Goal: Register for event/course

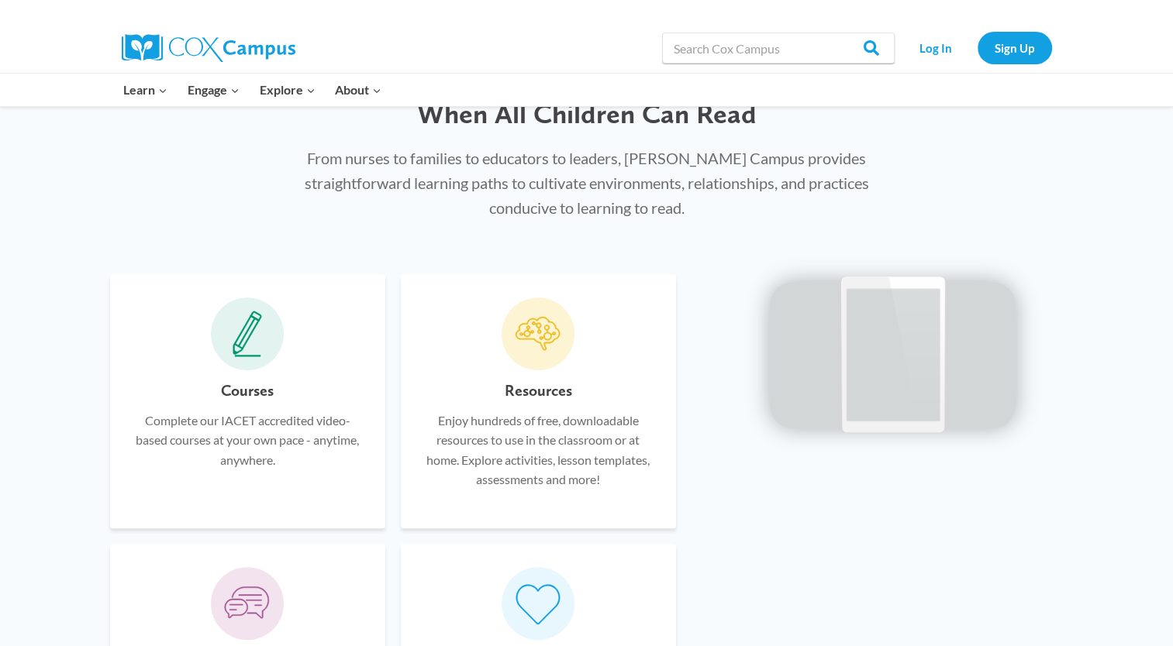
scroll to position [804, 0]
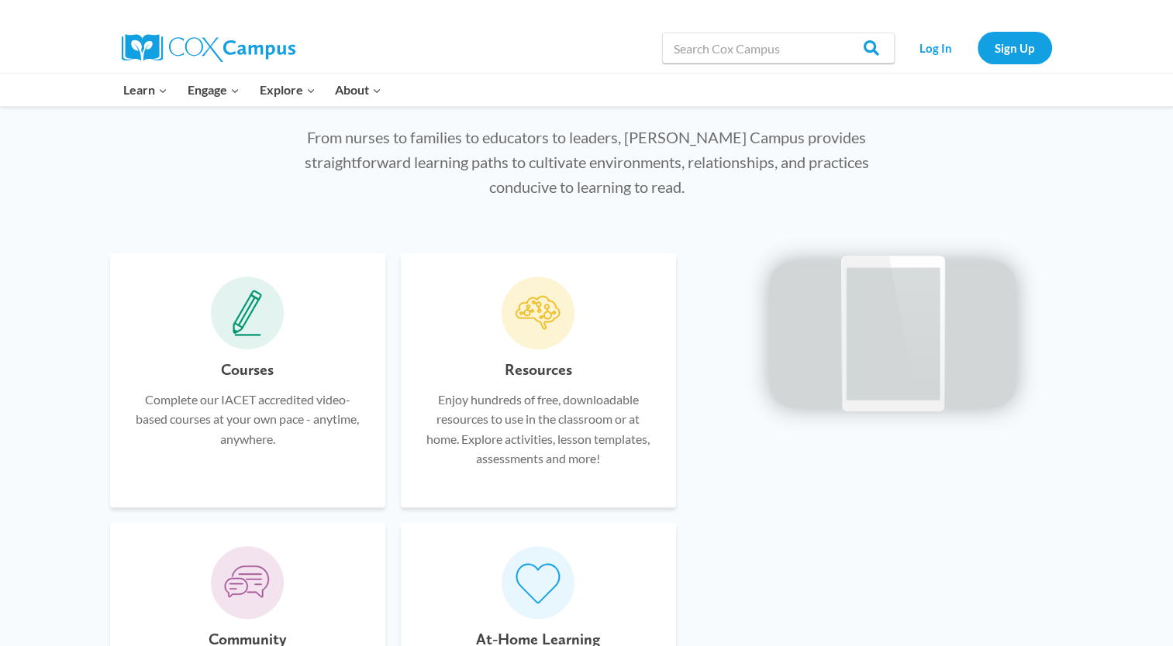
click at [236, 343] on span at bounding box center [247, 313] width 73 height 73
click at [248, 318] on icon at bounding box center [246, 313] width 29 height 46
drag, startPoint x: 248, startPoint y: 318, endPoint x: 253, endPoint y: 367, distance: 49.9
click at [253, 367] on h6 "Courses" at bounding box center [247, 369] width 53 height 25
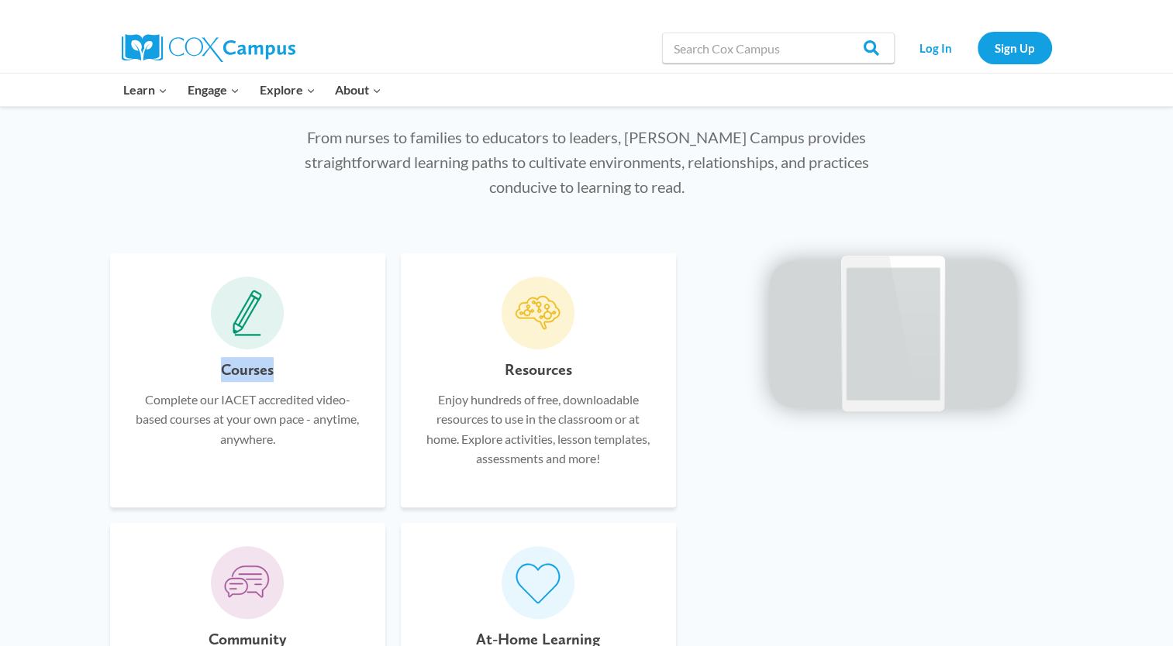
click at [253, 367] on h6 "Courses" at bounding box center [247, 369] width 53 height 25
click at [939, 167] on div "Equity is Only Possible When All Children Can Read From nurses to families to e…" at bounding box center [586, 106] width 1173 height 250
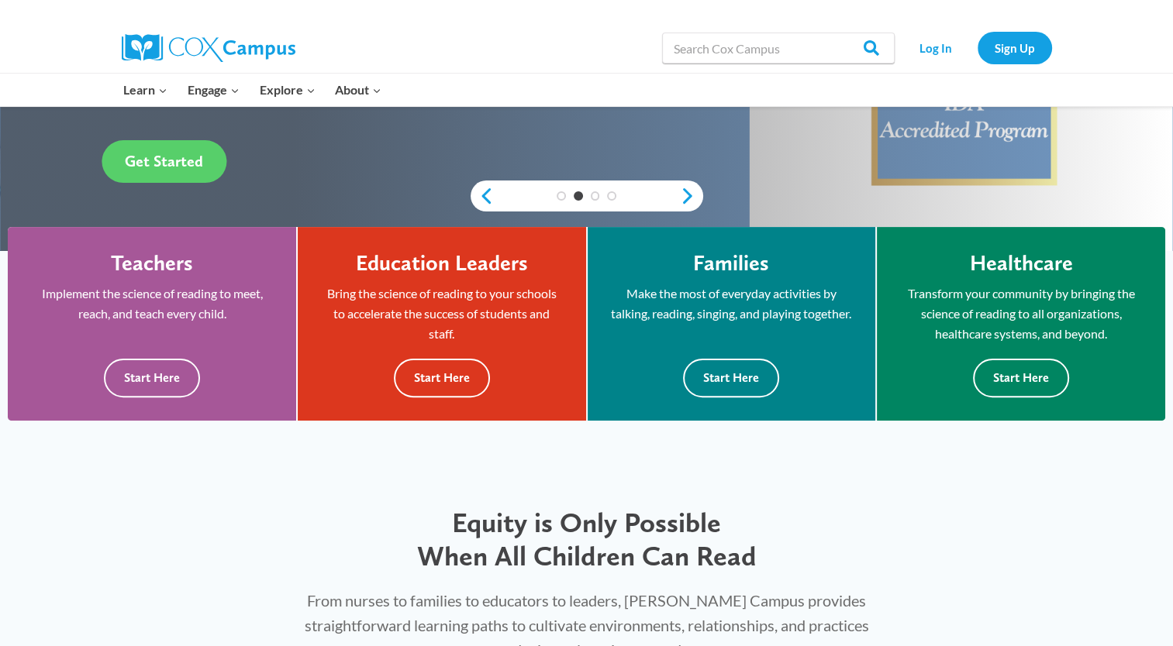
scroll to position [338, 0]
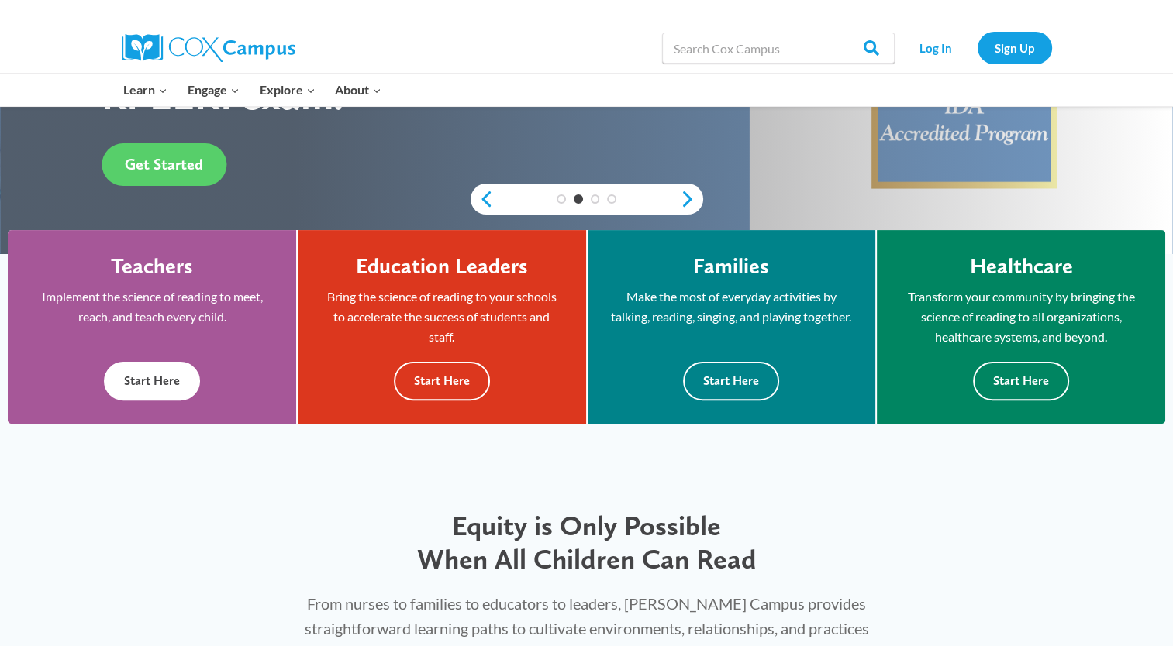
click at [168, 386] on button "Start Here" at bounding box center [152, 381] width 96 height 38
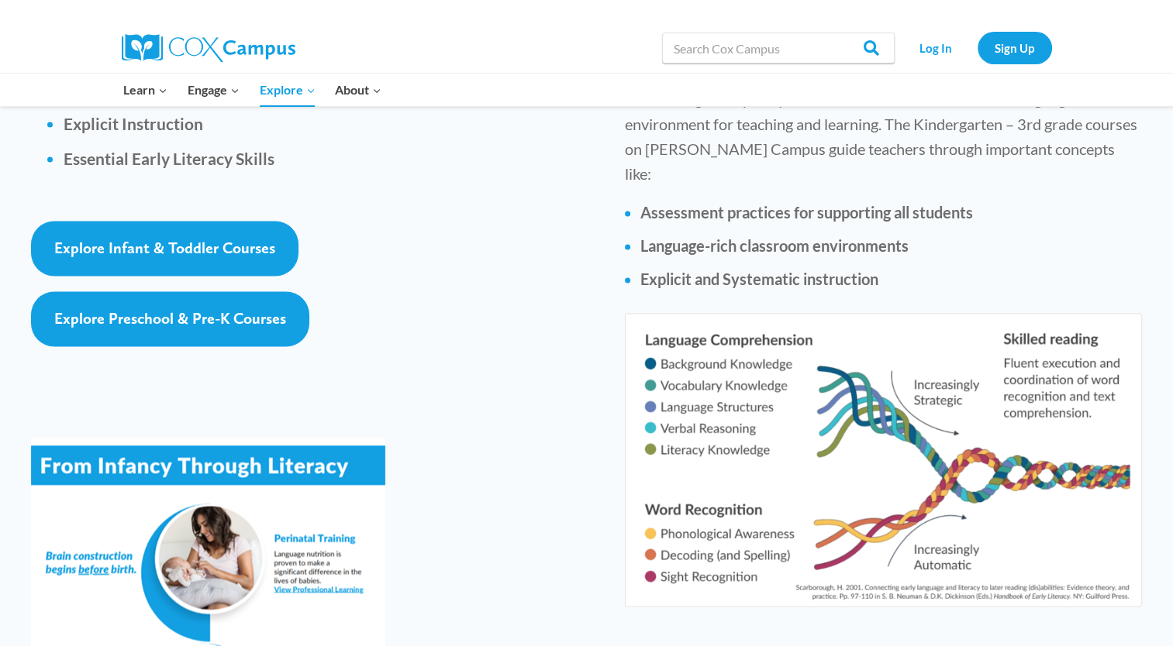
scroll to position [2387, 0]
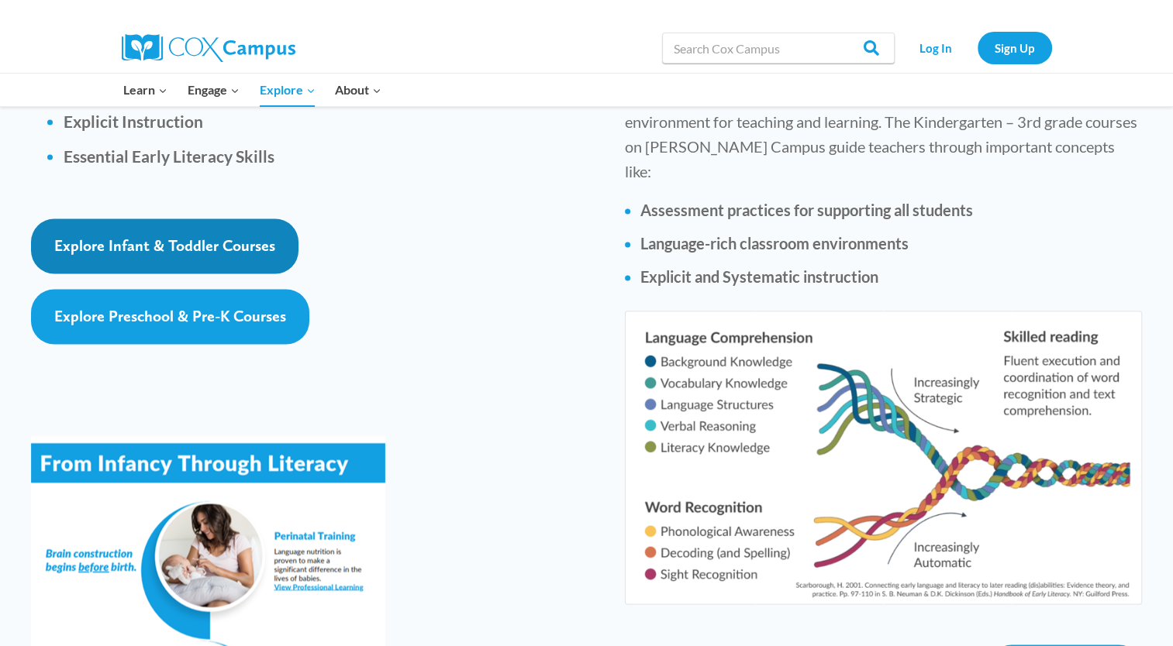
click at [85, 236] on span "Explore Infant & Toddler Courses" at bounding box center [164, 245] width 221 height 19
click at [136, 236] on span "Explore Infant & Toddler Courses" at bounding box center [164, 245] width 221 height 19
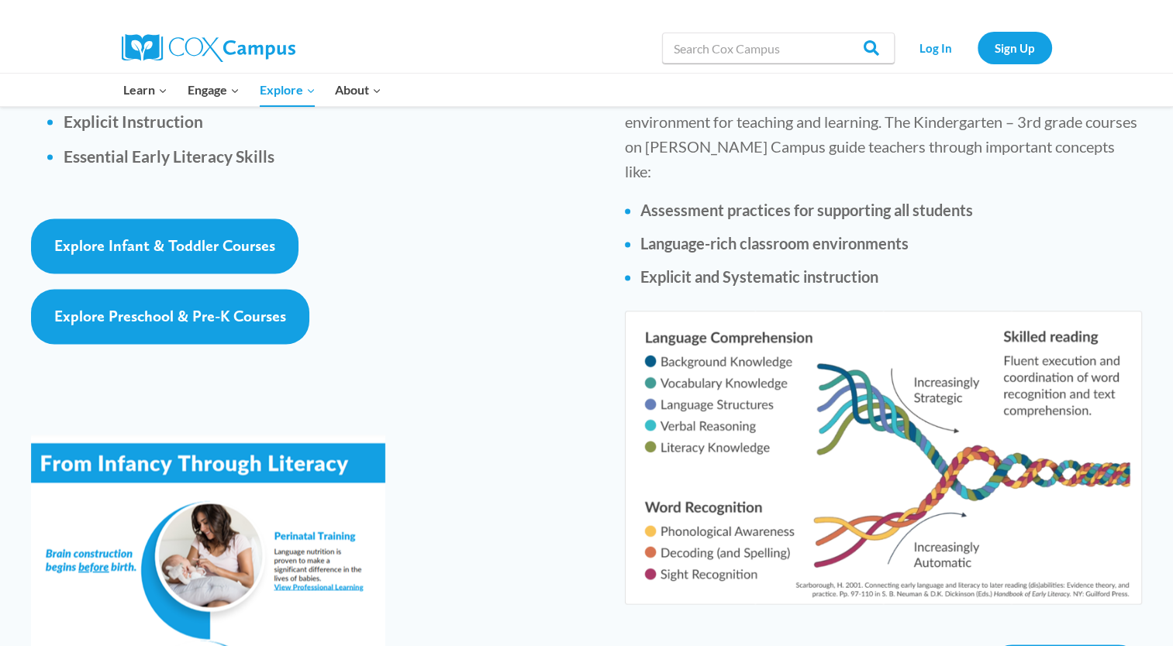
click at [570, 289] on div "Explore Preschool & Pre-K Courses" at bounding box center [312, 316] width 563 height 55
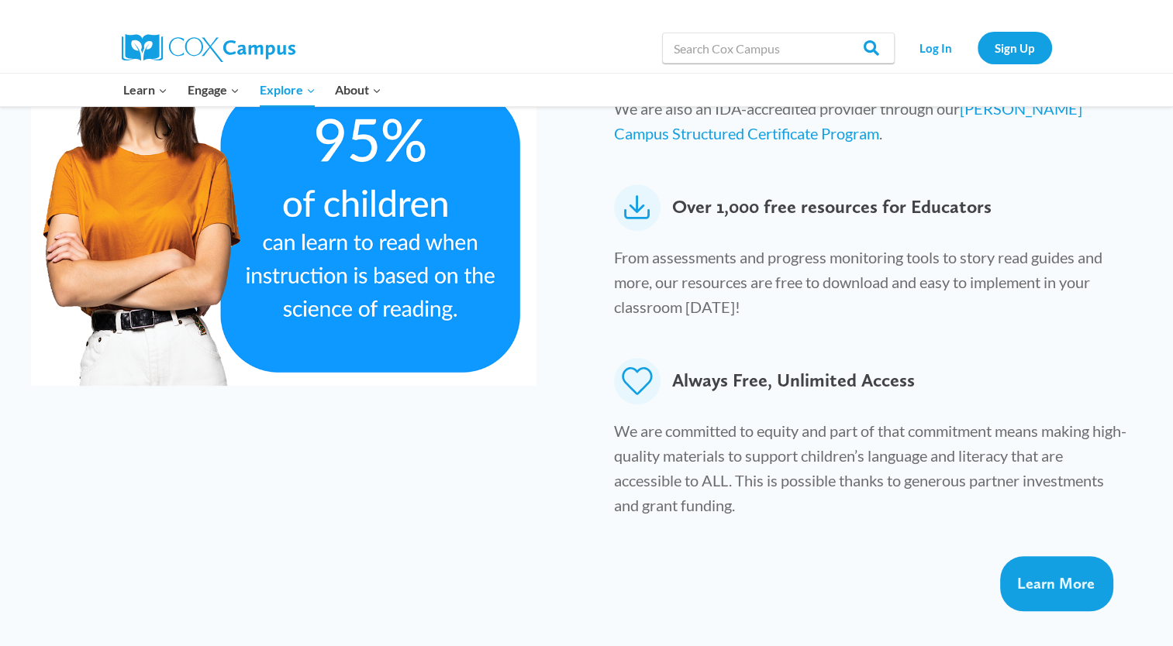
scroll to position [849, 0]
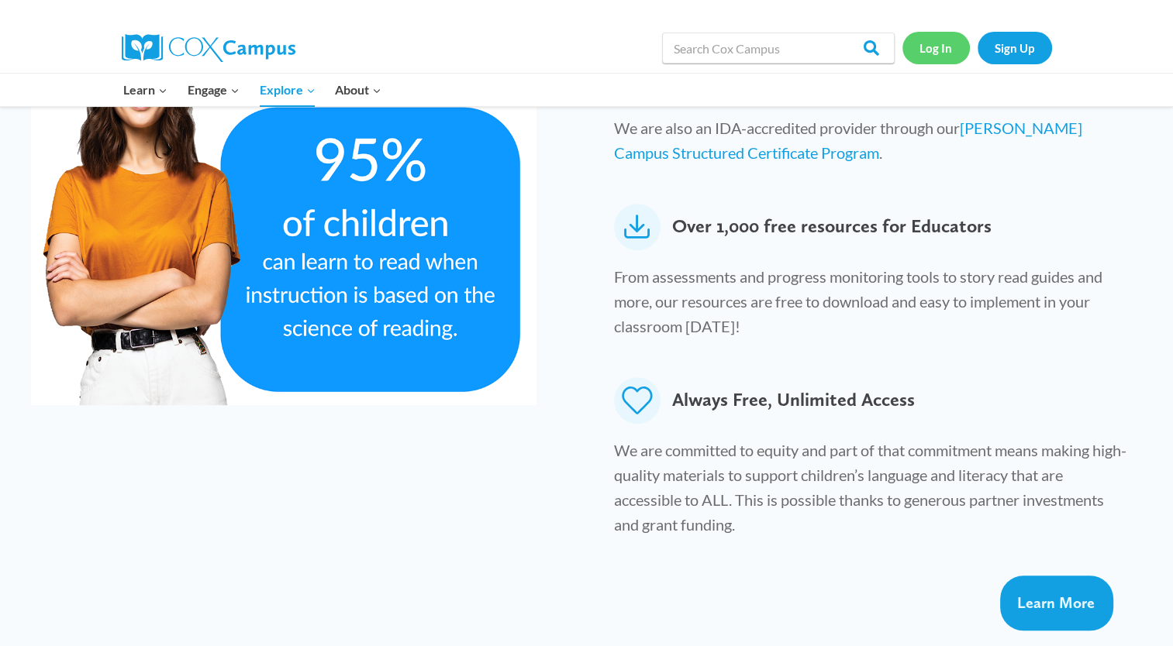
click at [922, 47] on link "Log In" at bounding box center [935, 48] width 67 height 32
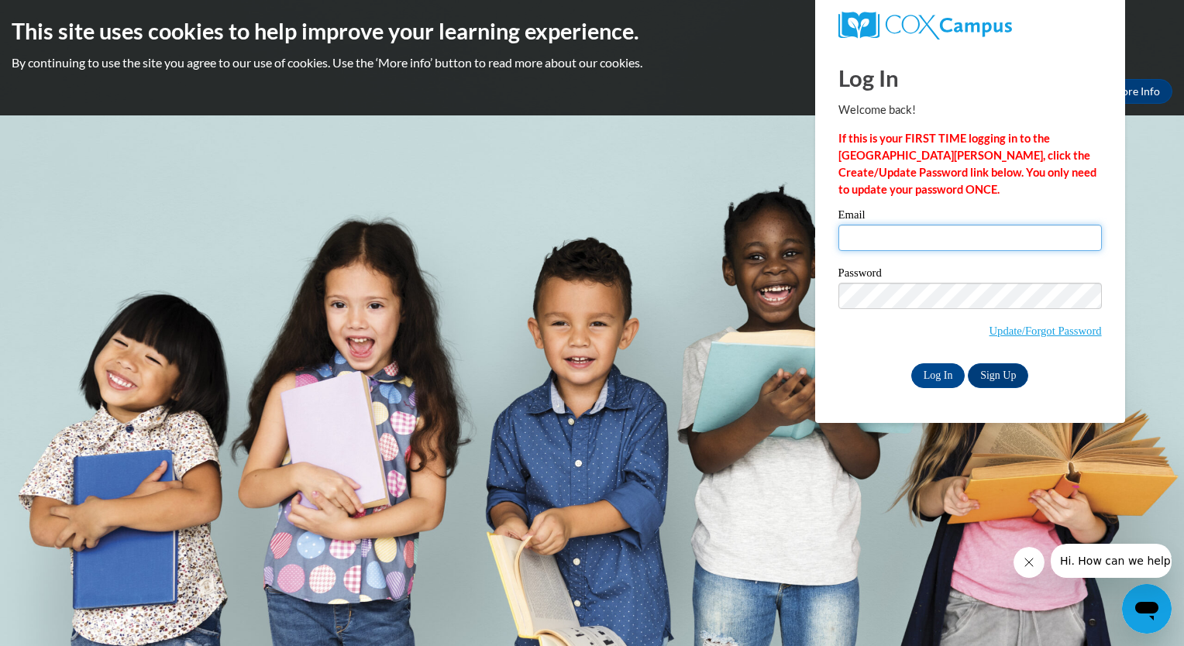
click at [921, 246] on input "Email" at bounding box center [970, 238] width 263 height 26
type input "[PERSON_NAME][EMAIL_ADDRESS][DOMAIN_NAME]"
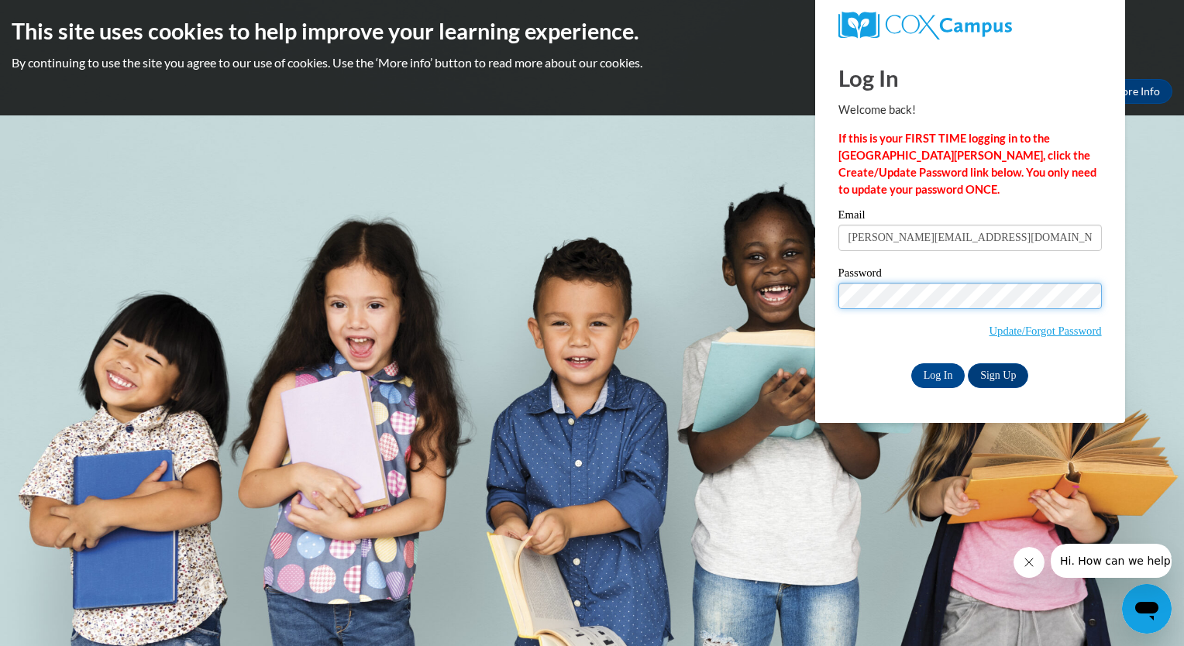
click at [911, 363] on input "Log In" at bounding box center [938, 375] width 54 height 25
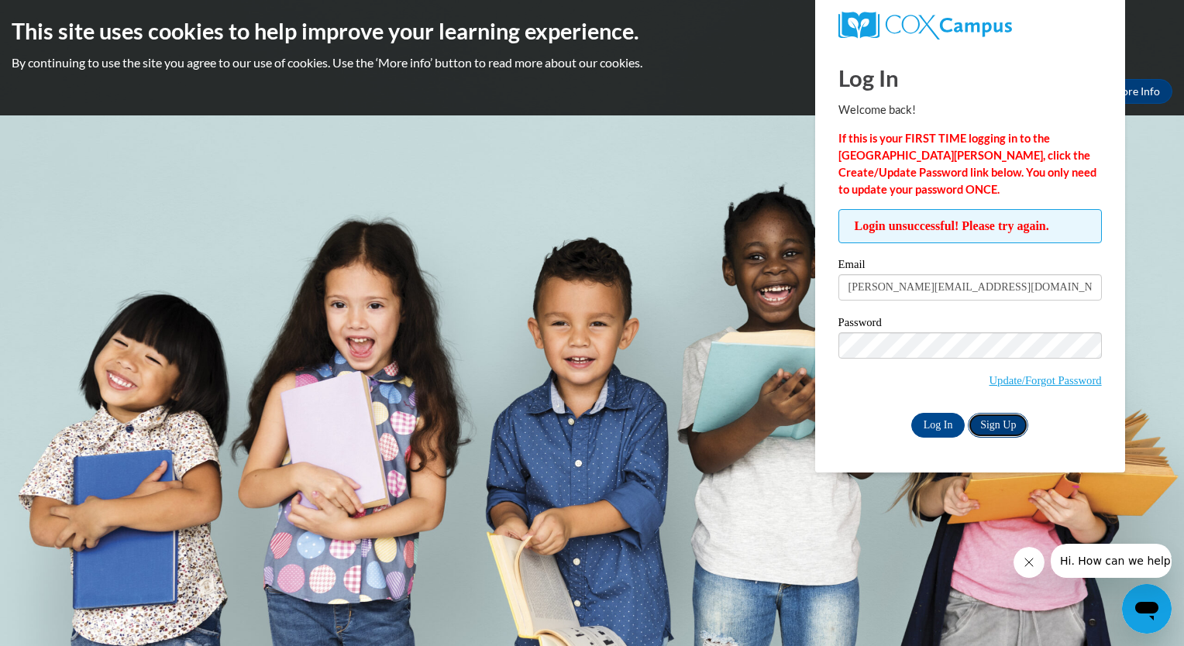
click at [994, 429] on link "Sign Up" at bounding box center [998, 425] width 60 height 25
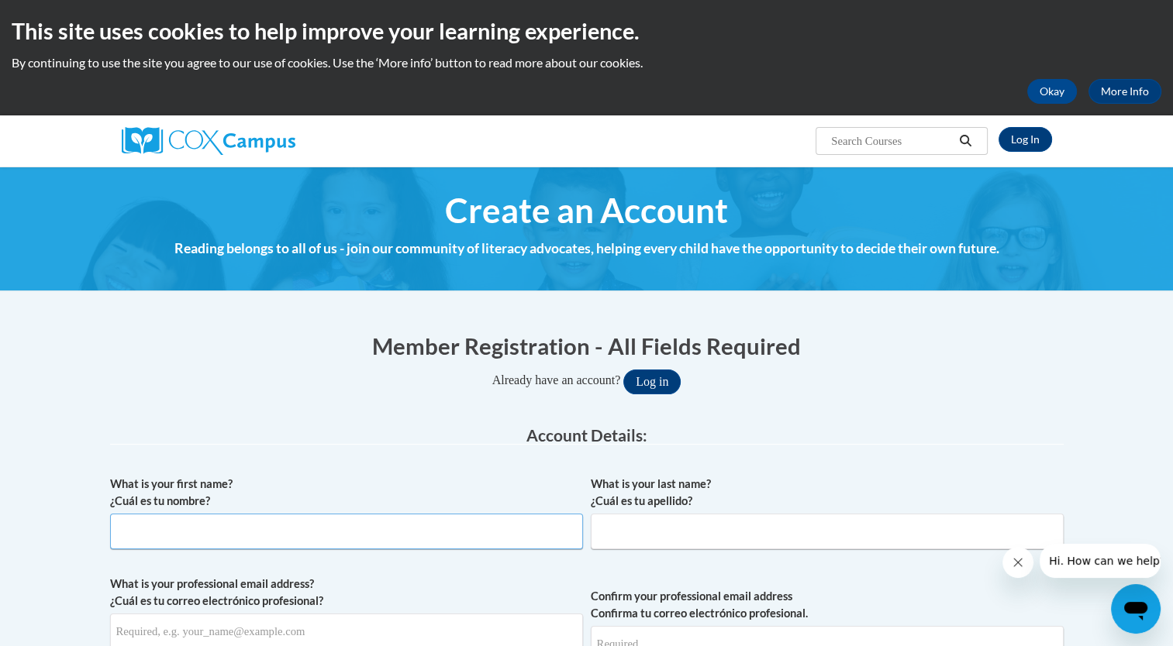
click at [434, 531] on input "What is your first name? ¿Cuál es tu nombre?" at bounding box center [346, 532] width 473 height 36
click at [829, 484] on label "What is your last name? ¿Cuál es tu apellido?" at bounding box center [827, 493] width 473 height 34
click at [829, 514] on input "What is your last name? ¿Cuál es tu apellido?" at bounding box center [827, 532] width 473 height 36
type input "Bell"
type input "[PERSON_NAME]"
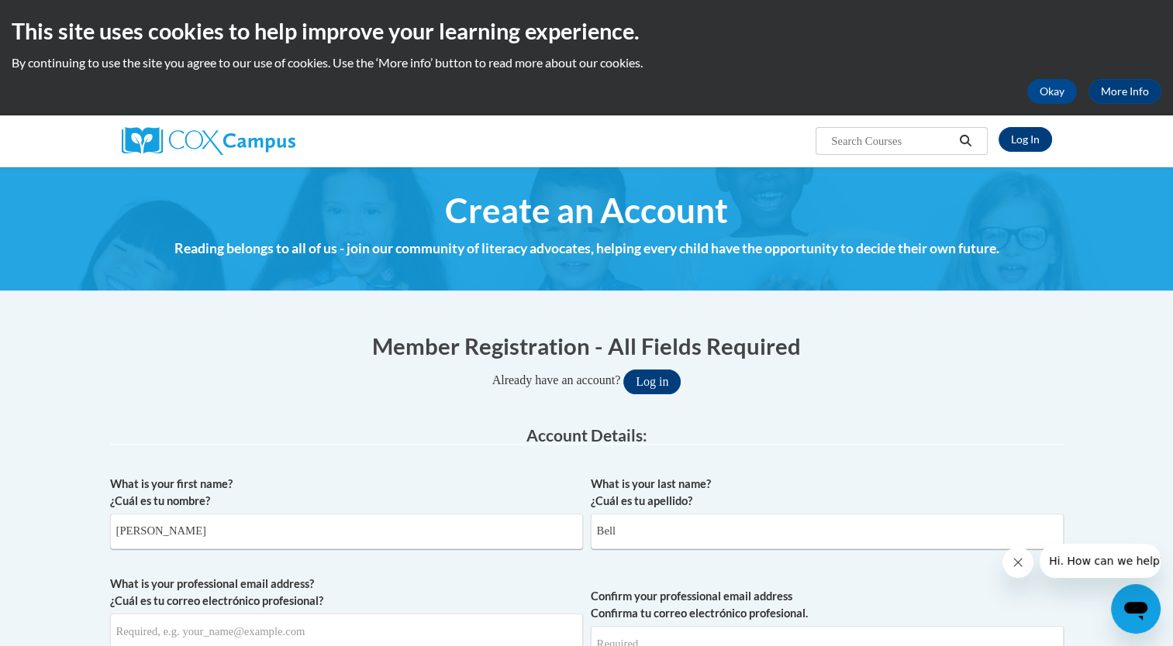
type input "brittney.bell@capna.org"
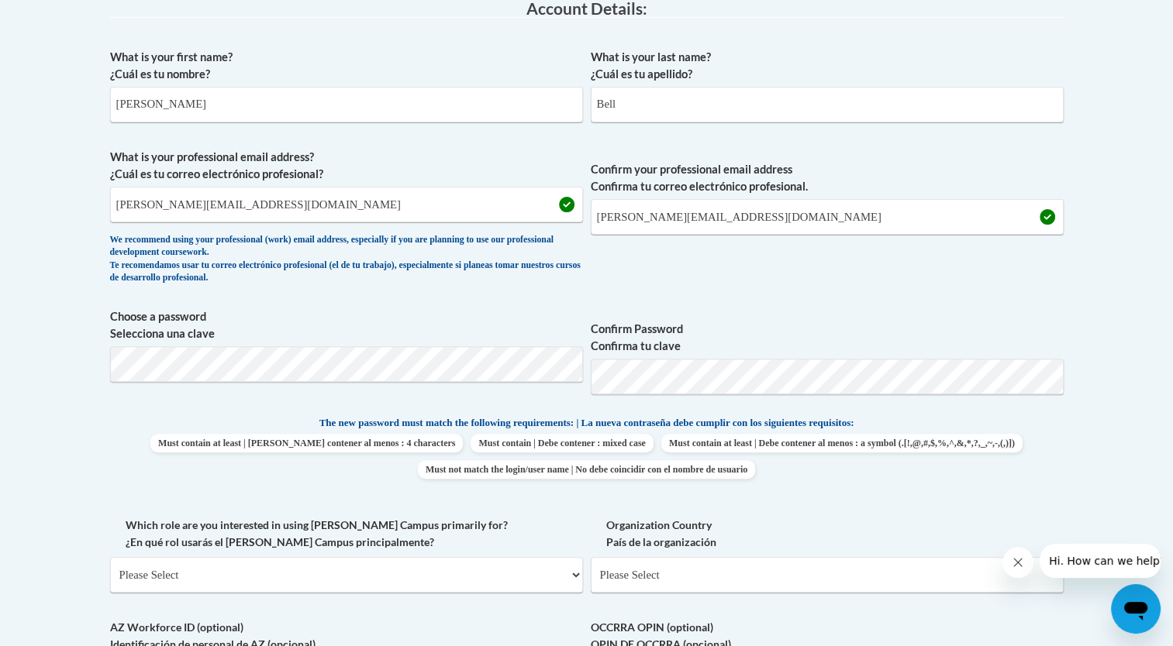
scroll to position [403, 0]
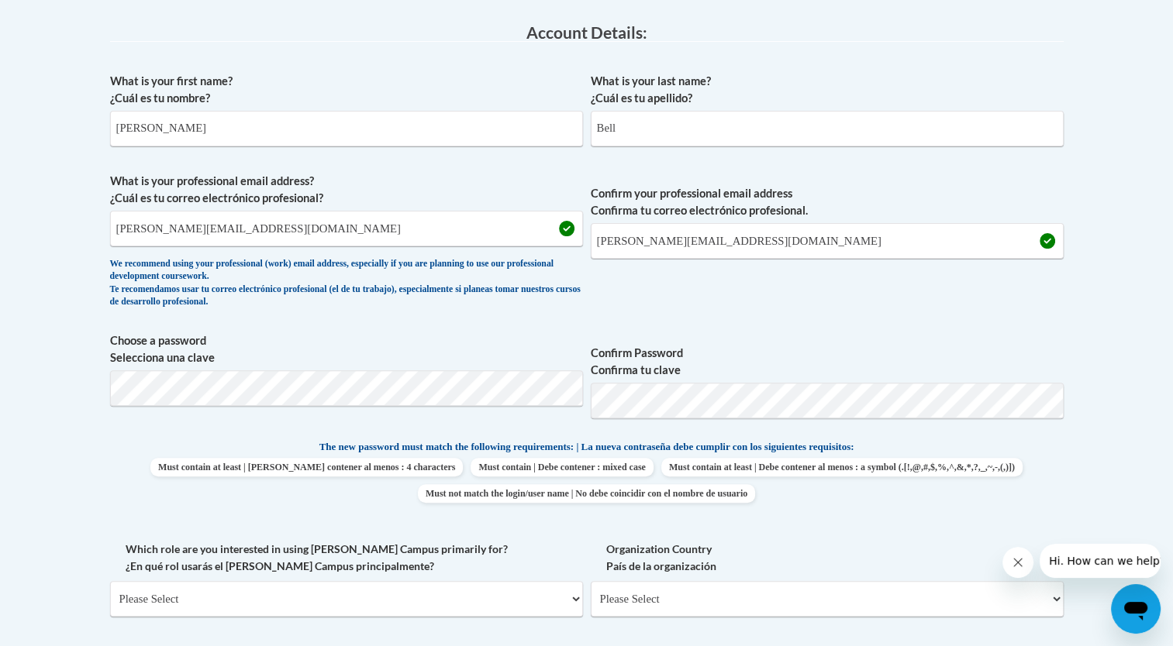
click at [935, 294] on span "Confirm your professional email address Confirma tu correo electrónico profesio…" at bounding box center [827, 244] width 473 height 143
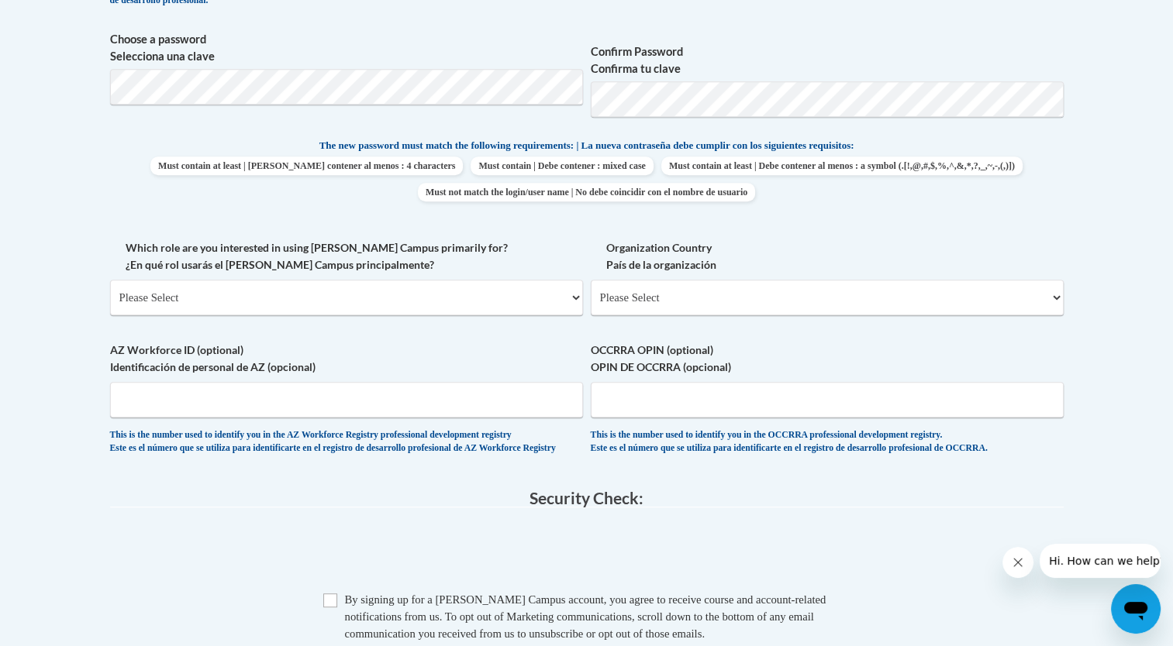
scroll to position [744, 0]
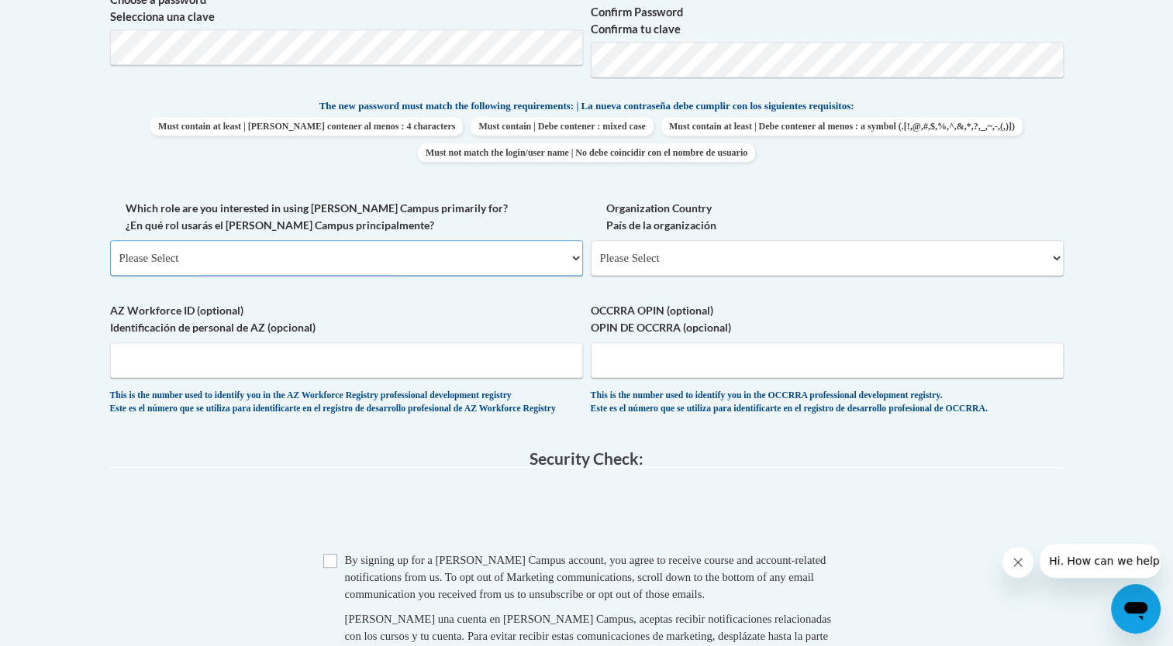
click at [570, 259] on select "Please Select College/University | Colegio/Universidad Community/Nonprofit Part…" at bounding box center [346, 258] width 473 height 36
click at [518, 212] on label "Which role are you interested in using Cox Campus primarily for? ¿En qué rol us…" at bounding box center [346, 217] width 473 height 34
click at [518, 240] on select "Please Select College/University | Colegio/Universidad Community/Nonprofit Part…" at bounding box center [346, 258] width 473 height 36
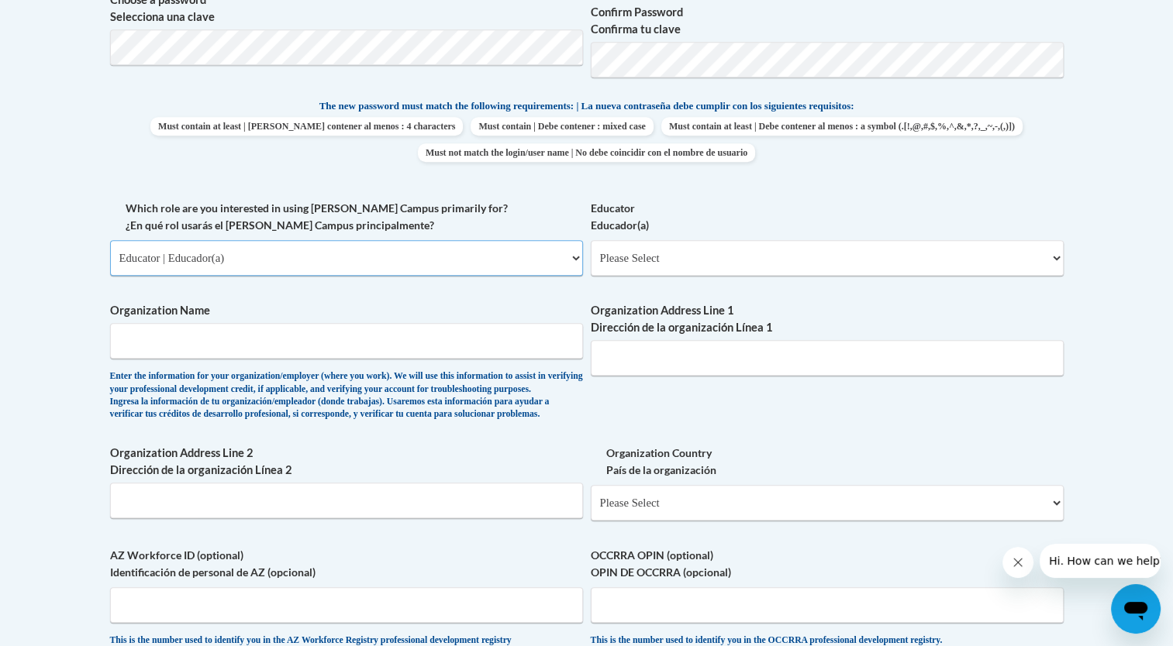
click at [577, 260] on select "Please Select College/University | Colegio/Universidad Community/Nonprofit Part…" at bounding box center [346, 258] width 473 height 36
select select "3271ce3a-a928-4b91-bcec-7d68f79f4f34"
click at [110, 240] on select "Please Select College/University | Colegio/Universidad Community/Nonprofit Part…" at bounding box center [346, 258] width 473 height 36
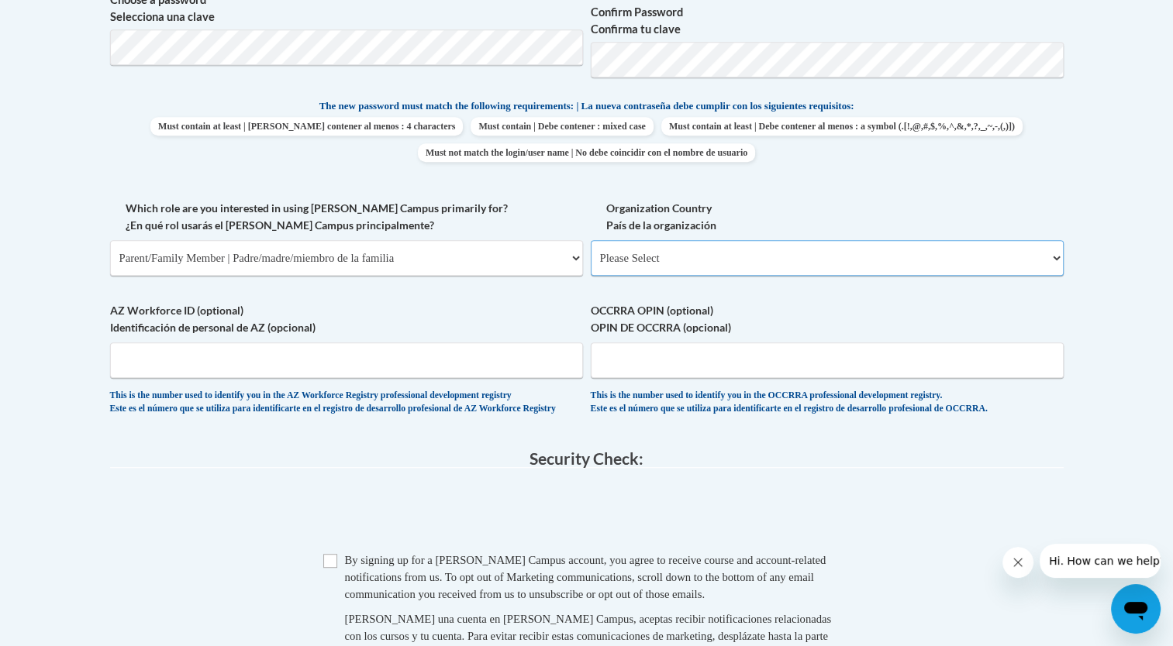
click at [610, 271] on select "Please Select United States | Estados Unidos Outside of the United States | Fue…" at bounding box center [827, 258] width 473 height 36
click at [591, 240] on select "Please Select United States | Estados Unidos Outside of the United States | Fue…" at bounding box center [827, 258] width 473 height 36
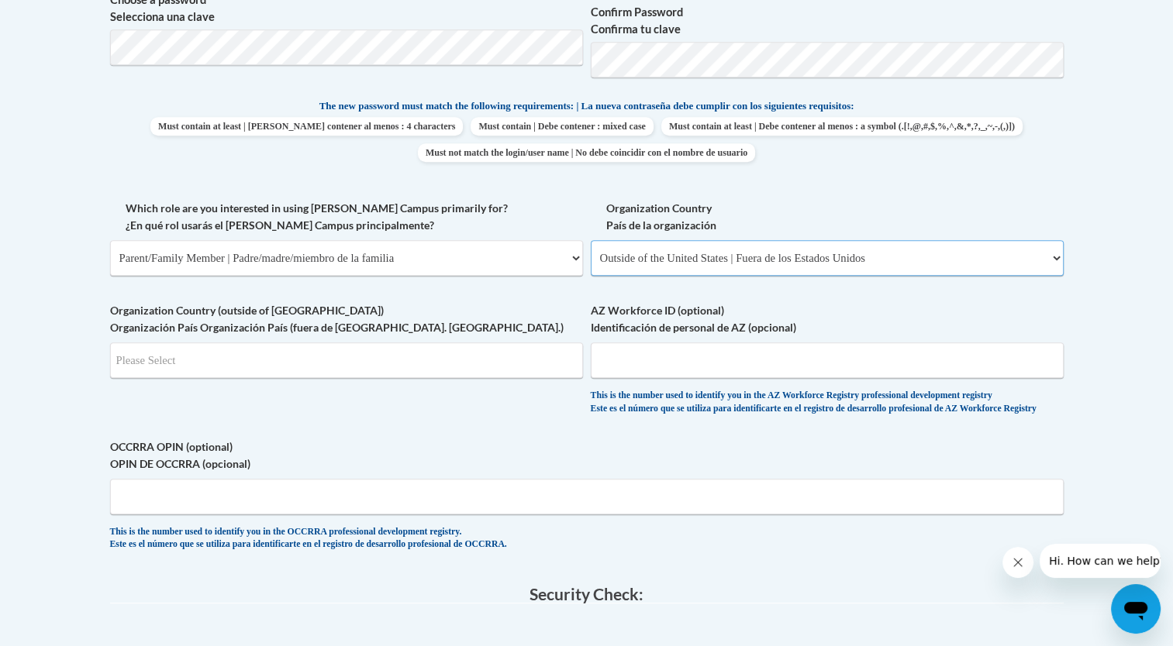
click at [607, 261] on select "Please Select United States | Estados Unidos Outside of the United States | Fue…" at bounding box center [827, 258] width 473 height 36
select select "ad49bcad-a171-4b2e-b99c-48b446064914"
click at [591, 240] on select "Please Select United States | Estados Unidos Outside of the United States | Fue…" at bounding box center [827, 258] width 473 height 36
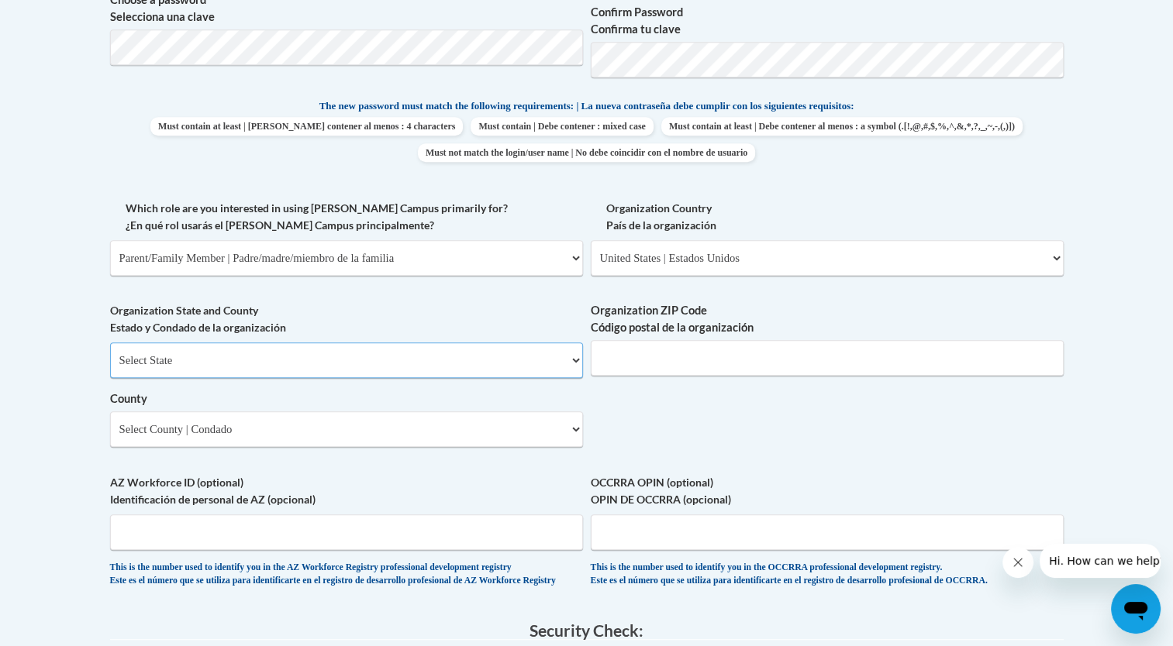
click at [150, 374] on select "Select State Alabama Alaska Arizona Arkansas California Colorado Connecticut De…" at bounding box center [346, 361] width 473 height 36
select select "Alabama"
click at [110, 343] on select "Select State Alabama Alaska Arizona Arkansas California Colorado Connecticut De…" at bounding box center [346, 361] width 473 height 36
click at [622, 356] on input "Organization ZIP Code Código postal de la organización" at bounding box center [827, 358] width 473 height 36
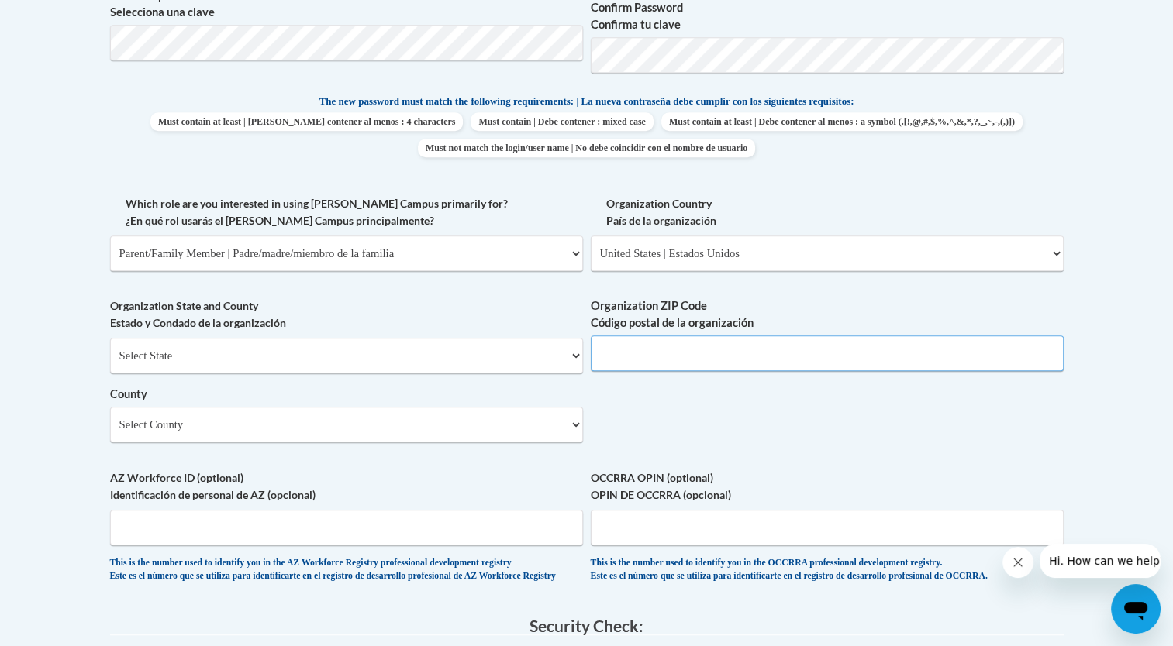
scroll to position [749, 0]
click at [731, 349] on input "Organization ZIP Code Código postal de la organización" at bounding box center [827, 353] width 473 height 36
type input "35986"
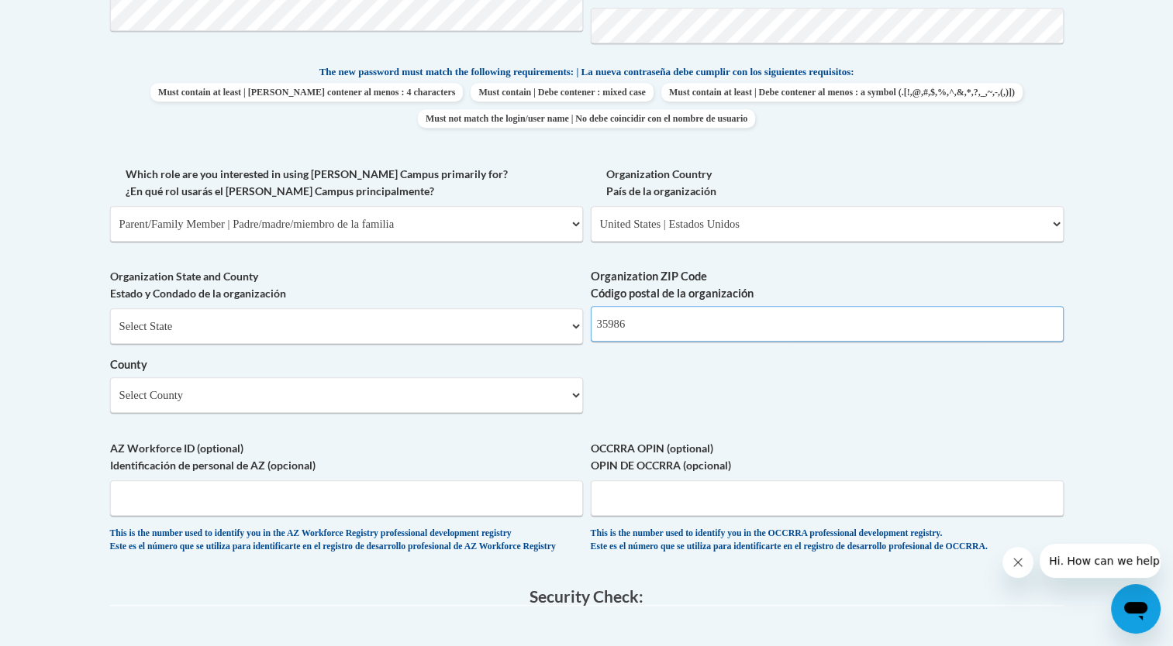
scroll to position [809, 0]
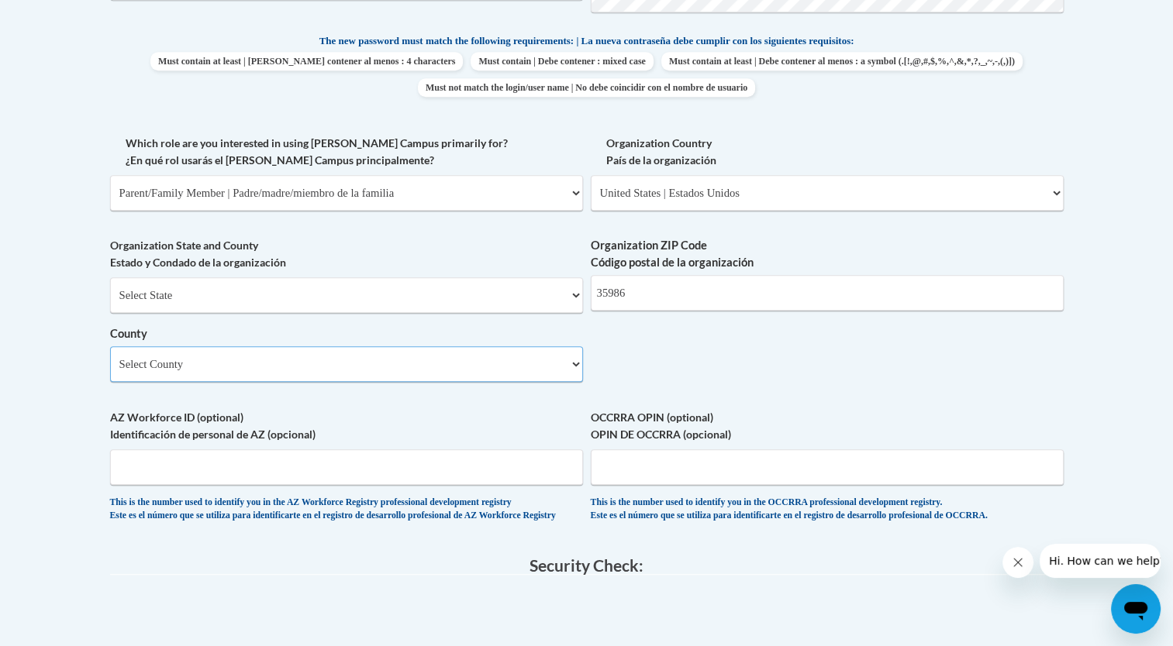
click at [133, 374] on select "Select County Autauga Baldwin Barbour Bibb Blount Bullock Butler Calhoun Chambe…" at bounding box center [346, 364] width 473 height 36
select select "DeKalb"
click at [110, 346] on select "Select County Autauga Baldwin Barbour Bibb Blount Bullock Butler Calhoun Chambe…" at bounding box center [346, 364] width 473 height 36
click at [651, 300] on input "35986" at bounding box center [827, 293] width 473 height 36
type input "35969"
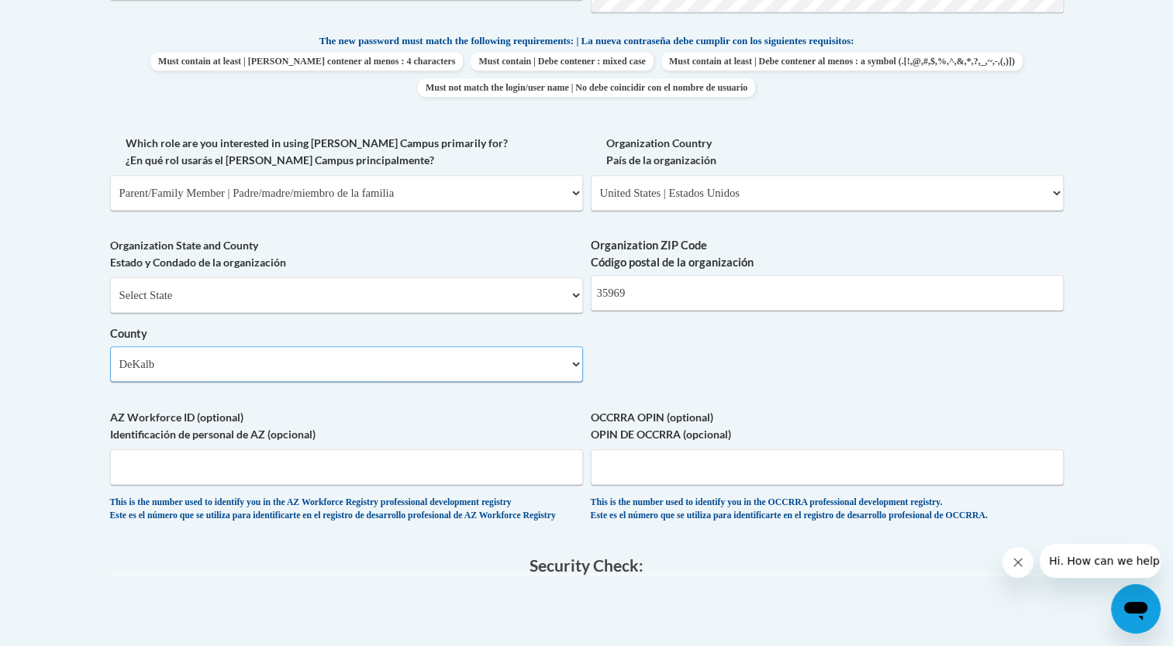
click at [209, 369] on select "Select County Autauga Baldwin Barbour Bibb Blount Bullock Butler Calhoun Chambe…" at bounding box center [346, 364] width 473 height 36
select select "Jackson"
click at [110, 346] on select "Select County Autauga Baldwin Barbour Bibb Blount Bullock Butler Calhoun Chambe…" at bounding box center [346, 364] width 473 height 36
click at [349, 463] on input "AZ Workforce ID (optional) Identificación de personal de AZ (opcional)" at bounding box center [346, 467] width 473 height 36
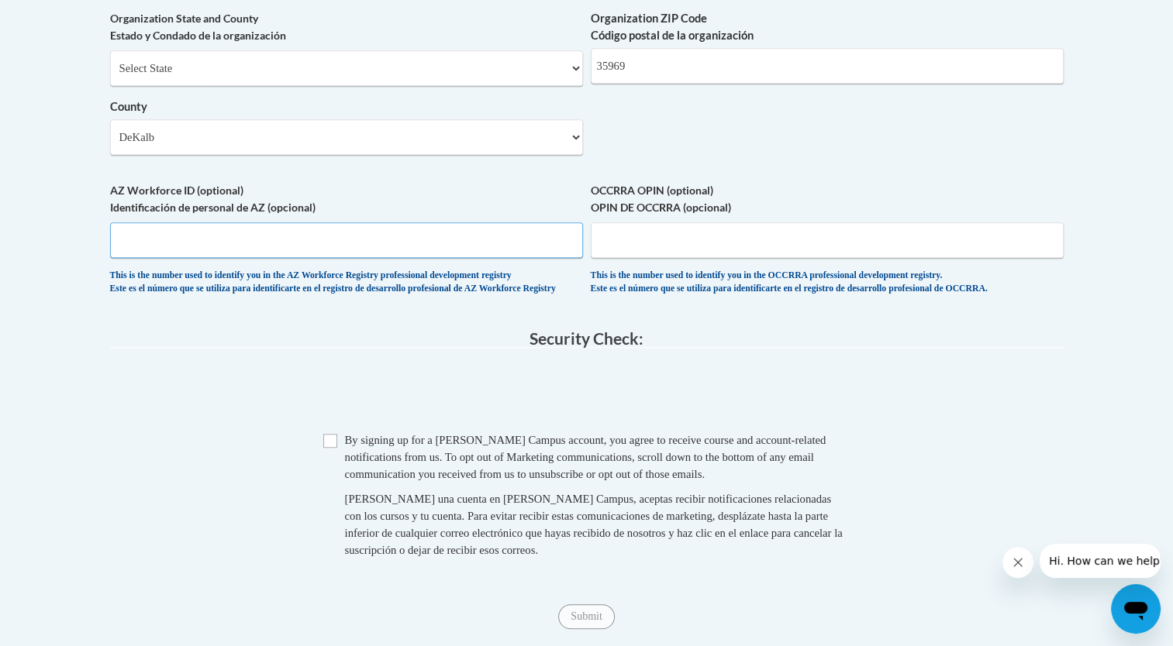
scroll to position [1051, 0]
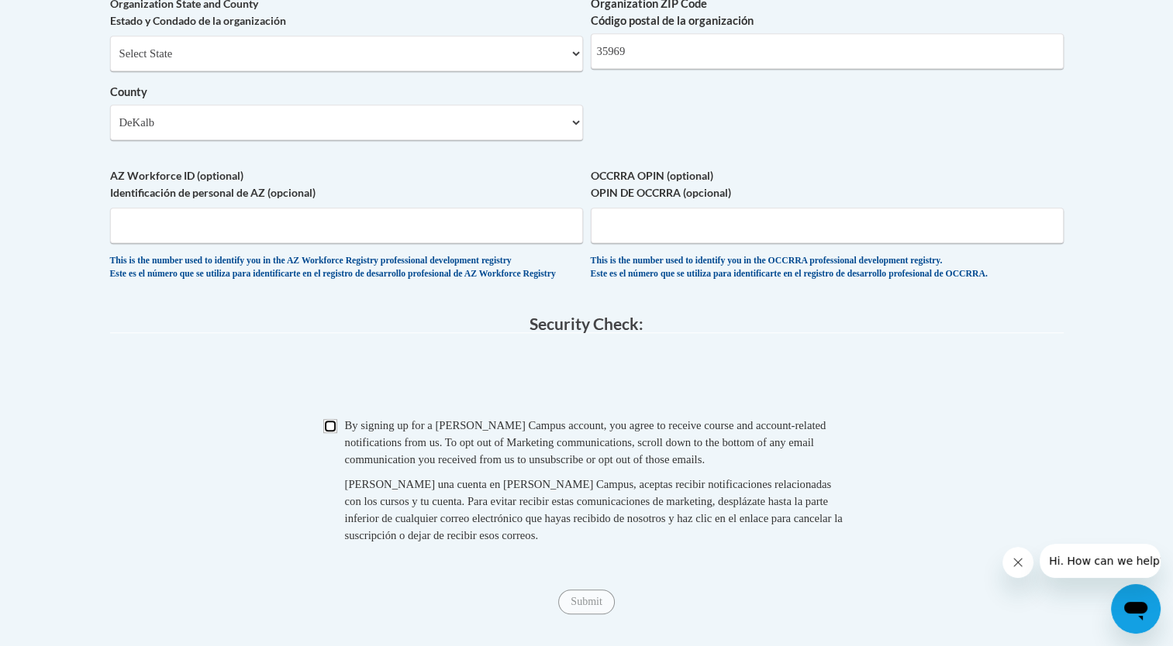
click at [323, 433] on input "Checkbox" at bounding box center [330, 426] width 14 height 14
checkbox input "true"
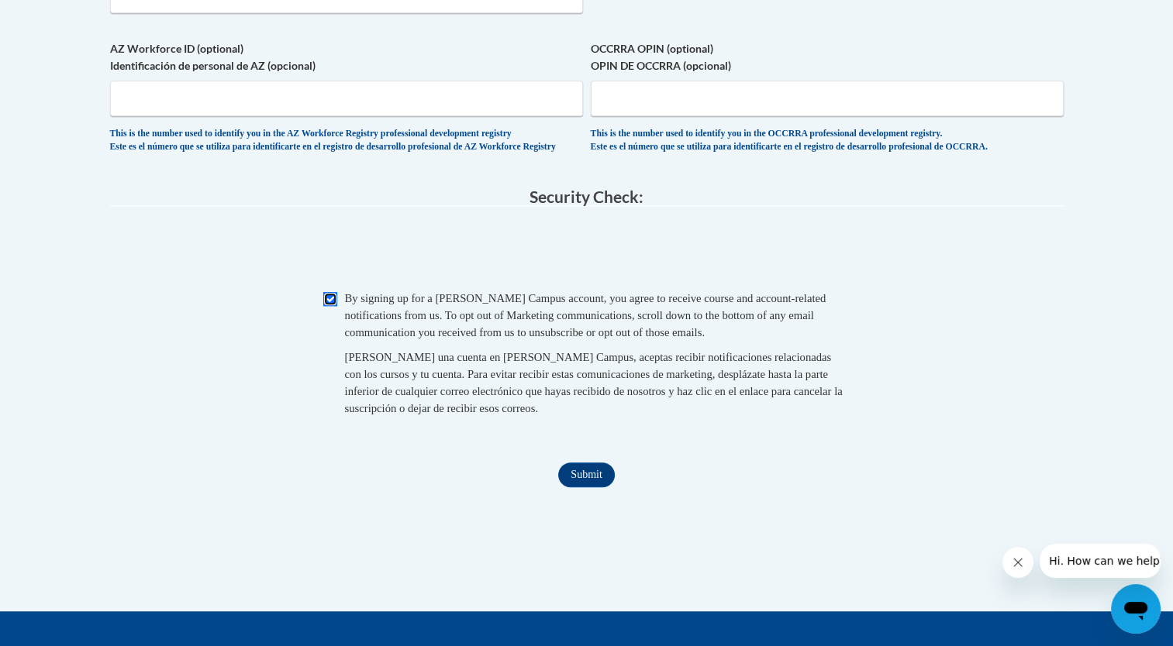
scroll to position [1187, 0]
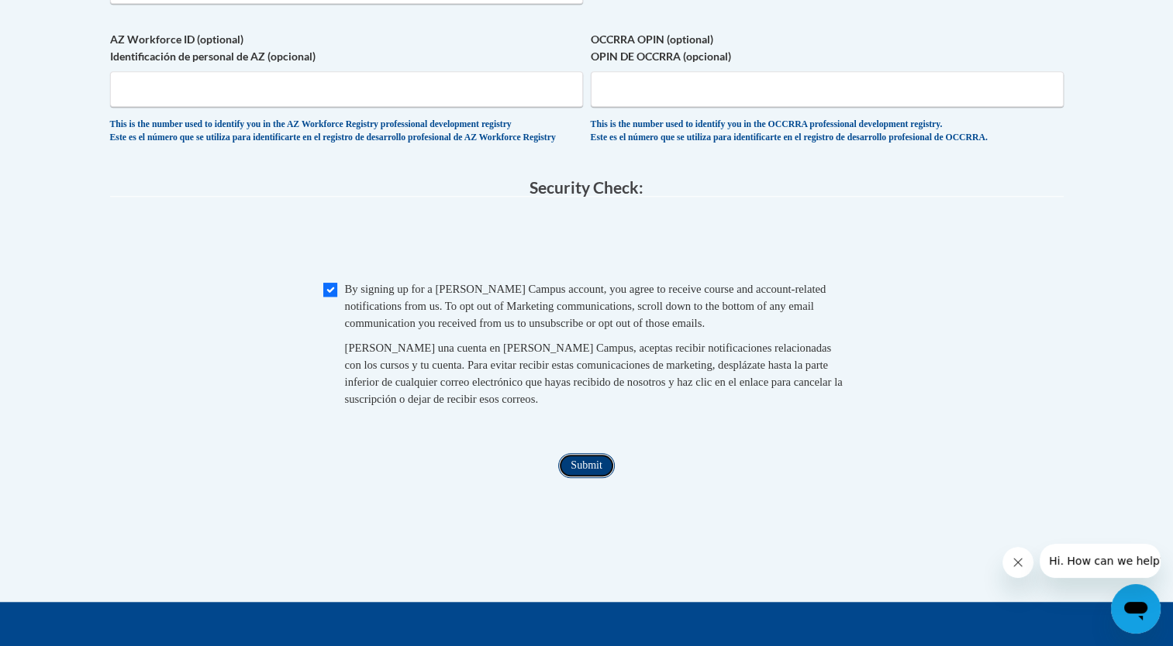
click at [577, 478] on input "Submit" at bounding box center [586, 465] width 56 height 25
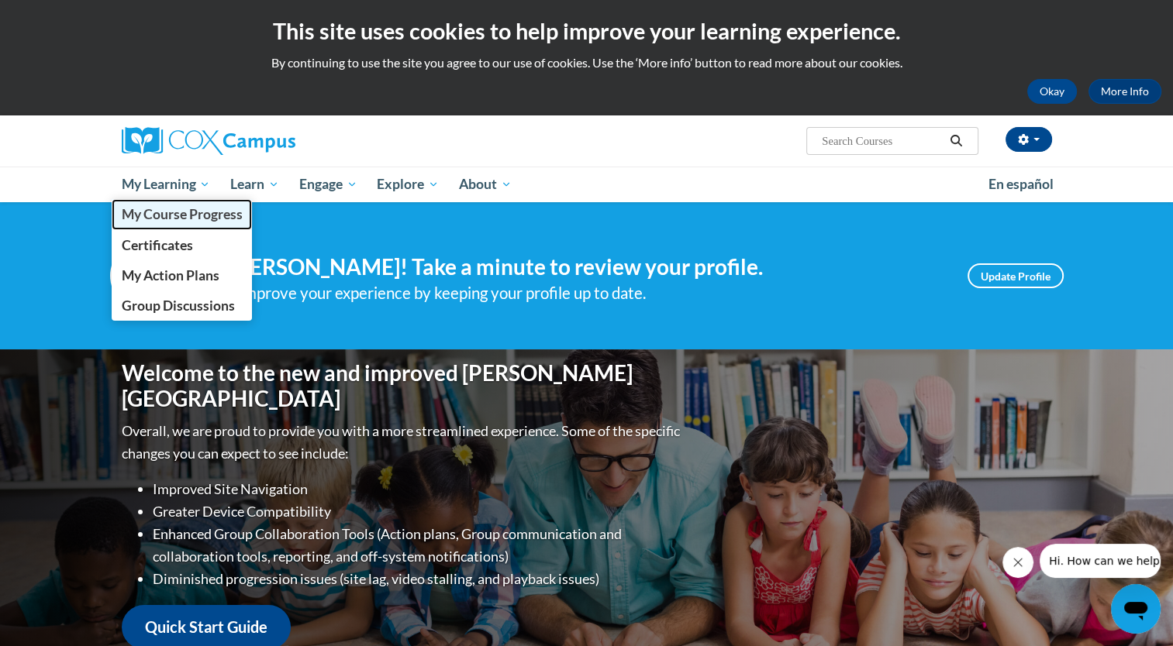
click at [199, 213] on span "My Course Progress" at bounding box center [181, 214] width 121 height 16
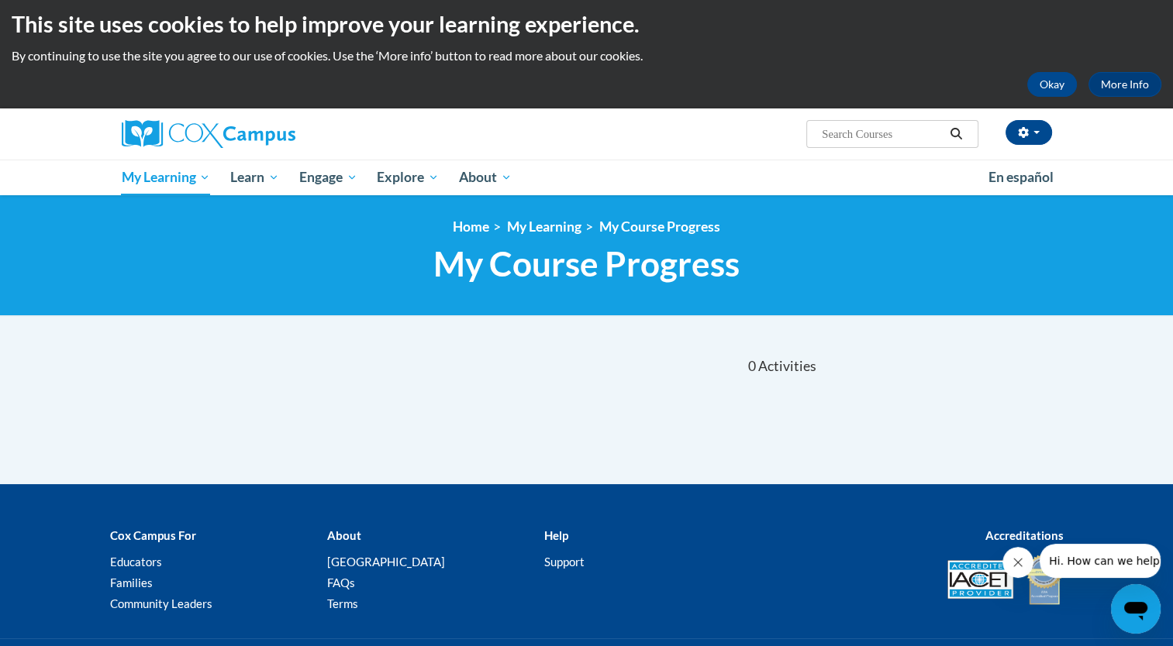
scroll to position [5, 0]
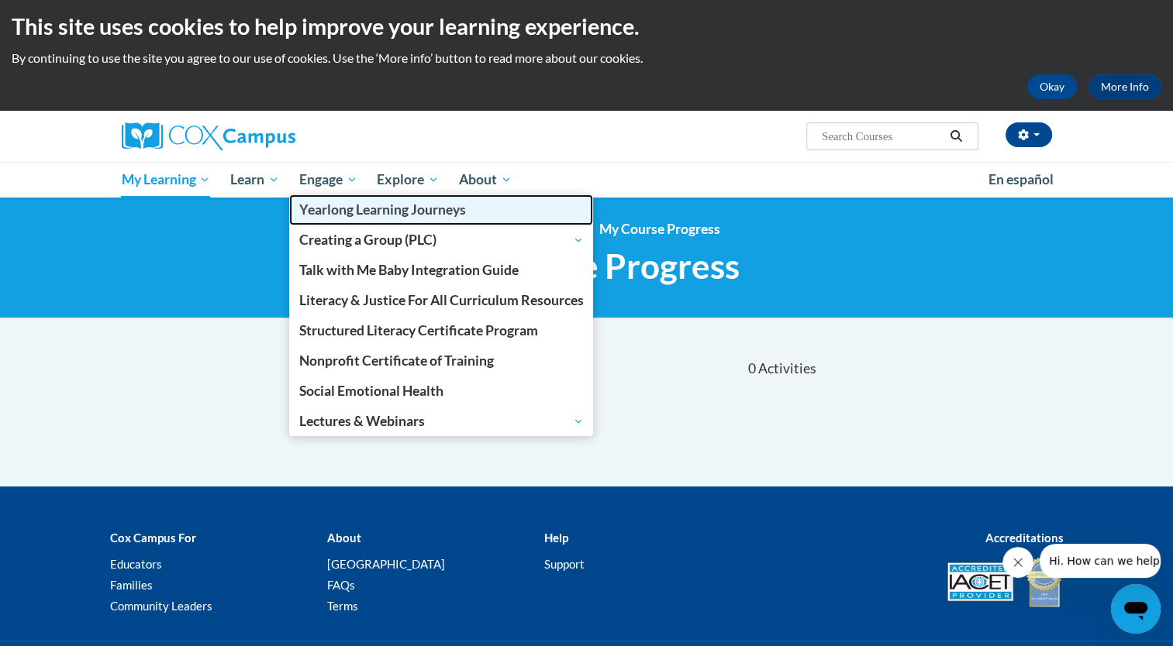
click at [358, 212] on span "Yearlong Learning Journeys" at bounding box center [382, 209] width 167 height 16
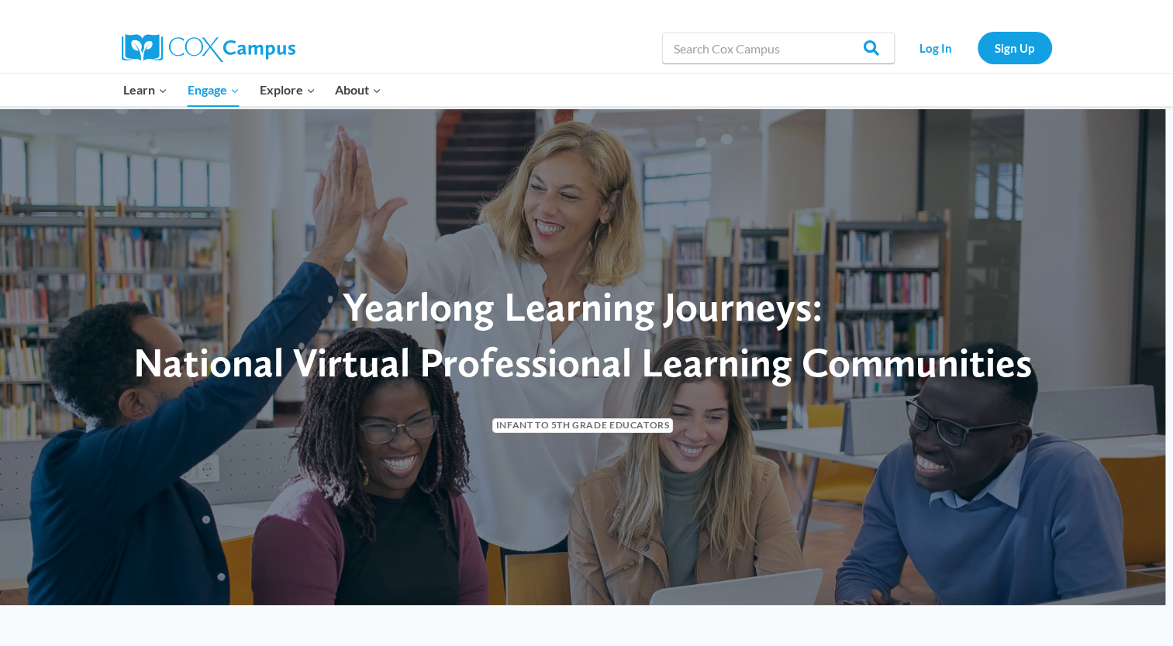
click at [626, 289] on span "Yearlong Learning Journeys:" at bounding box center [583, 306] width 480 height 49
click at [779, 54] on input "Search in https://coxcampus.org/" at bounding box center [778, 48] width 232 height 31
click at [171, 316] on h1 "Yearlong Learning Journeys:" at bounding box center [582, 307] width 947 height 48
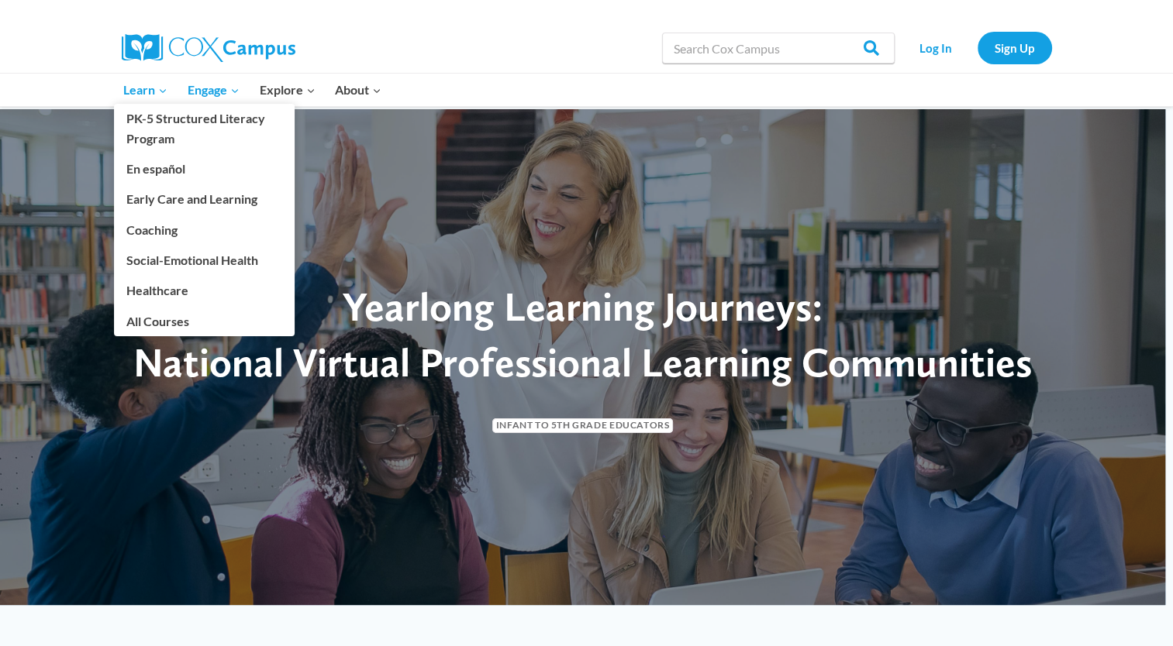
click at [143, 90] on span "Learn Expand" at bounding box center [145, 90] width 44 height 20
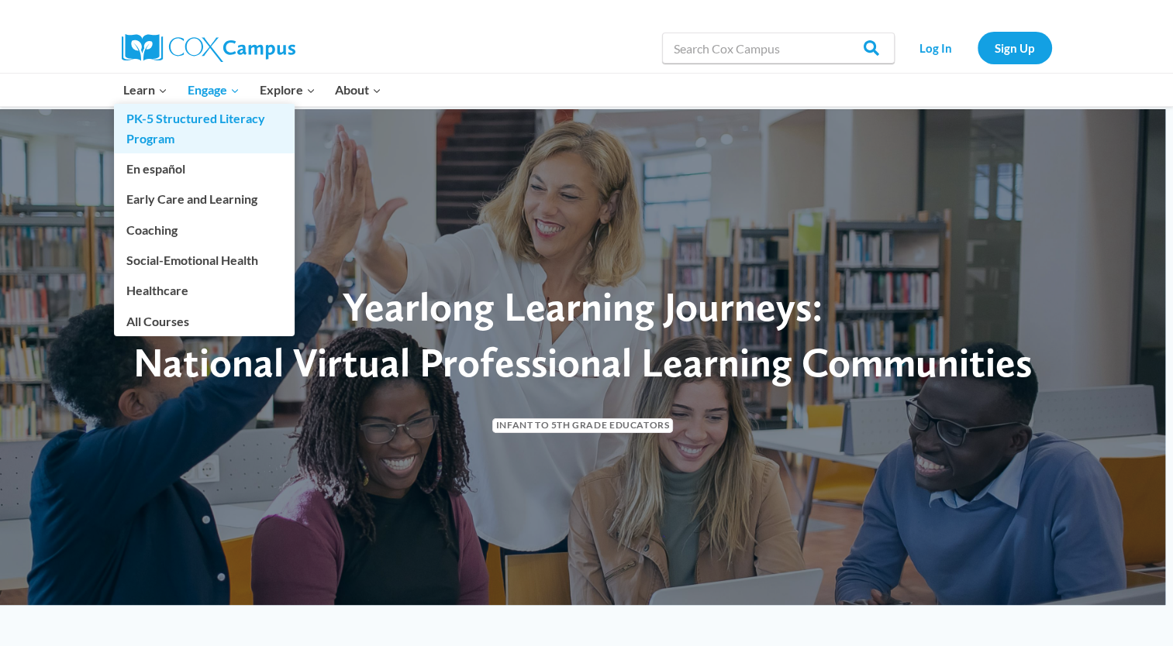
click at [142, 130] on link "PK-5 Structured Literacy Program" at bounding box center [204, 129] width 181 height 50
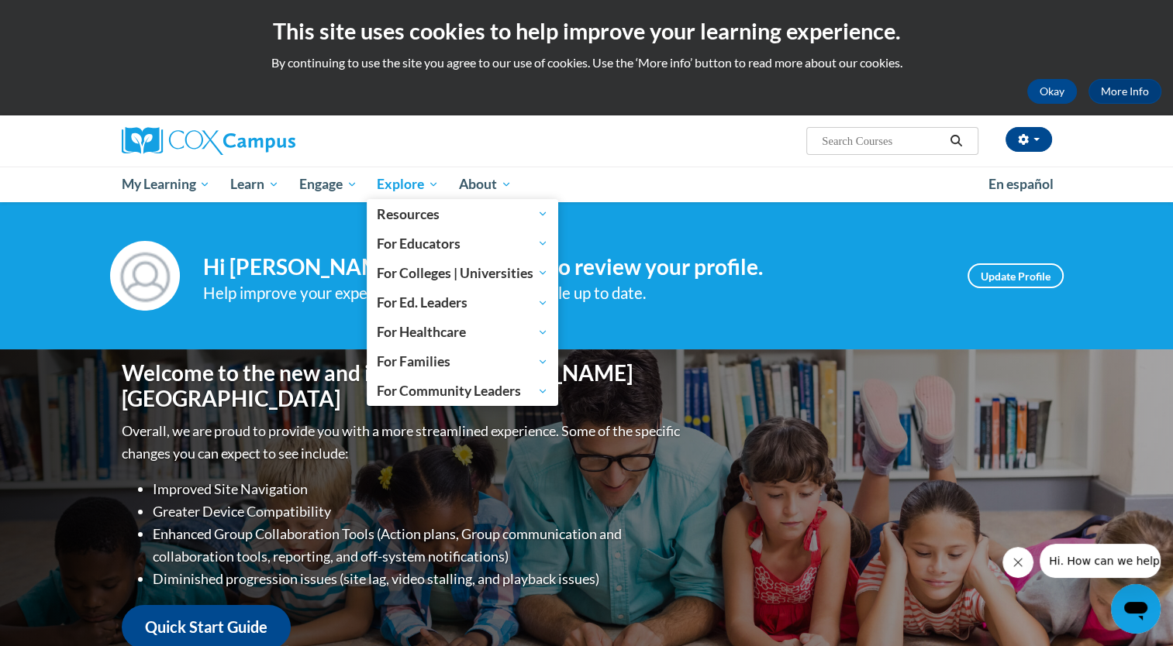
click at [409, 181] on span "Explore" at bounding box center [408, 184] width 62 height 19
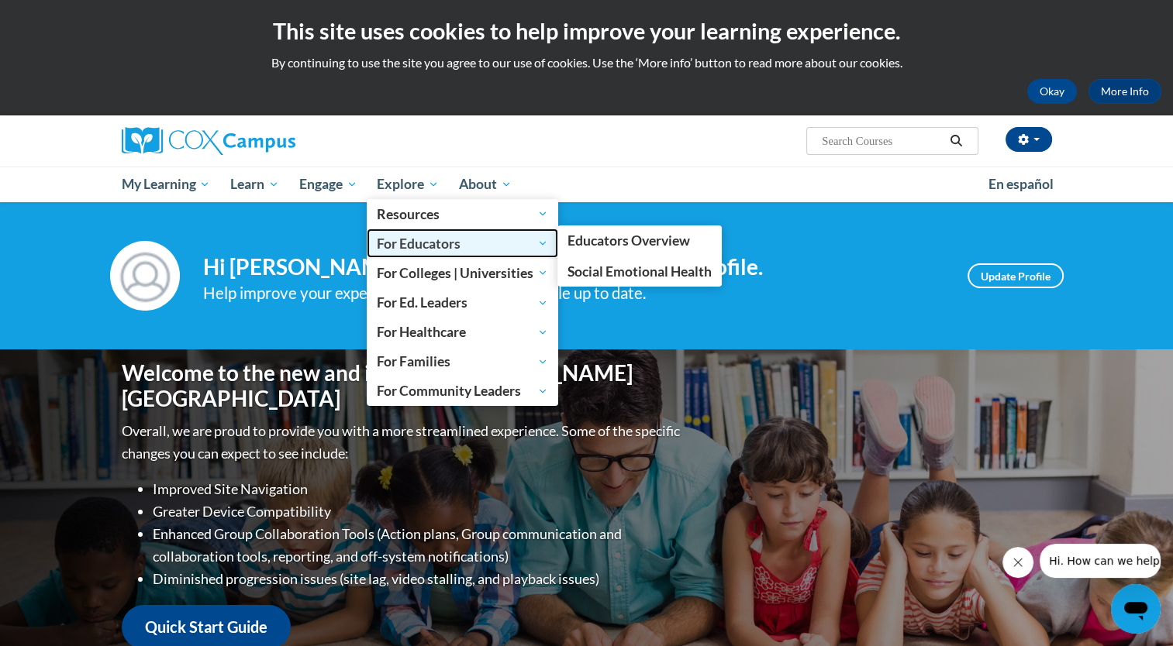
click at [387, 248] on span "For Educators" at bounding box center [462, 243] width 171 height 19
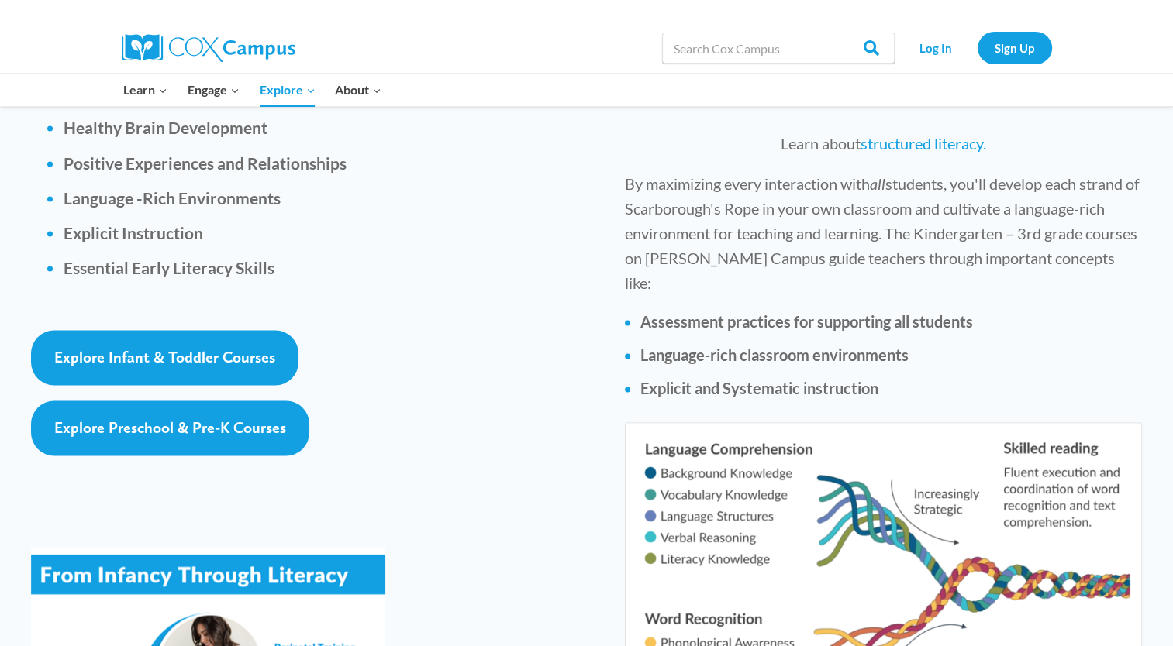
scroll to position [2289, 0]
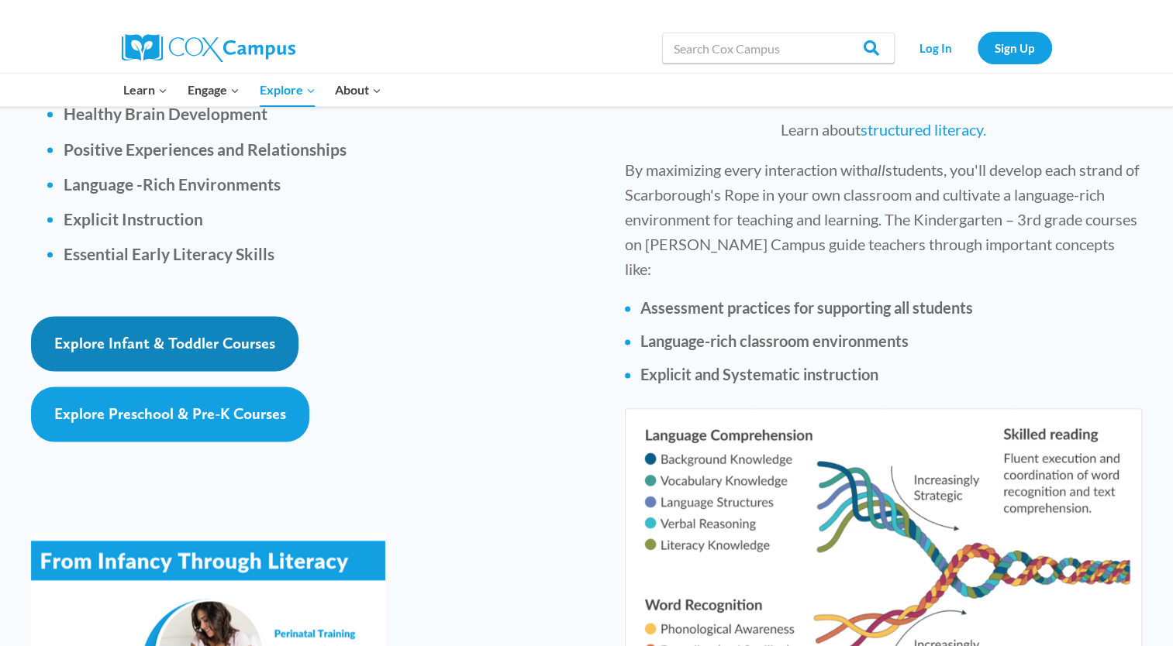
click at [88, 334] on span "Explore Infant & Toddler Courses" at bounding box center [164, 343] width 221 height 19
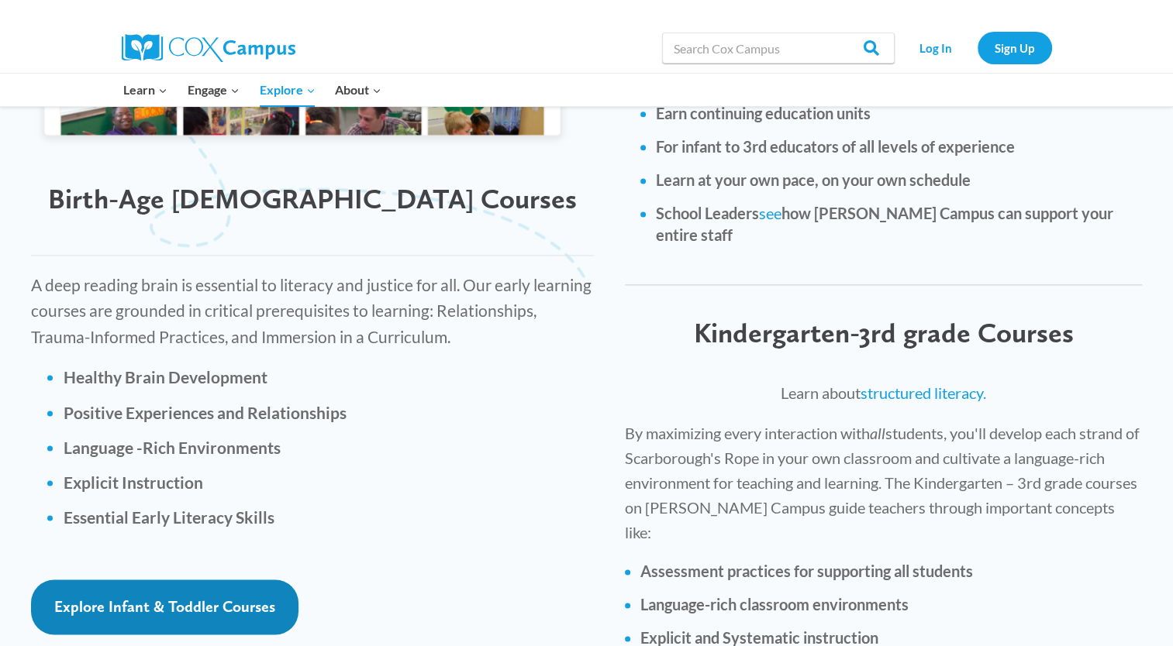
scroll to position [2024, 0]
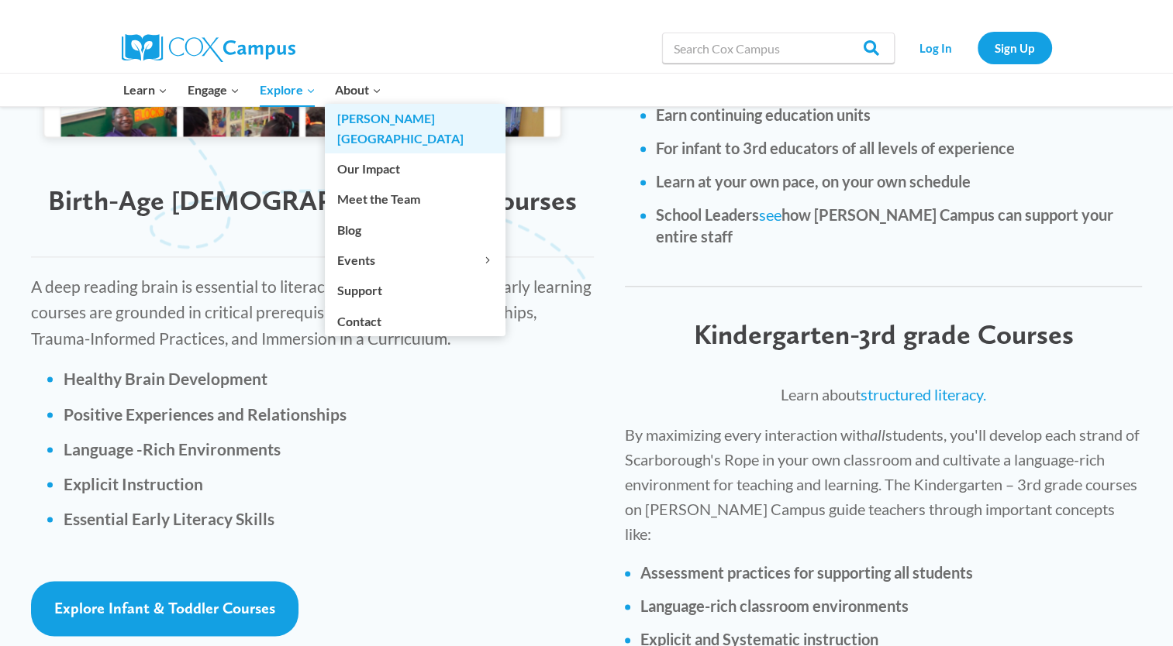
click at [353, 105] on link "[PERSON_NAME][GEOGRAPHIC_DATA]" at bounding box center [415, 129] width 181 height 50
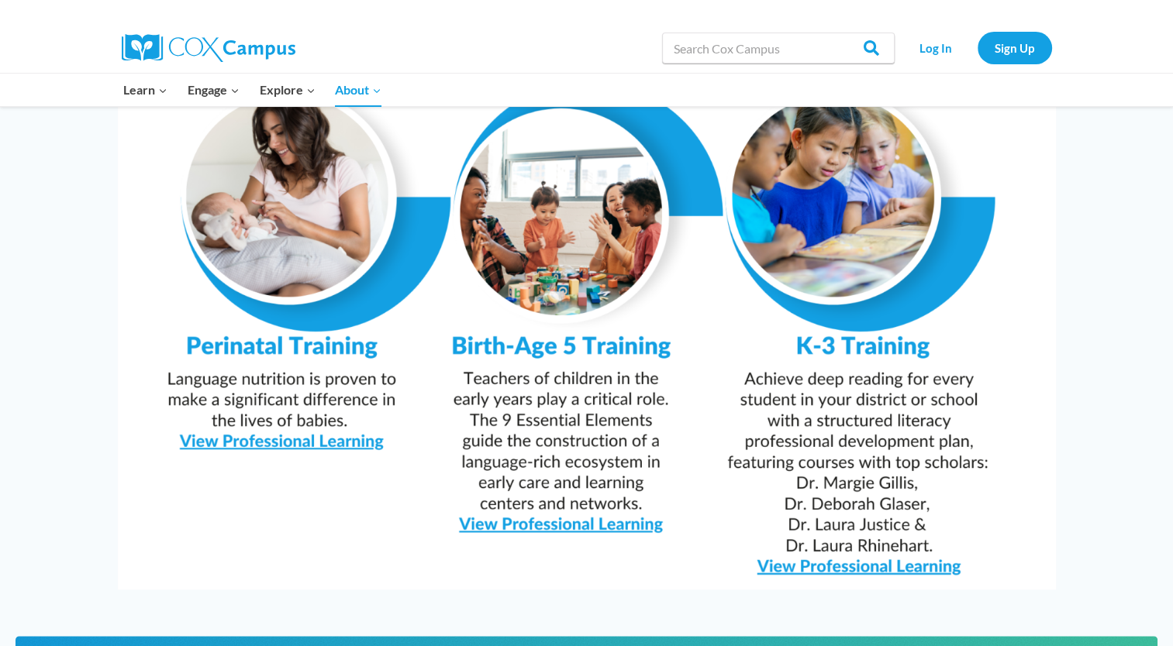
scroll to position [1465, 0]
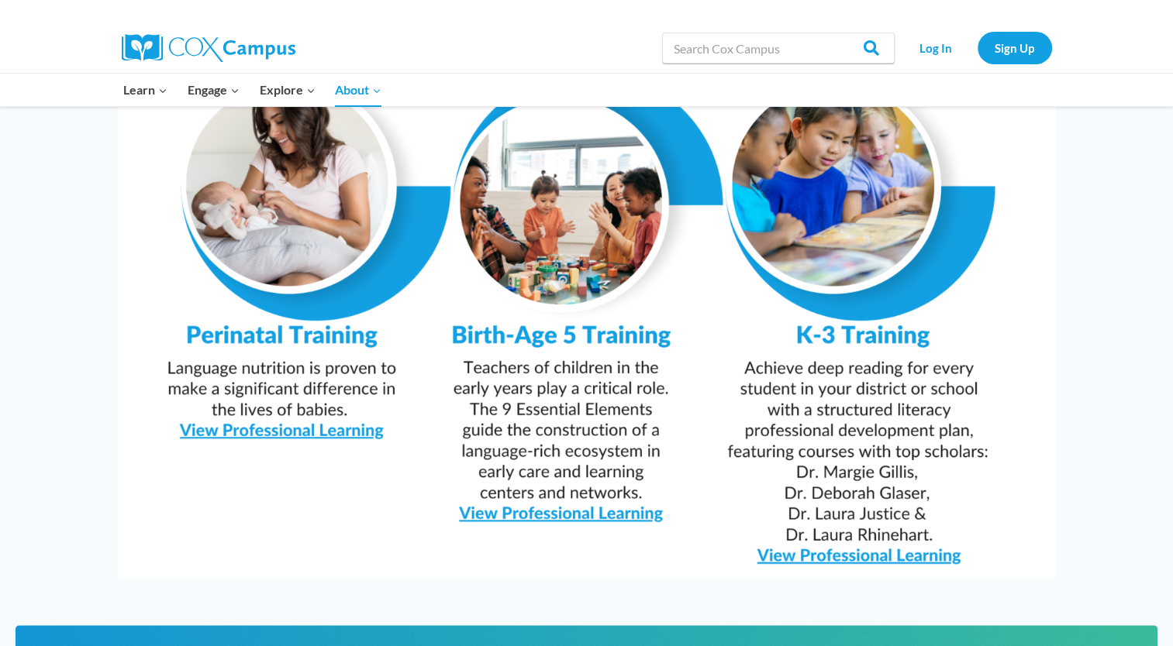
click at [485, 477] on img at bounding box center [587, 247] width 938 height 663
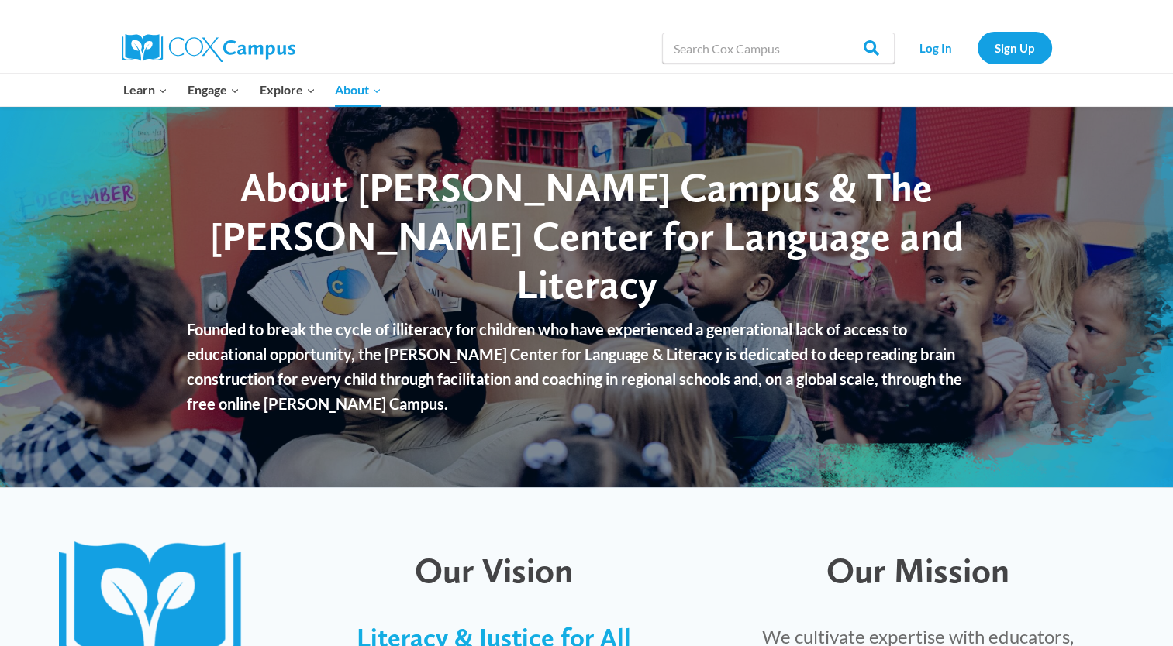
scroll to position [0, 0]
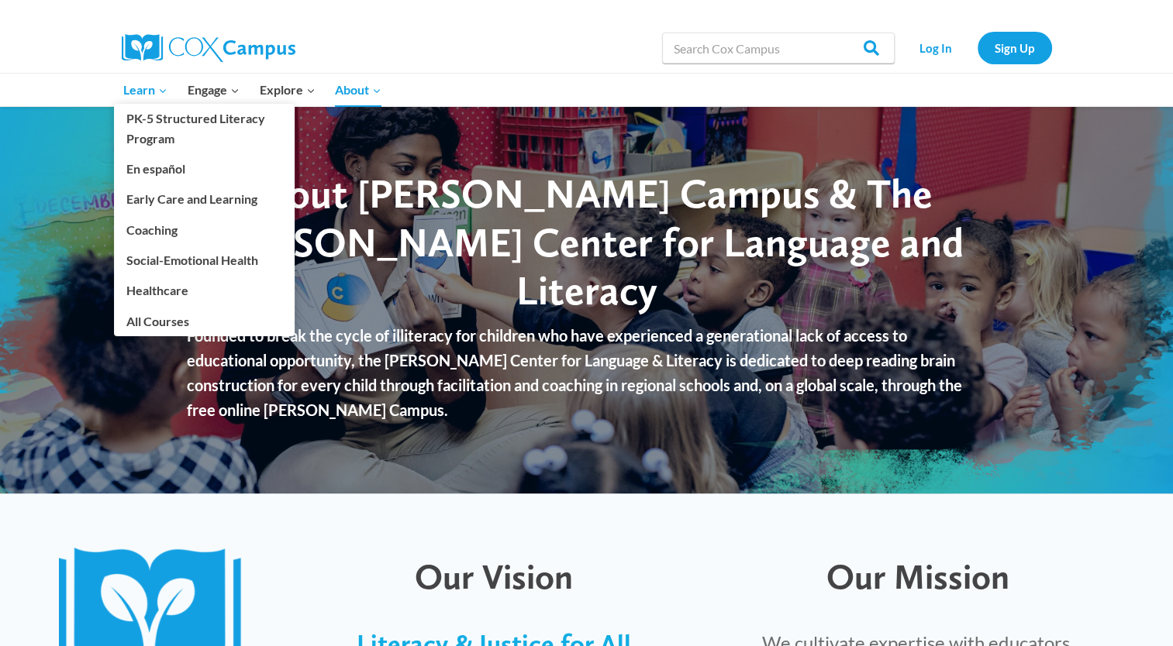
click at [149, 96] on span "Learn Expand" at bounding box center [145, 90] width 44 height 20
click at [134, 325] on link "All Courses" at bounding box center [204, 320] width 181 height 29
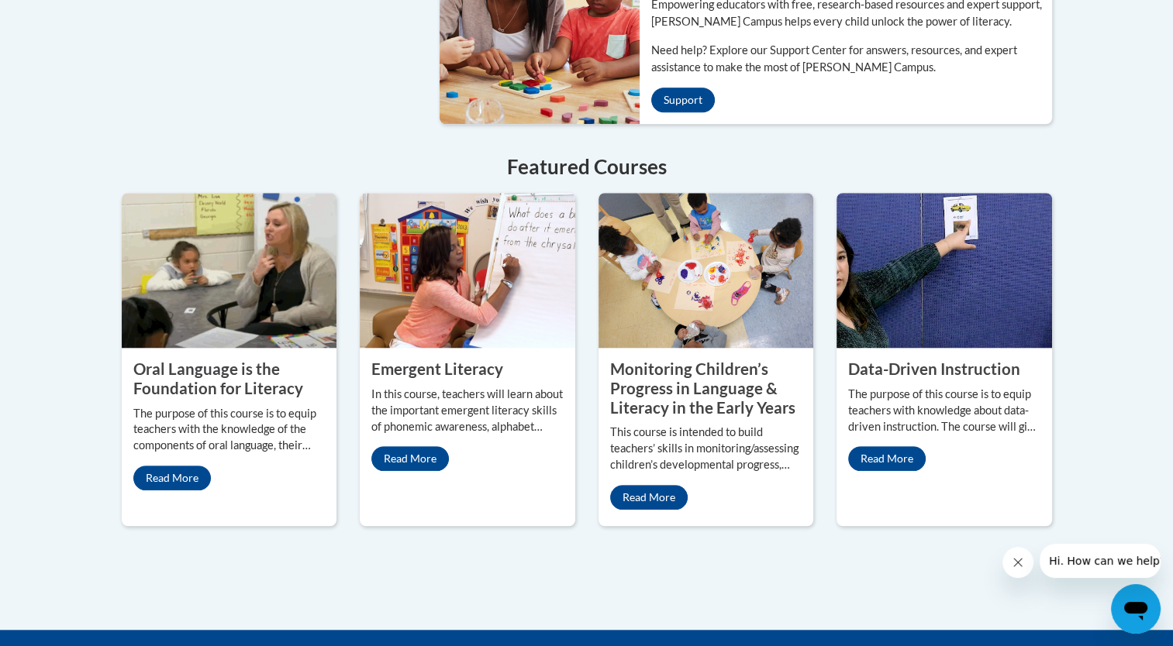
scroll to position [1280, 0]
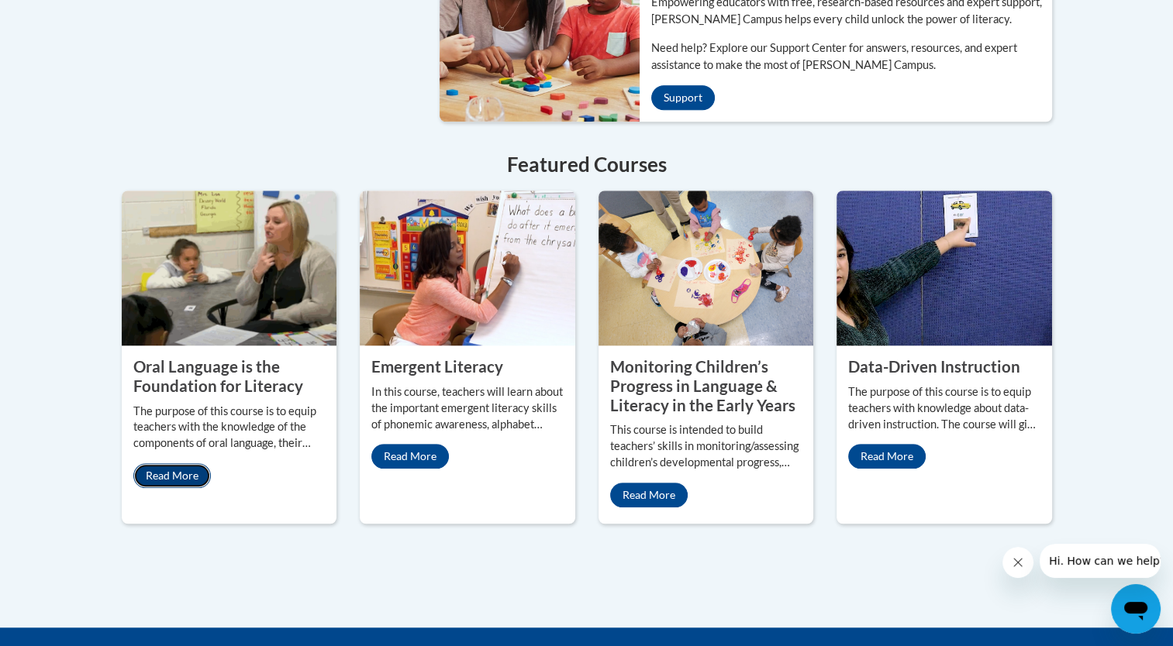
click at [163, 463] on link "Read More" at bounding box center [171, 475] width 77 height 25
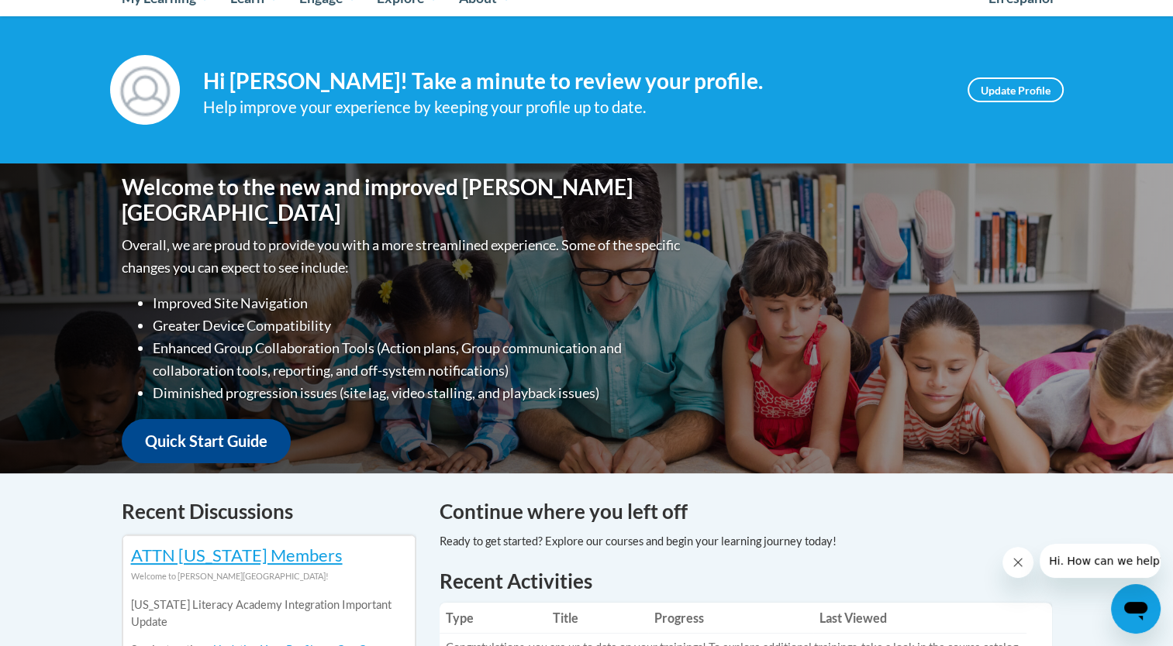
scroll to position [181, 0]
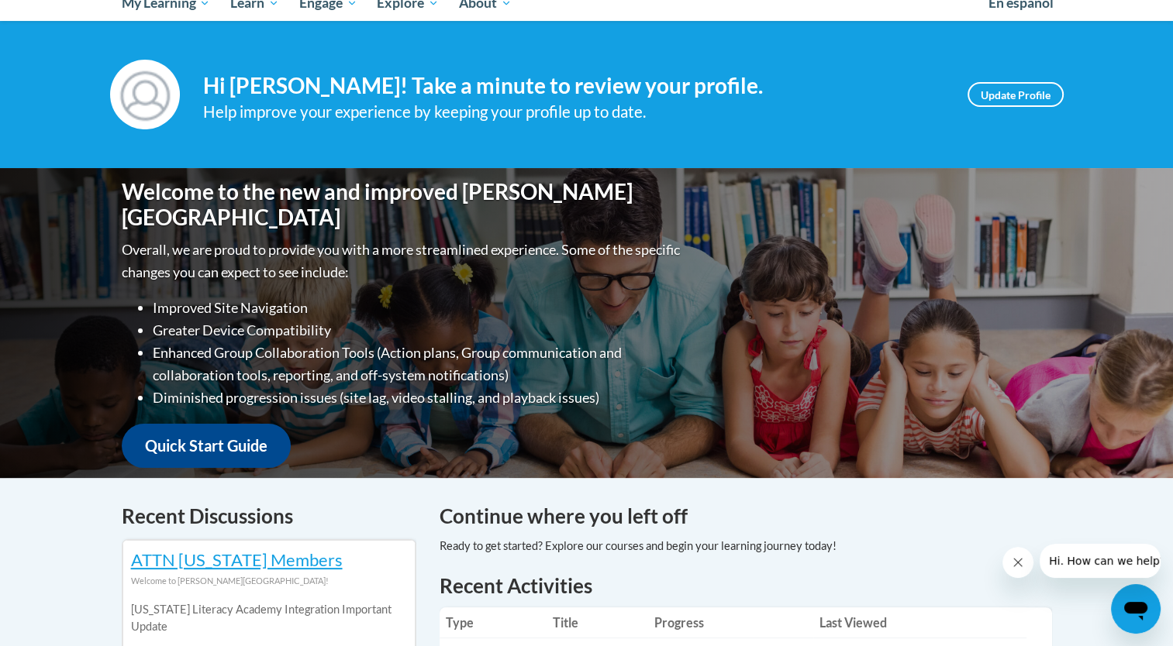
click at [195, 439] on link "Quick Start Guide" at bounding box center [206, 446] width 169 height 44
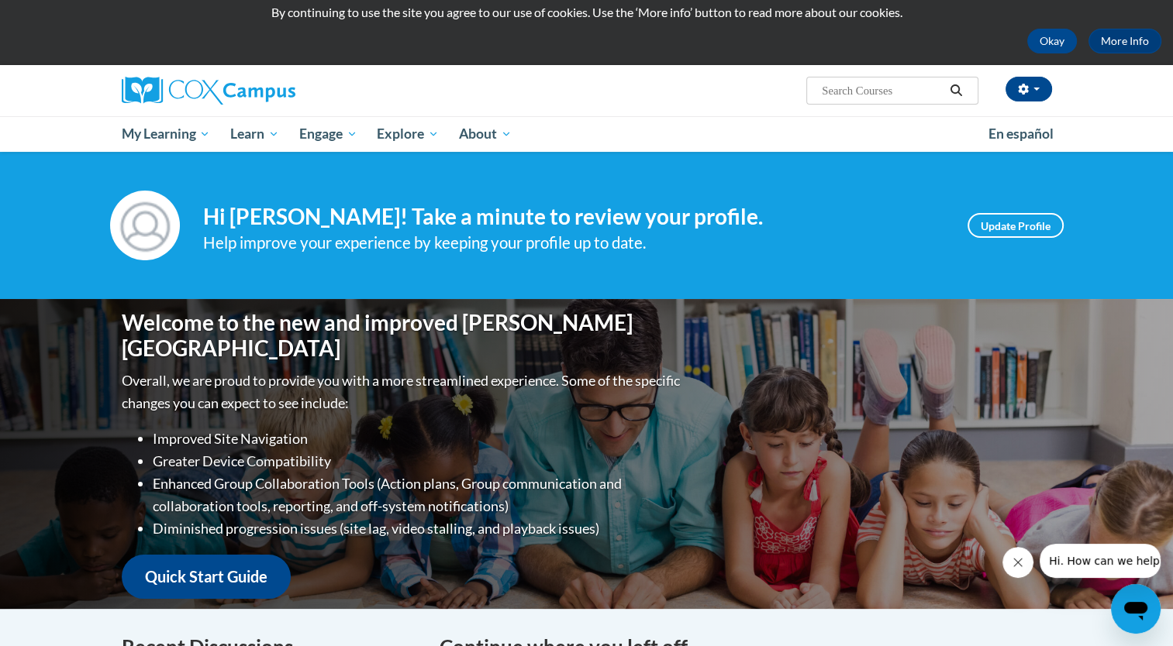
scroll to position [0, 0]
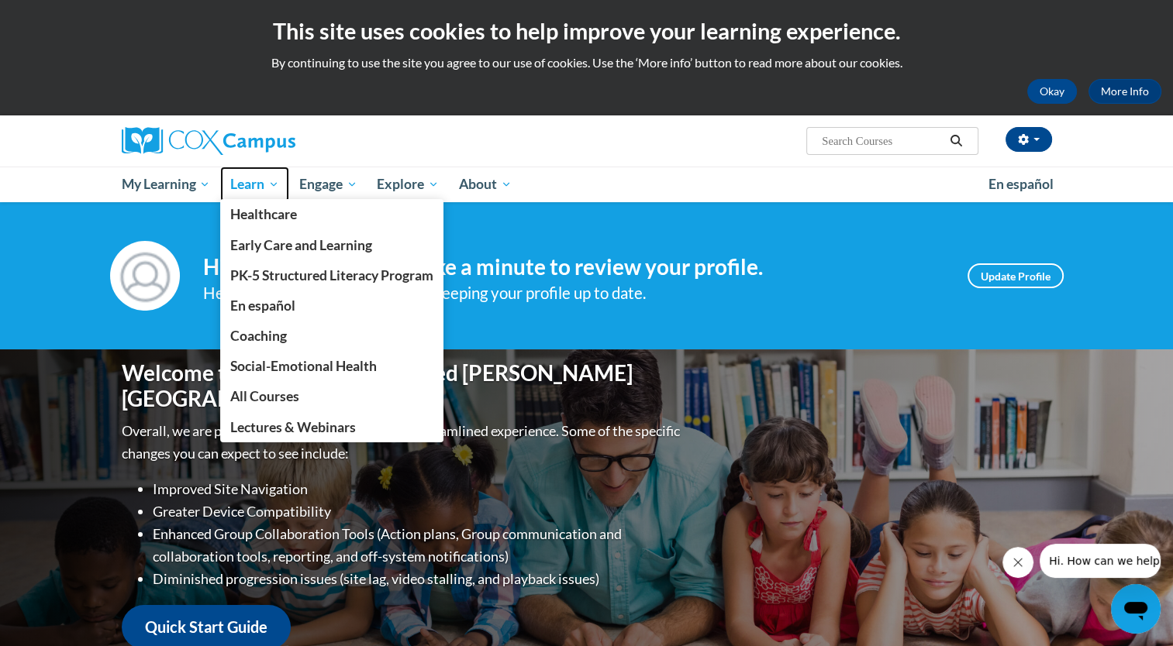
click at [257, 192] on span "Learn" at bounding box center [254, 184] width 49 height 19
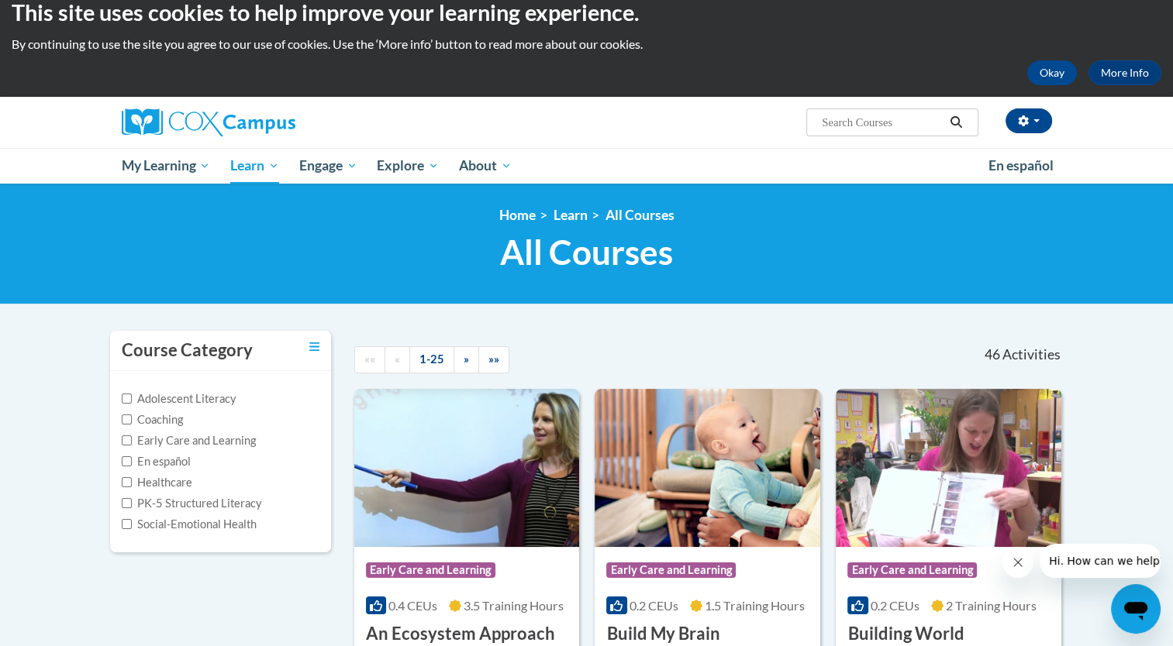
scroll to position [18, 0]
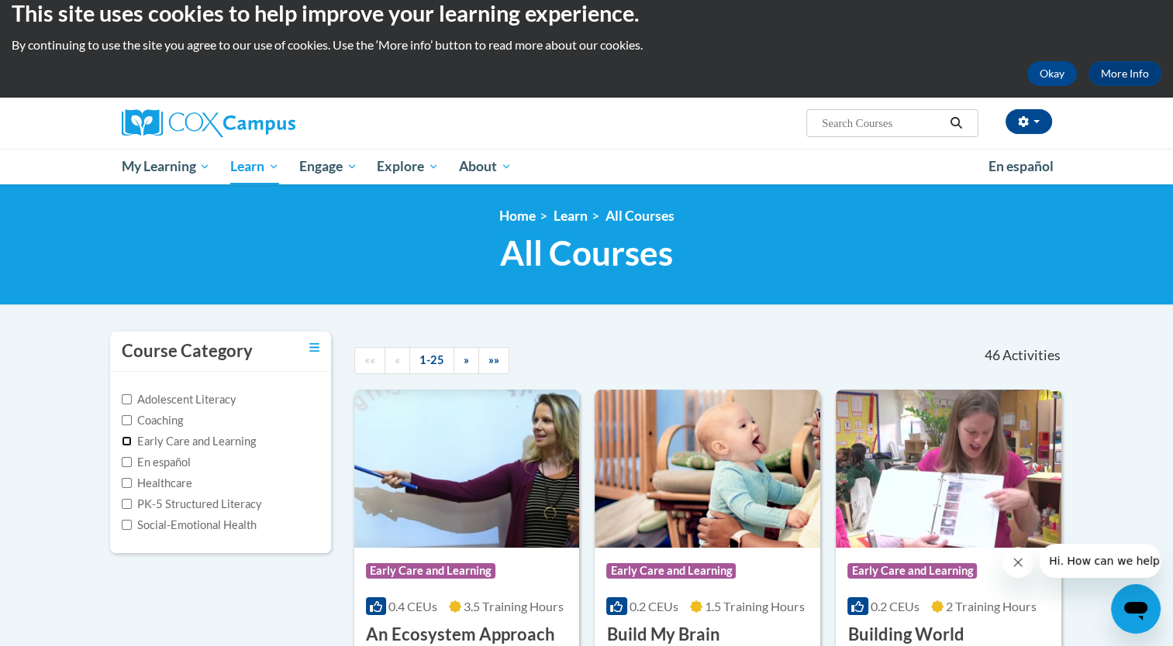
click at [126, 445] on input "Early Care and Learning" at bounding box center [127, 441] width 10 height 10
checkbox input "true"
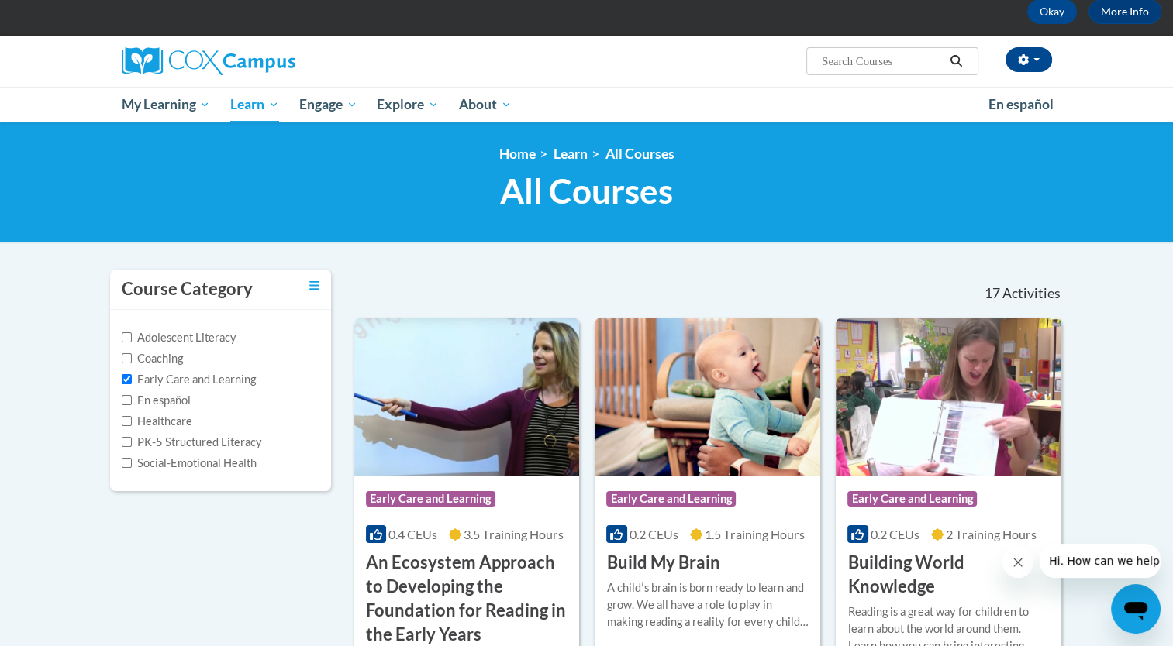
scroll to position [0, 0]
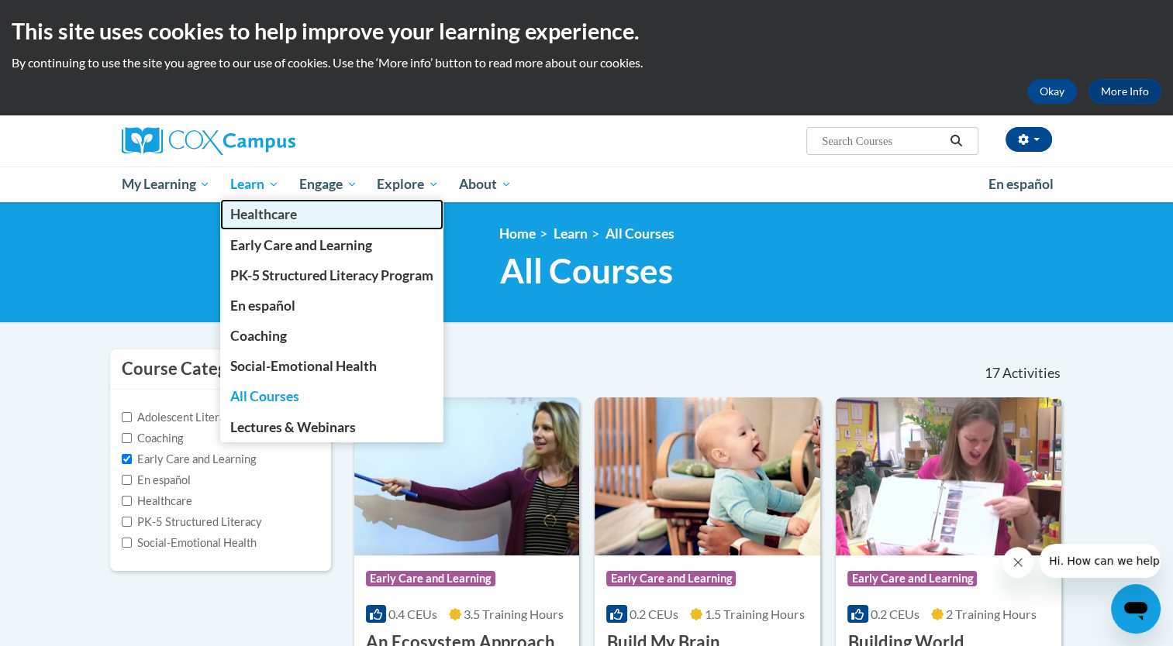
click at [263, 201] on link "Healthcare" at bounding box center [331, 214] width 223 height 30
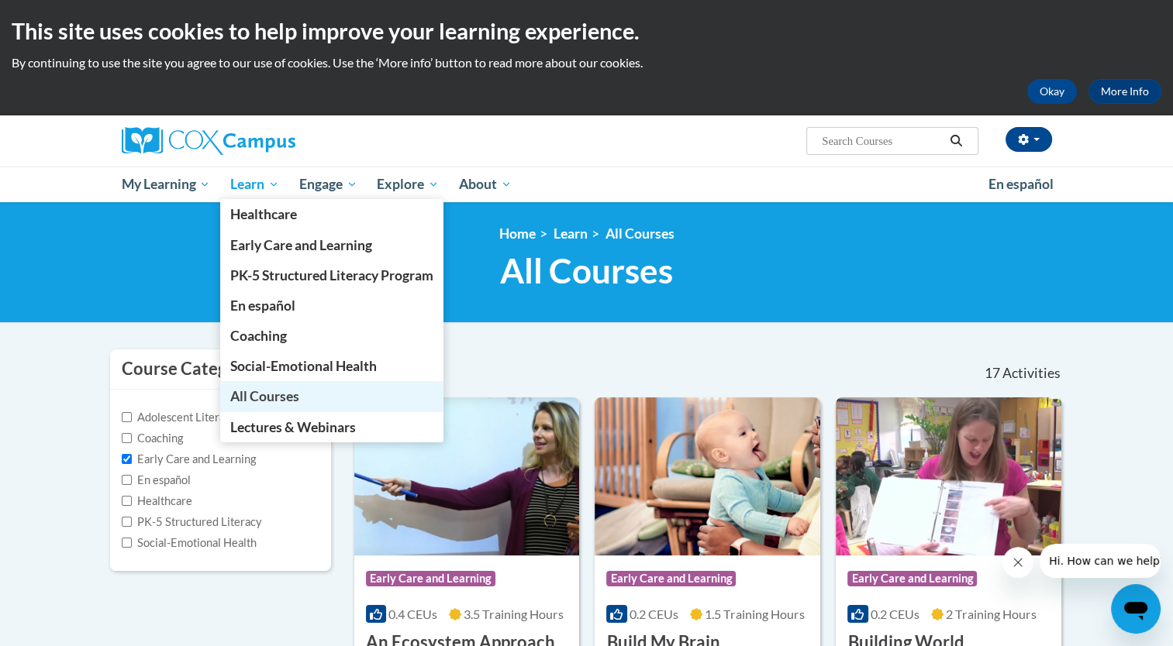
click at [250, 403] on span "All Courses" at bounding box center [264, 396] width 69 height 16
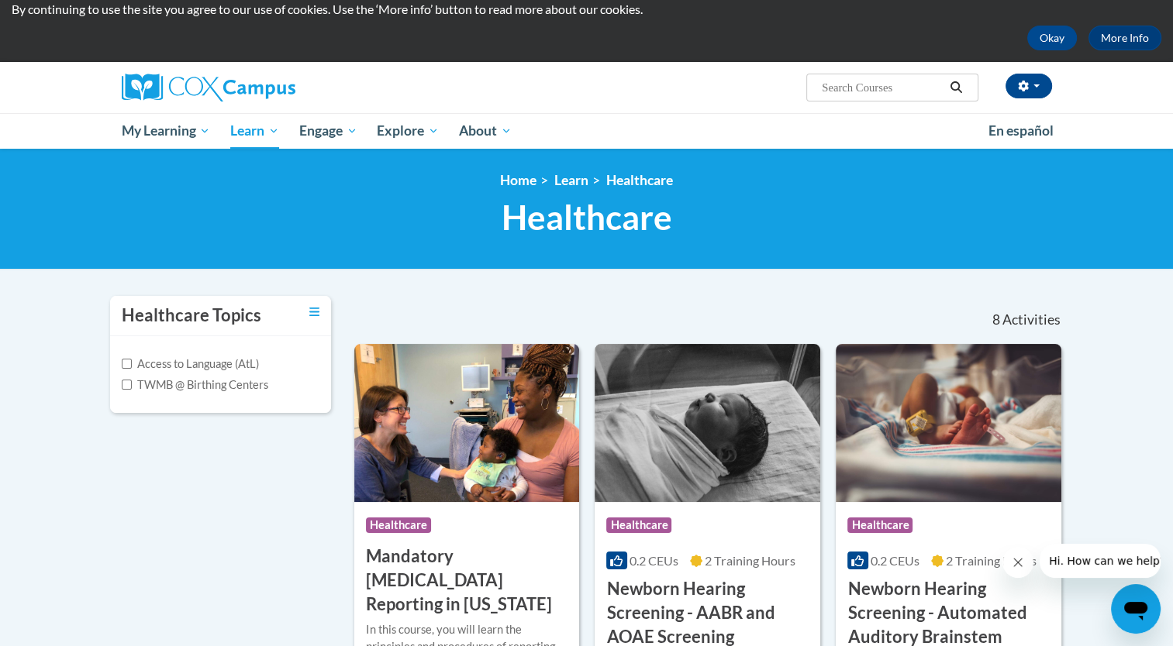
scroll to position [59, 0]
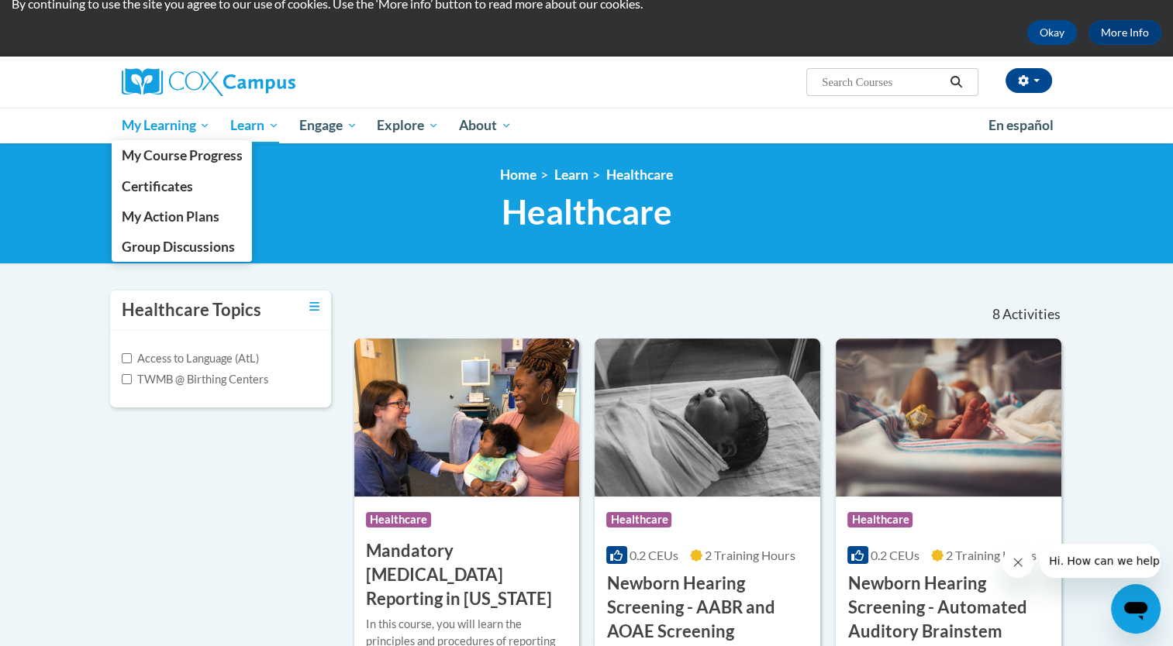
click at [179, 130] on span "My Learning" at bounding box center [165, 125] width 89 height 19
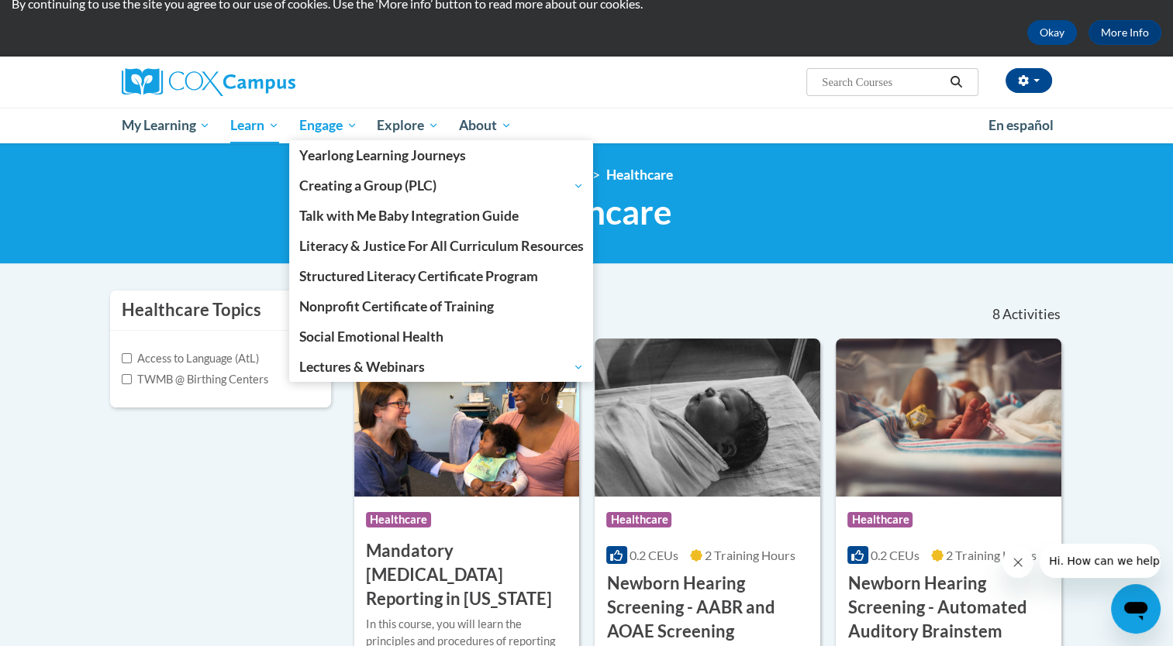
click at [333, 128] on span "Engage" at bounding box center [328, 125] width 58 height 19
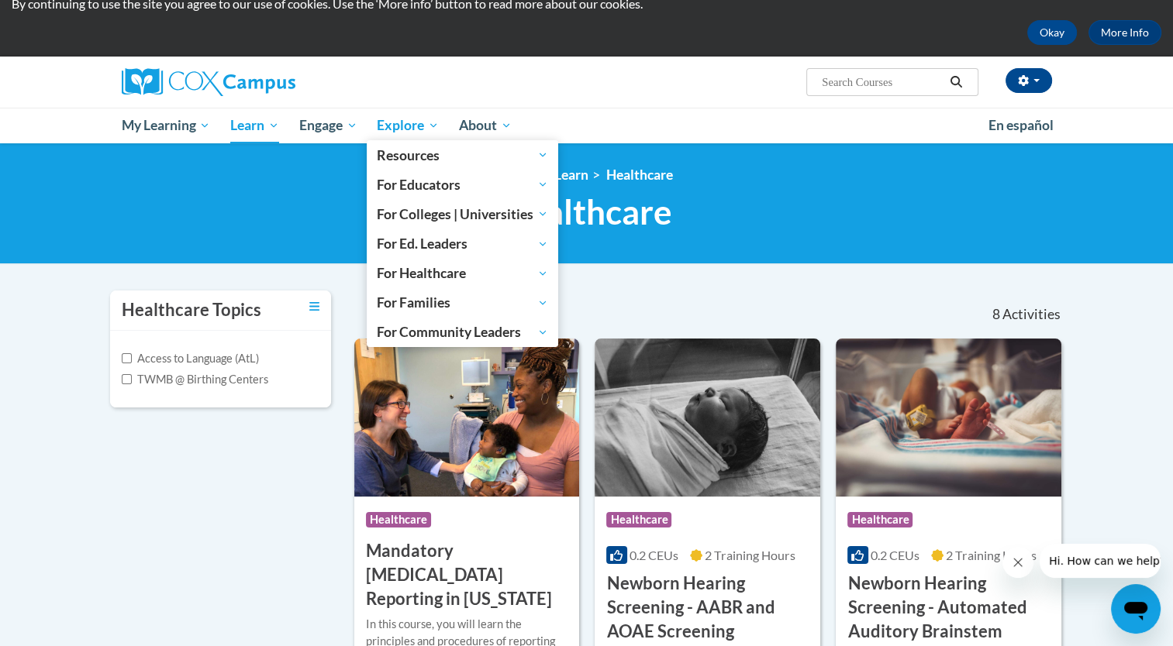
click at [417, 127] on span "Explore" at bounding box center [408, 125] width 62 height 19
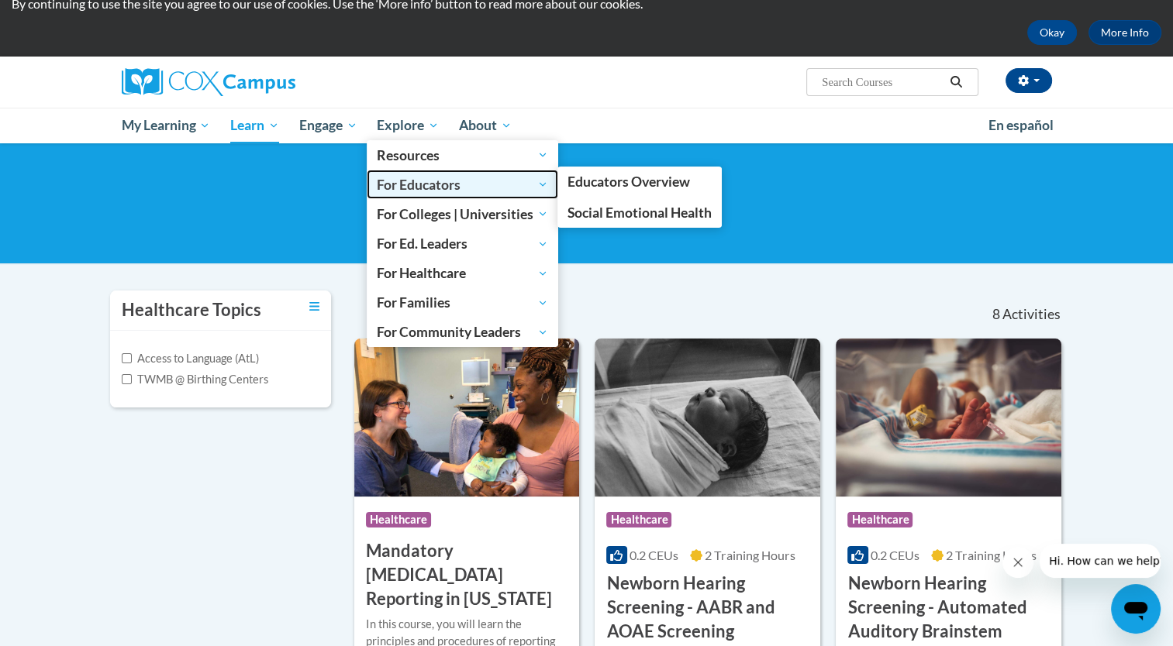
click at [401, 189] on span "For Educators" at bounding box center [462, 184] width 171 height 19
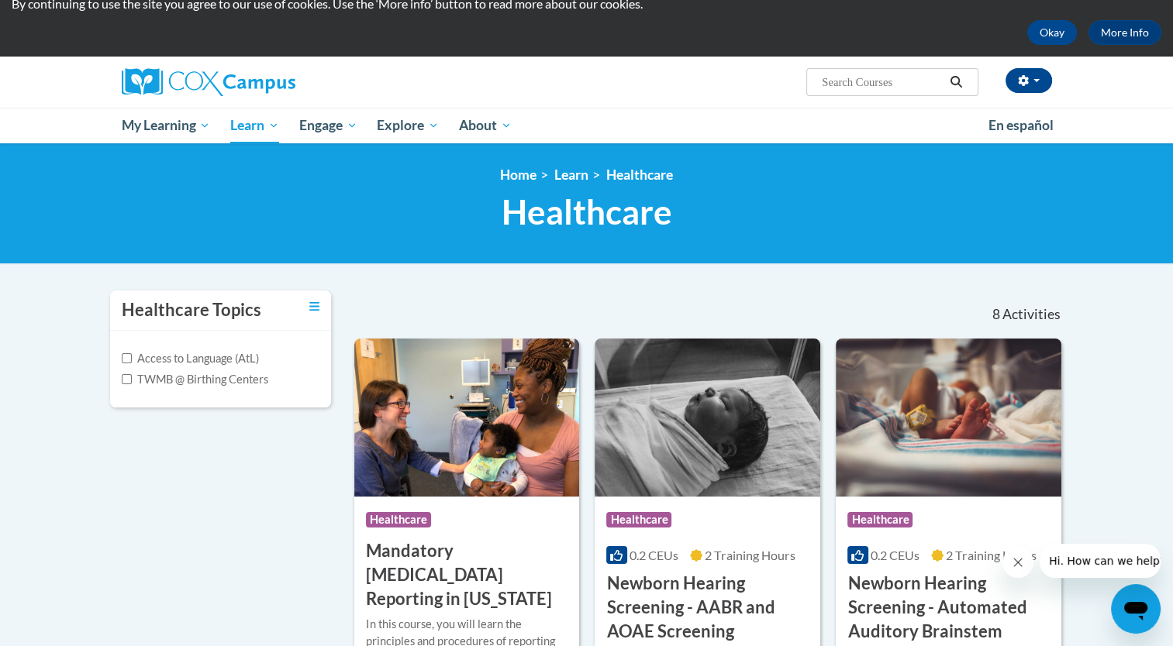
click at [564, 102] on div "Brittney Bell (Central Daylight Time GMT-0500 ) My Profile Inbox My Transcripts…" at bounding box center [586, 82] width 976 height 51
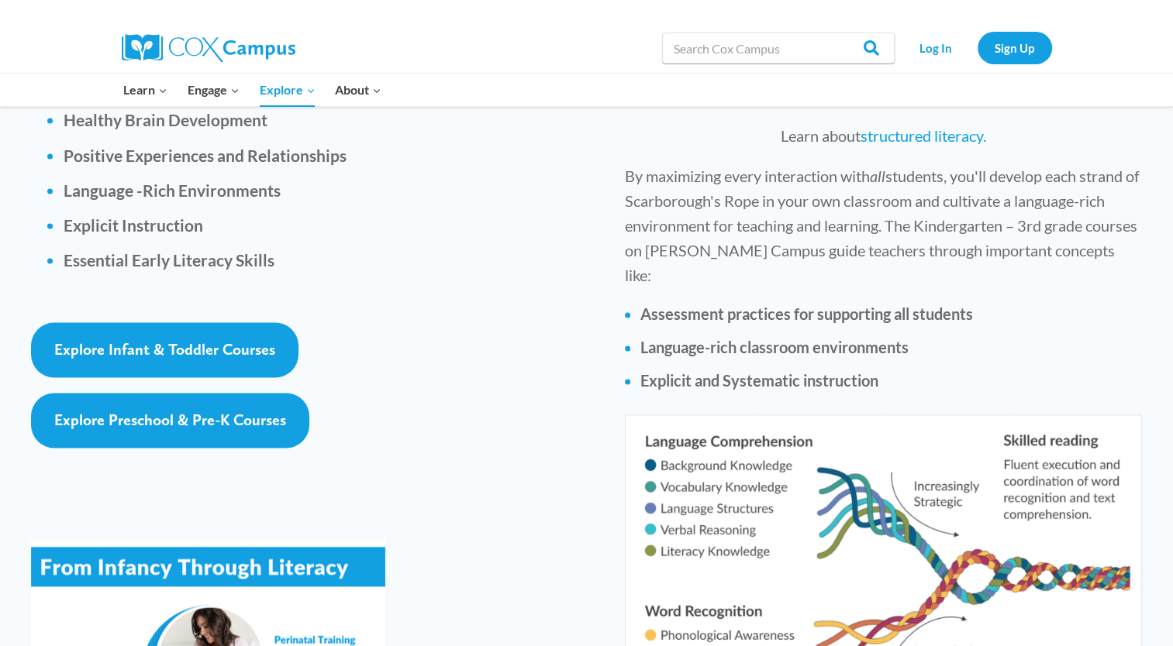
scroll to position [2304, 0]
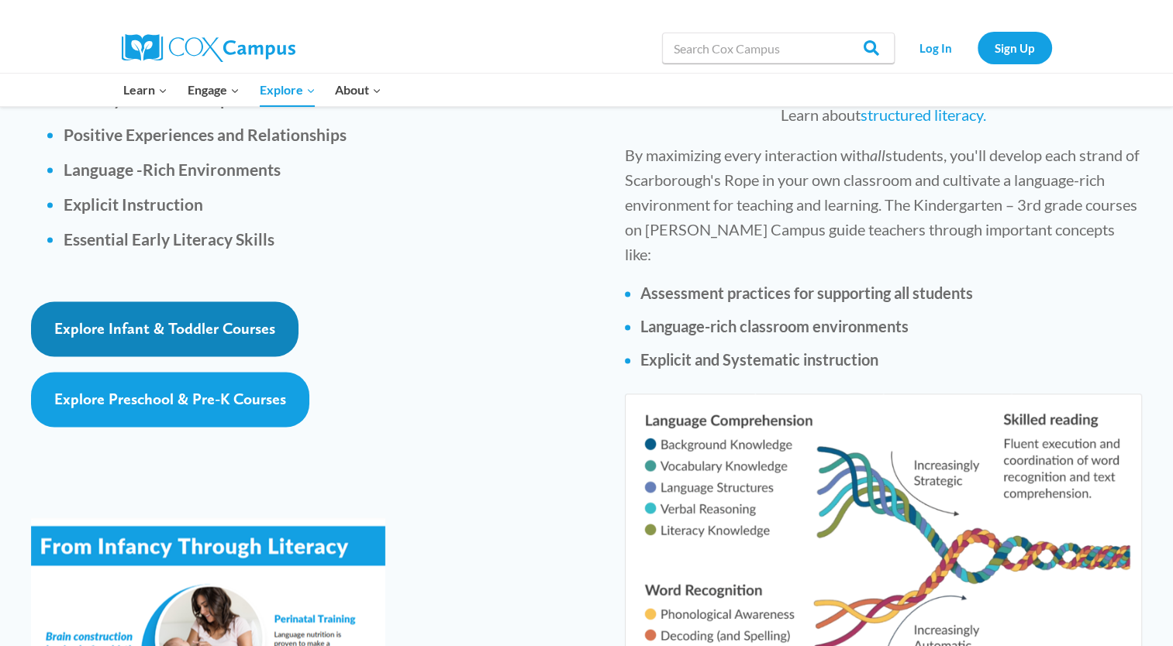
click at [74, 319] on span "Explore Infant & Toddler Courses" at bounding box center [164, 328] width 221 height 19
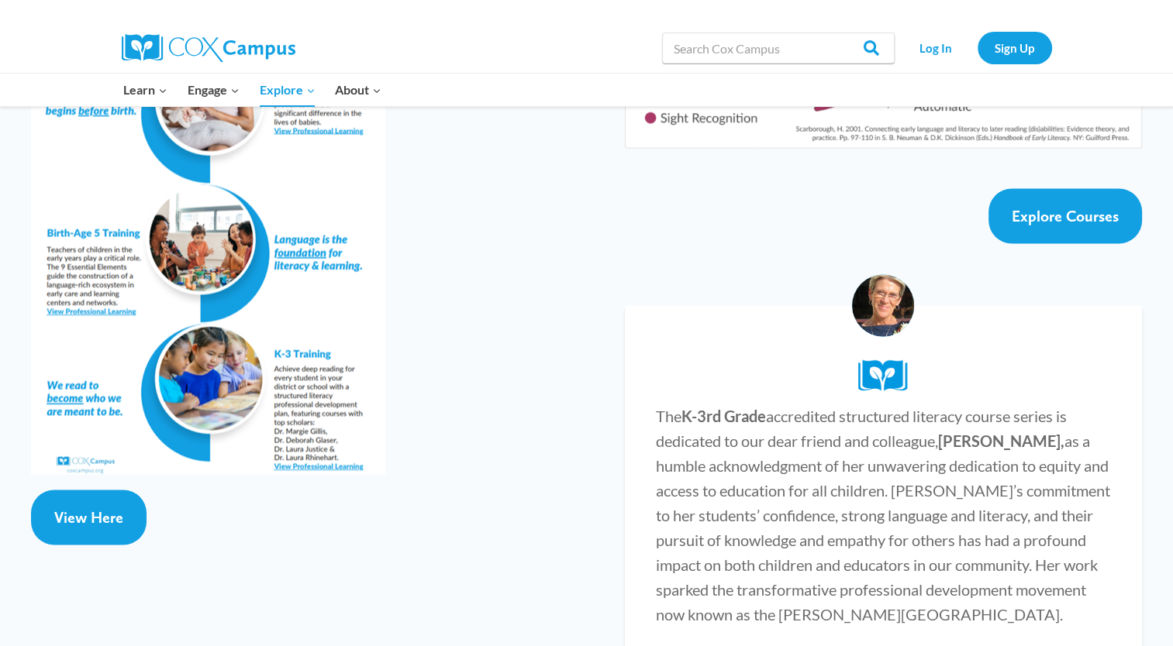
scroll to position [2850, 0]
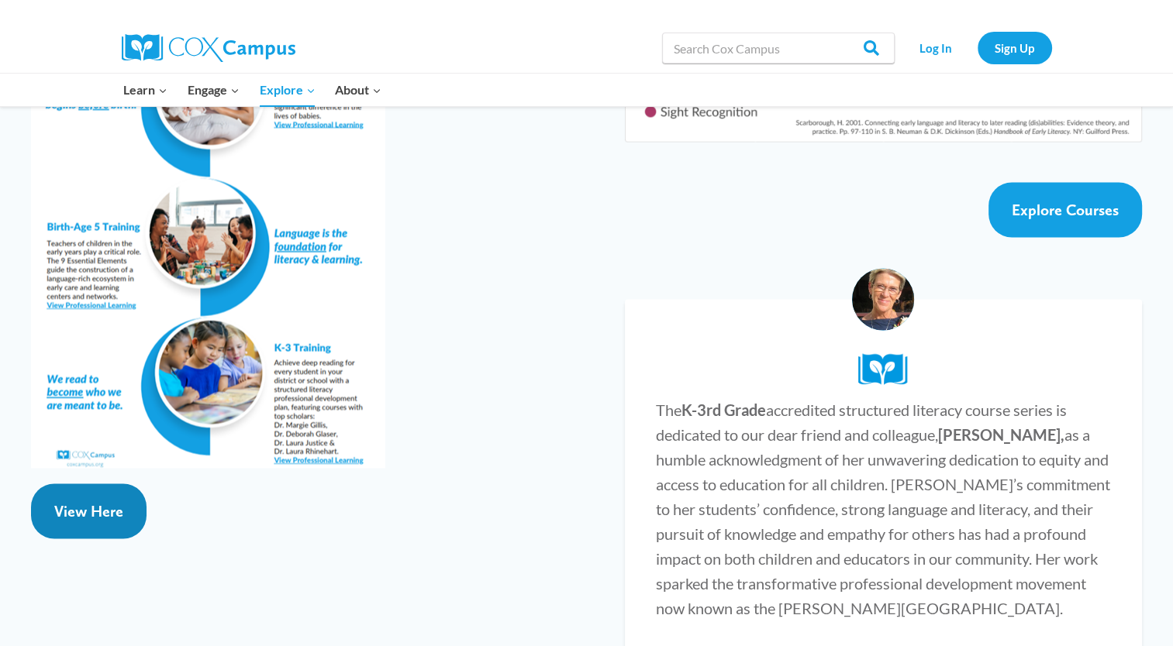
click at [78, 501] on span "View Here" at bounding box center [88, 510] width 69 height 19
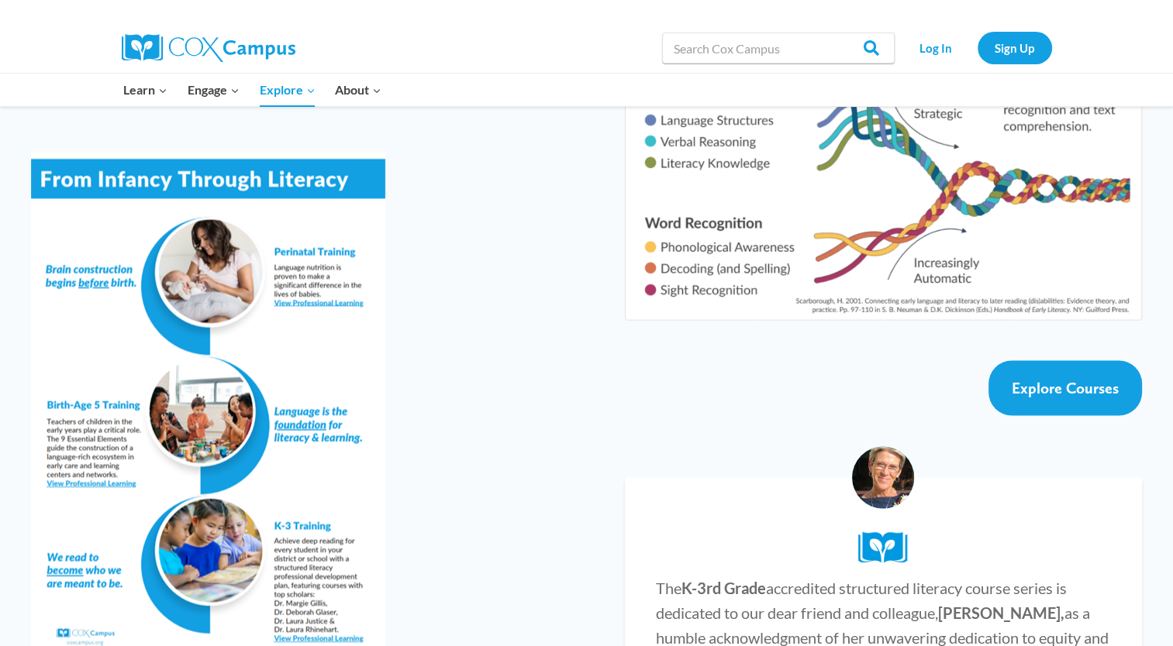
scroll to position [2670, 0]
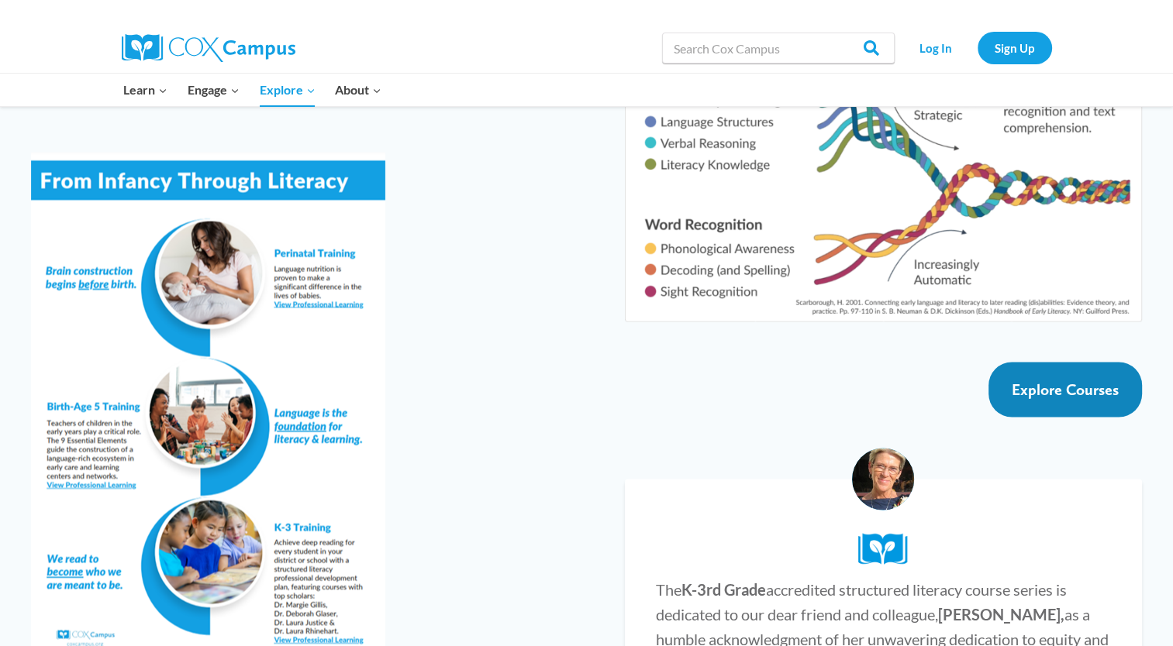
click at [1056, 362] on link "Explore Courses" at bounding box center [1064, 389] width 153 height 55
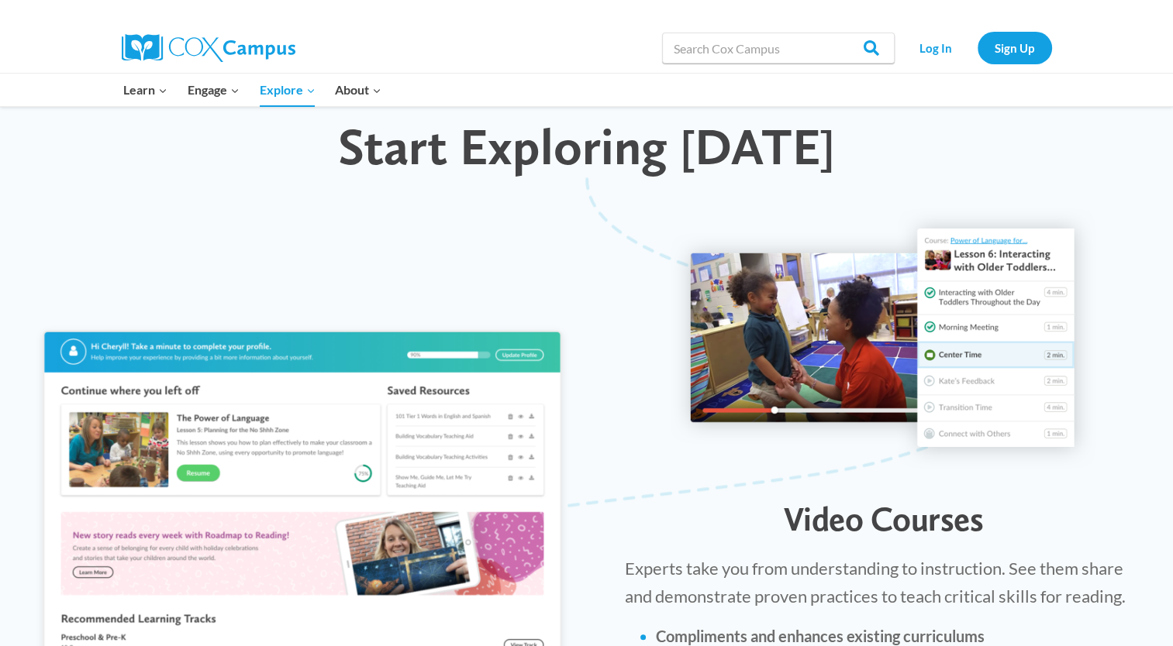
scroll to position [1454, 0]
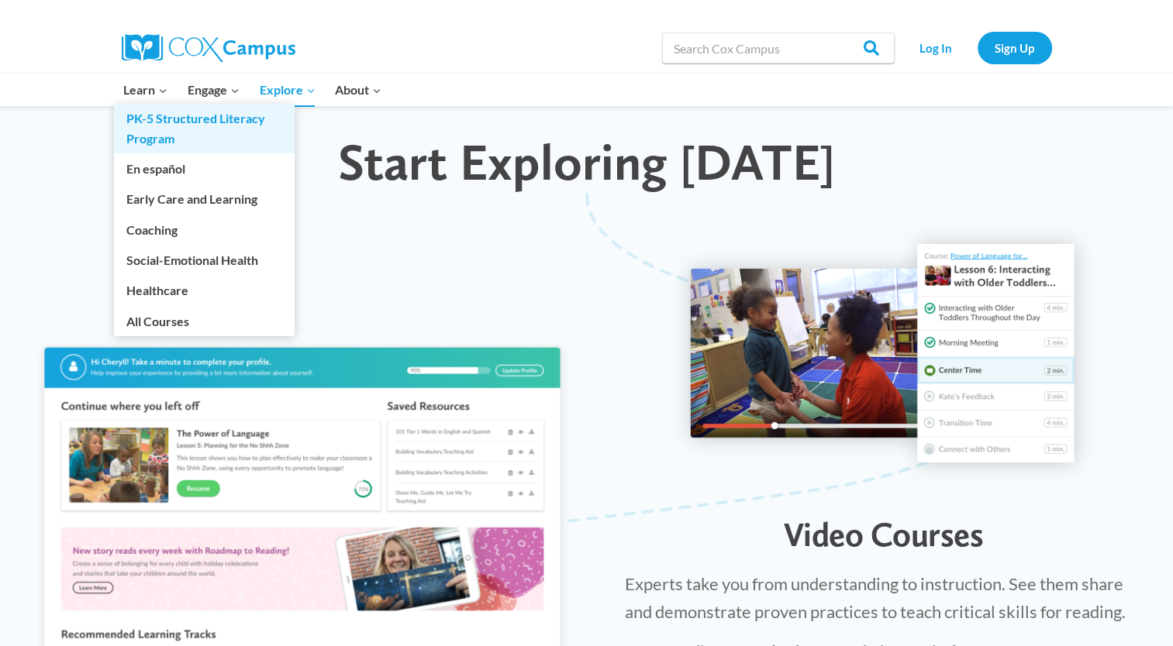
click at [136, 105] on link "PK-5 Structured Literacy Program" at bounding box center [204, 129] width 181 height 50
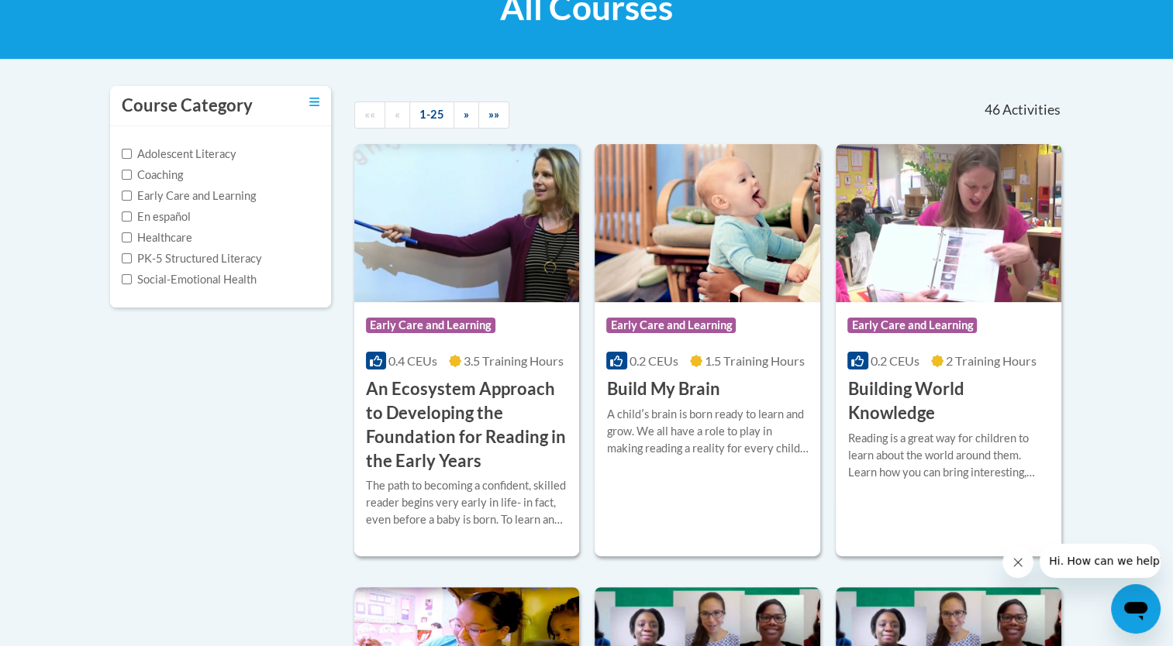
scroll to position [267, 0]
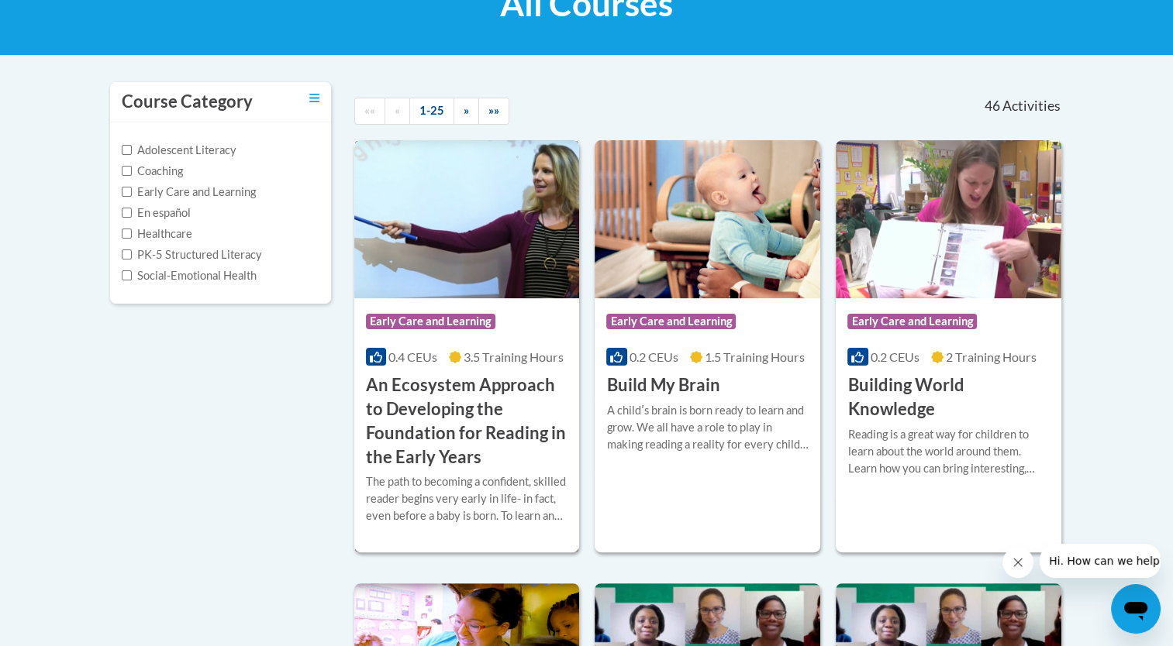
click at [401, 406] on h3 "An Ecosystem Approach to Developing the Foundation for Reading in the Early Yea…" at bounding box center [467, 421] width 202 height 95
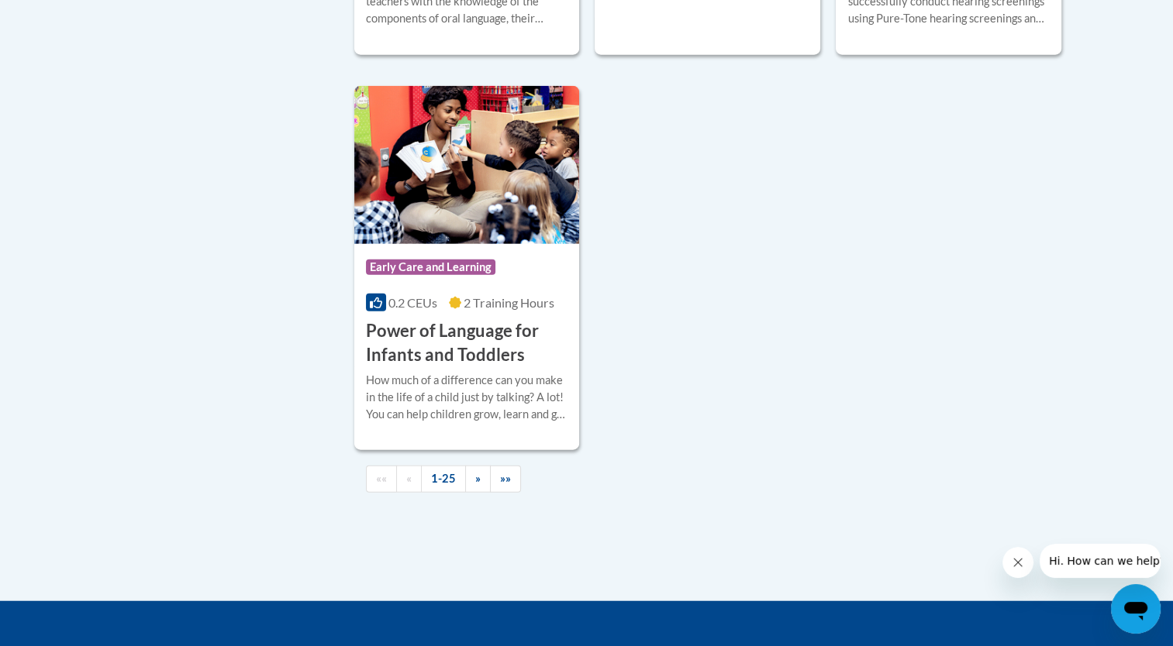
scroll to position [3629, 0]
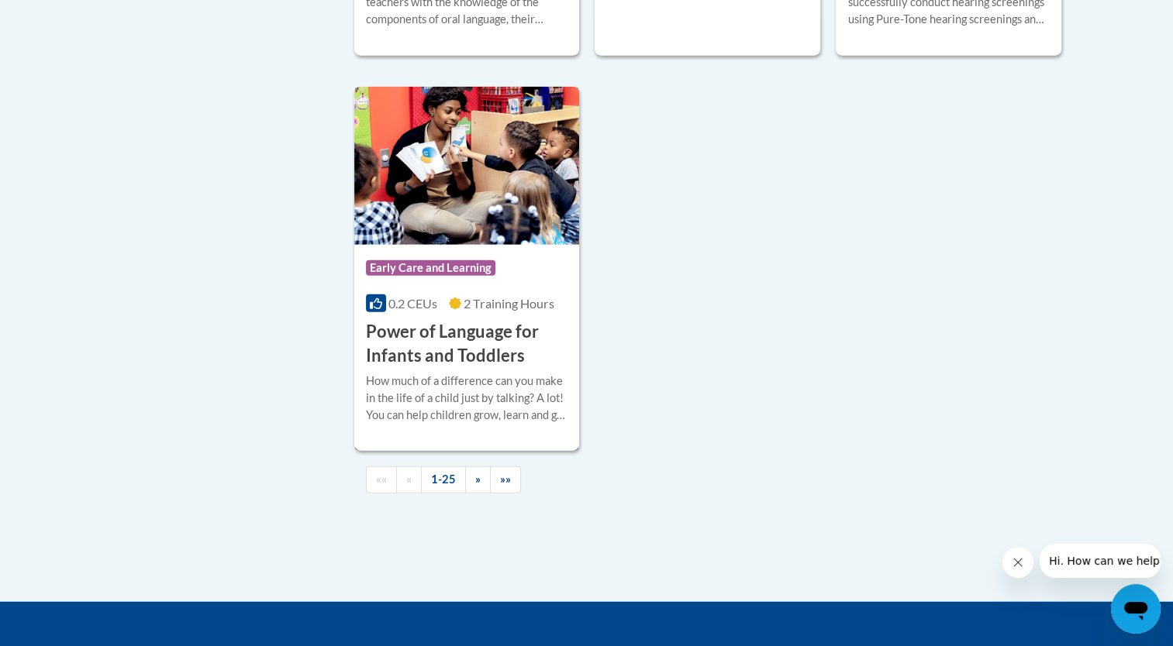
click at [424, 280] on span "Early Care and Learning" at bounding box center [432, 269] width 133 height 19
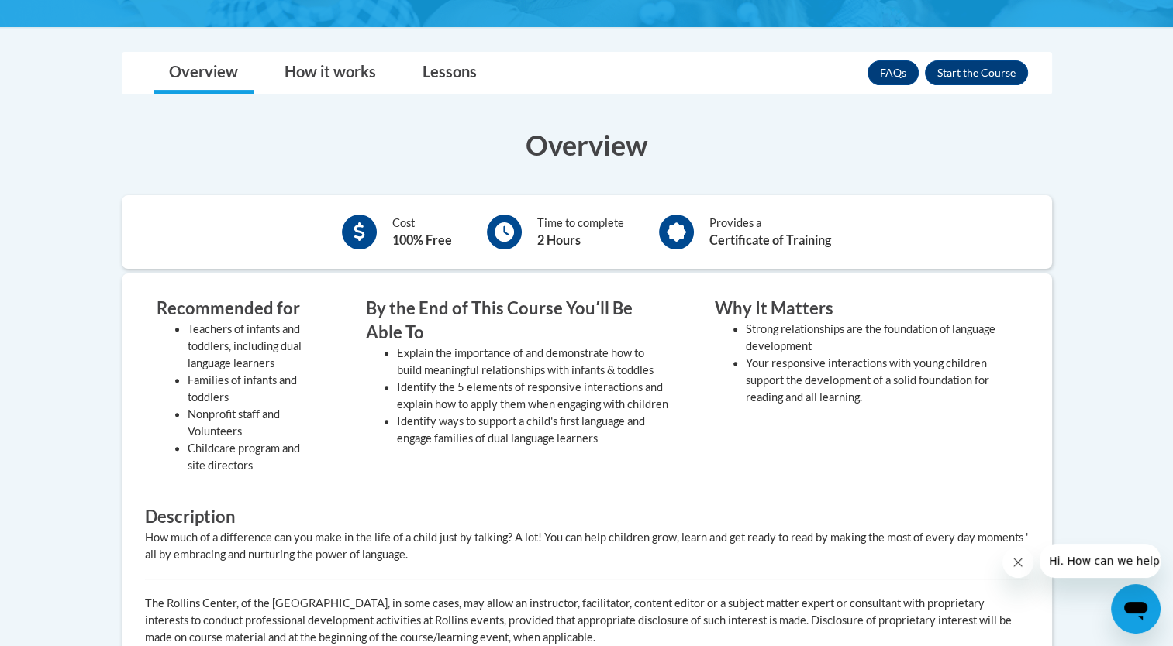
scroll to position [385, 0]
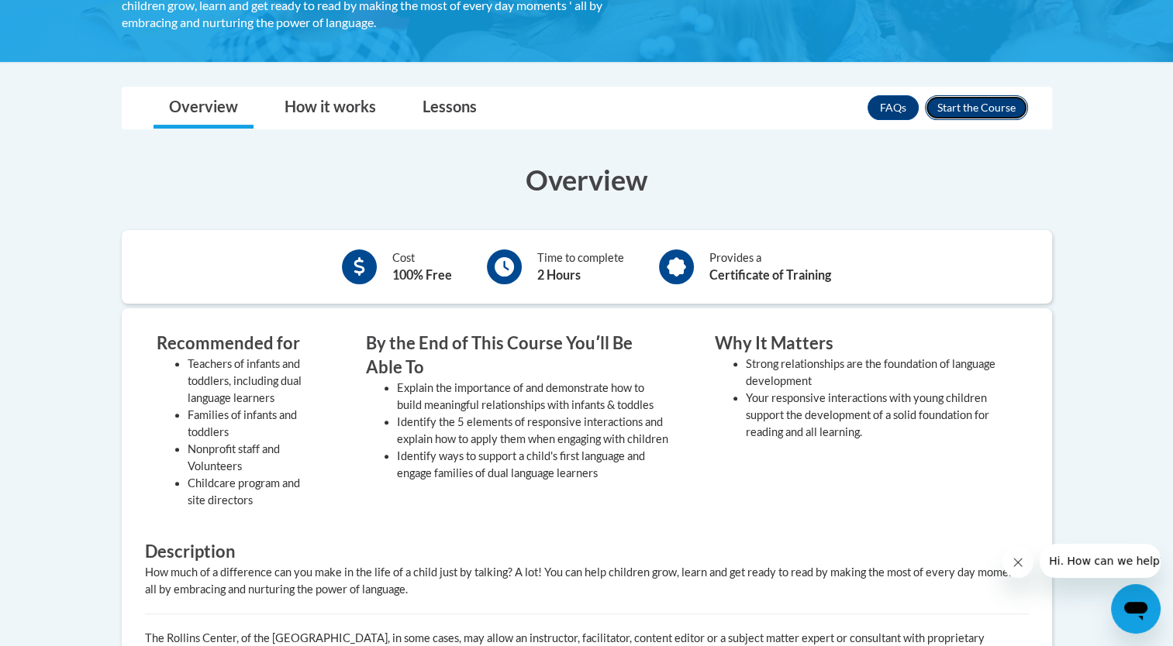
click at [990, 108] on button "Enroll" at bounding box center [976, 107] width 103 height 25
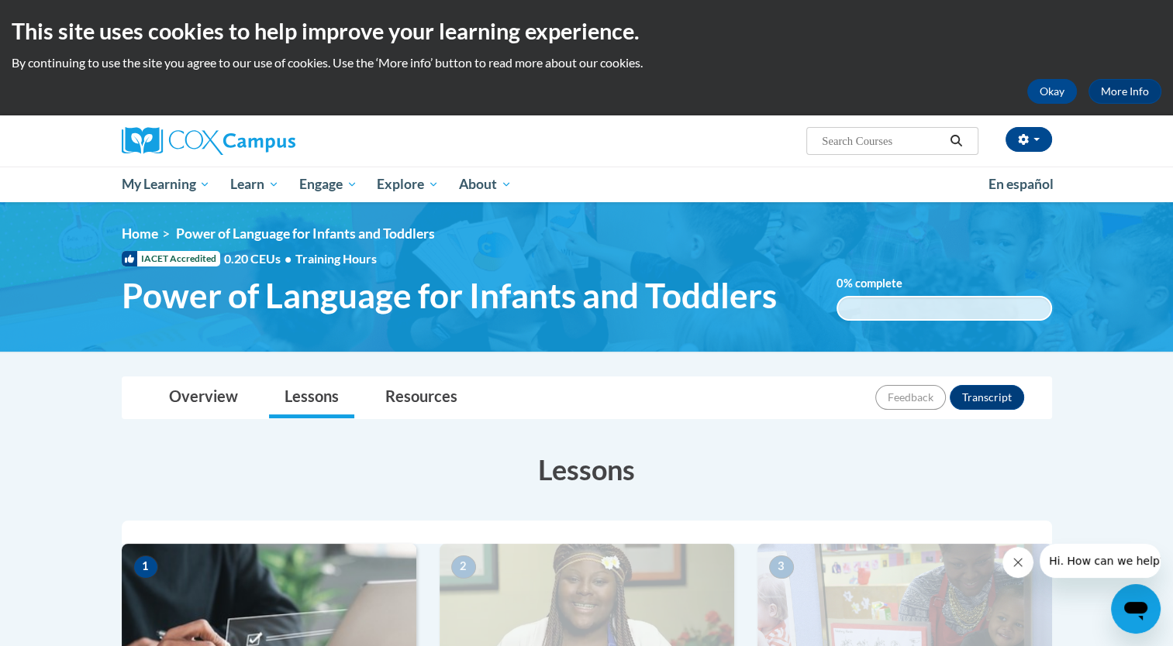
click at [863, 454] on h3 "Lessons" at bounding box center [587, 469] width 930 height 39
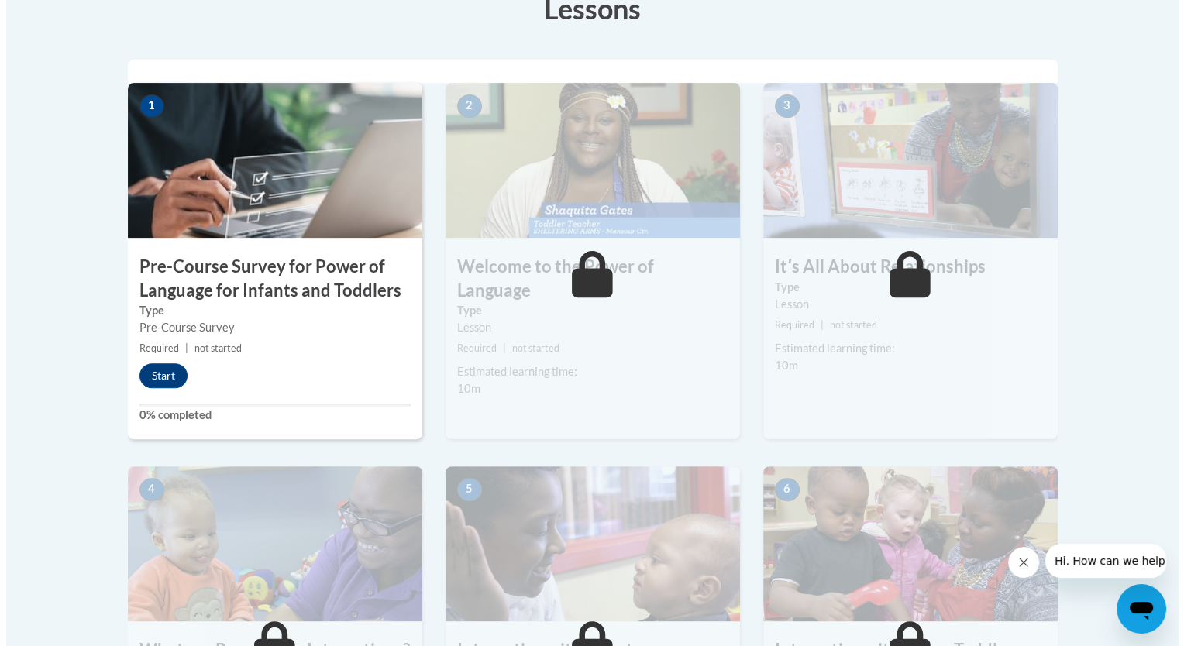
scroll to position [465, 0]
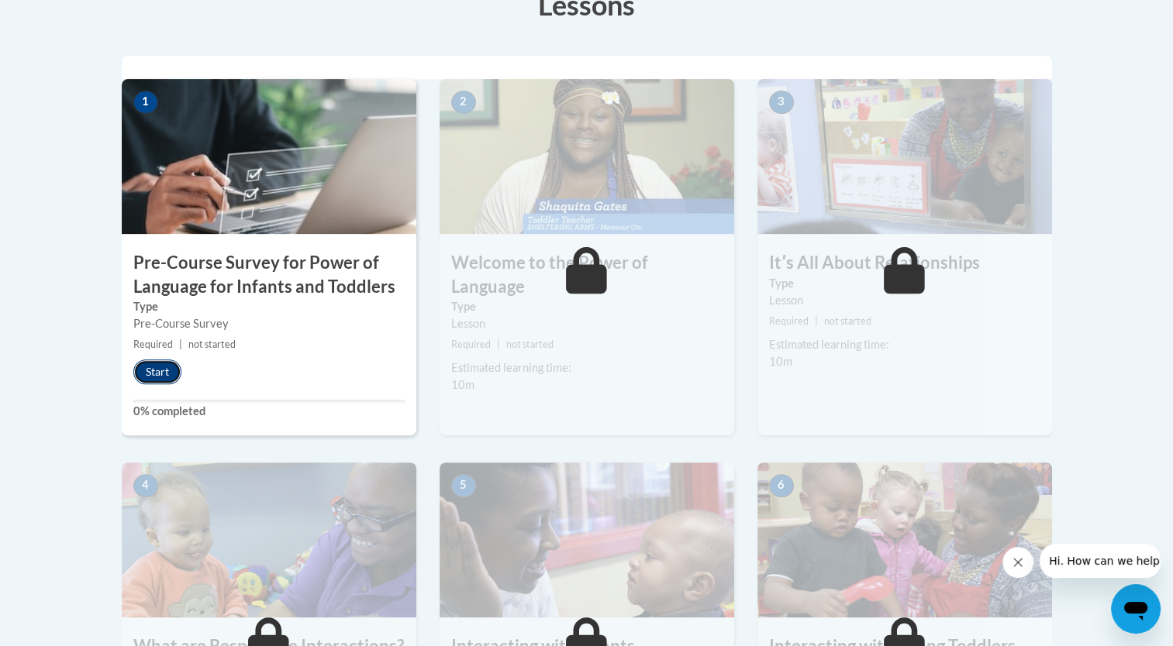
click at [157, 367] on button "Start" at bounding box center [157, 372] width 48 height 25
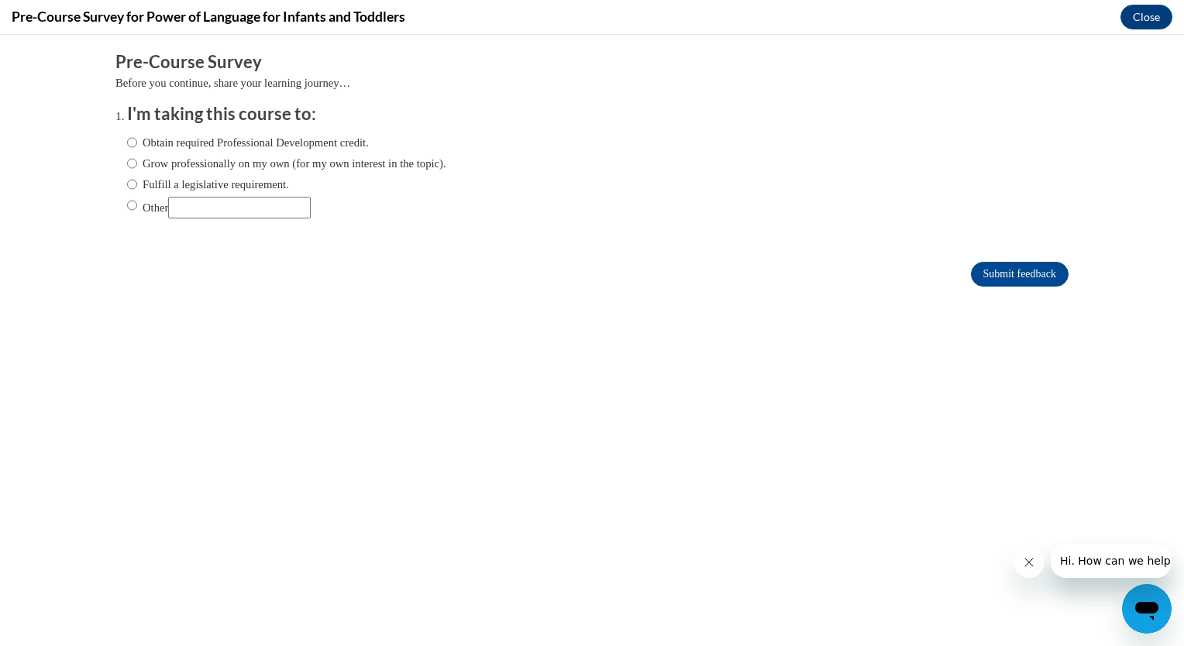
scroll to position [0, 0]
click at [127, 161] on input "Grow professionally on my own (for my own interest in the topic)." at bounding box center [132, 163] width 10 height 17
radio input "true"
click at [1028, 274] on input "Submit feedback" at bounding box center [1020, 274] width 98 height 25
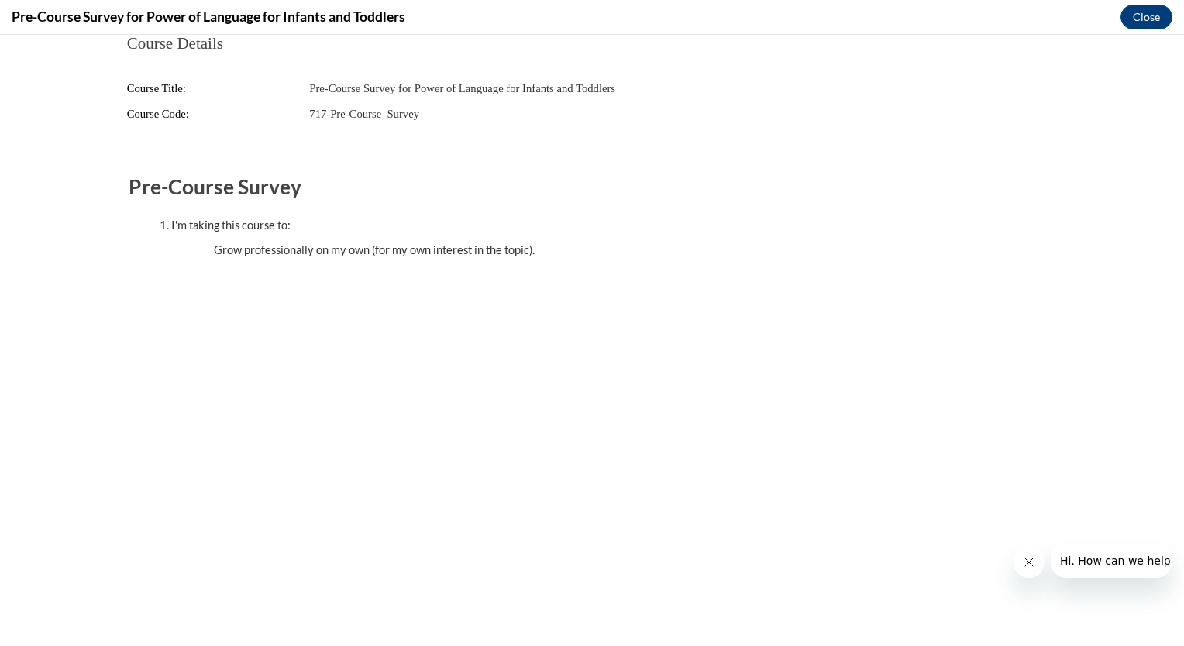
click at [1022, 555] on button "Close message from company" at bounding box center [1028, 562] width 31 height 31
click at [1051, 480] on body "Course Details Course Title: Pre-Course Survey for Power of Language for Infant…" at bounding box center [592, 340] width 1184 height 611
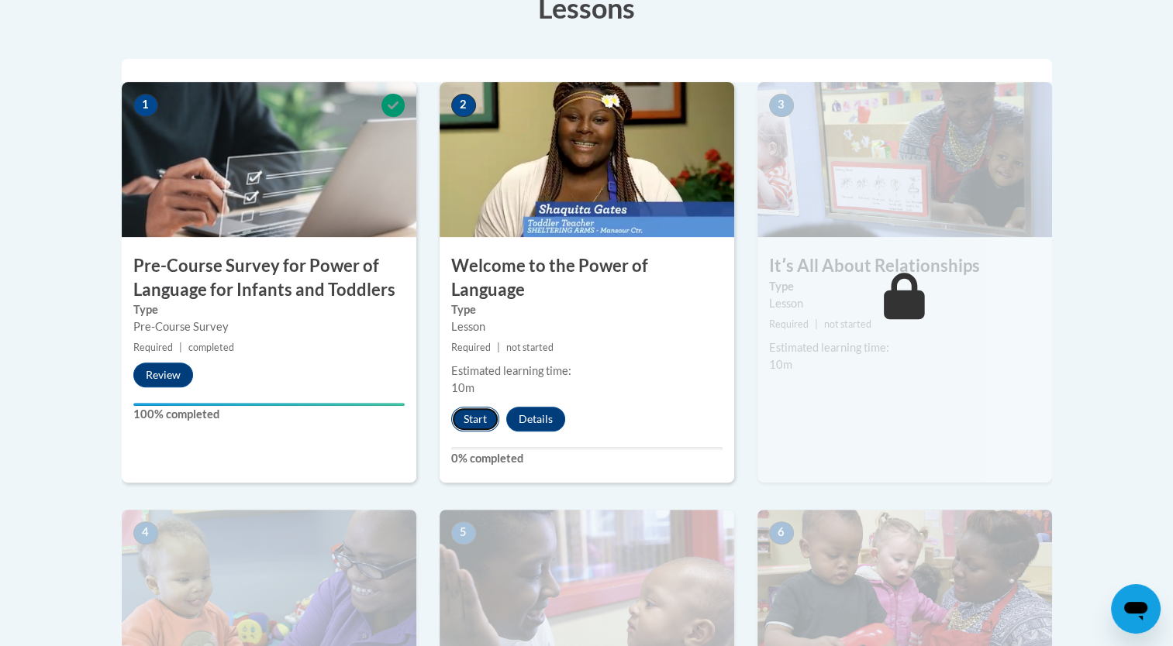
click at [474, 407] on button "Start" at bounding box center [475, 419] width 48 height 25
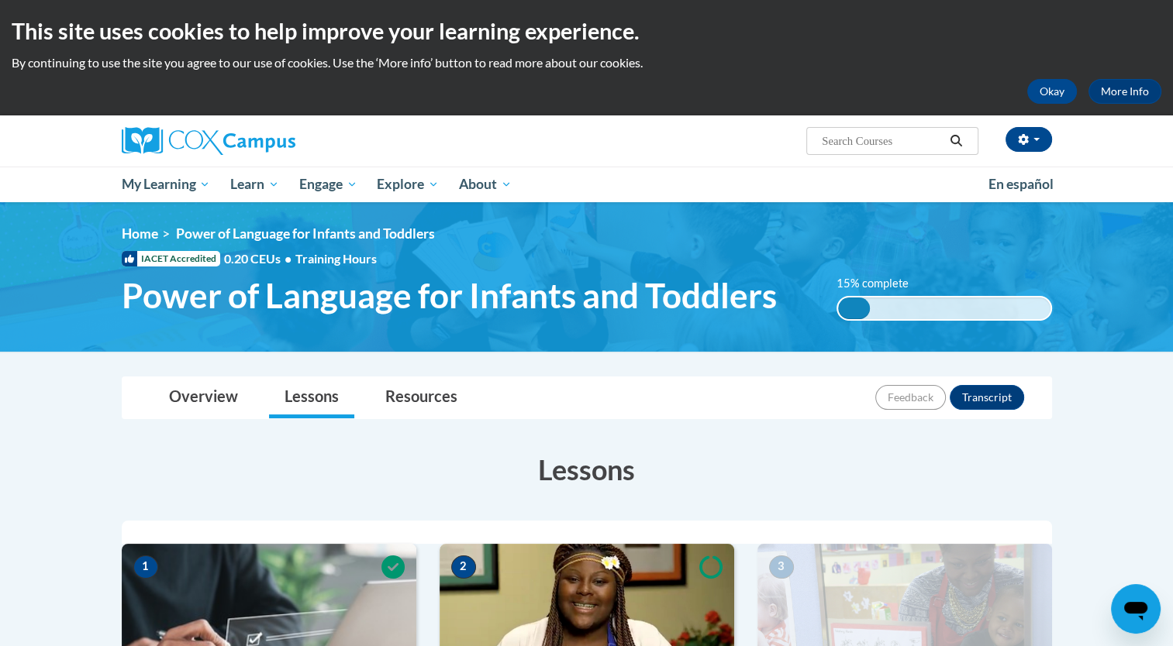
click at [612, 394] on div "Overview Lessons Resources Feedback Transcript" at bounding box center [586, 397] width 905 height 41
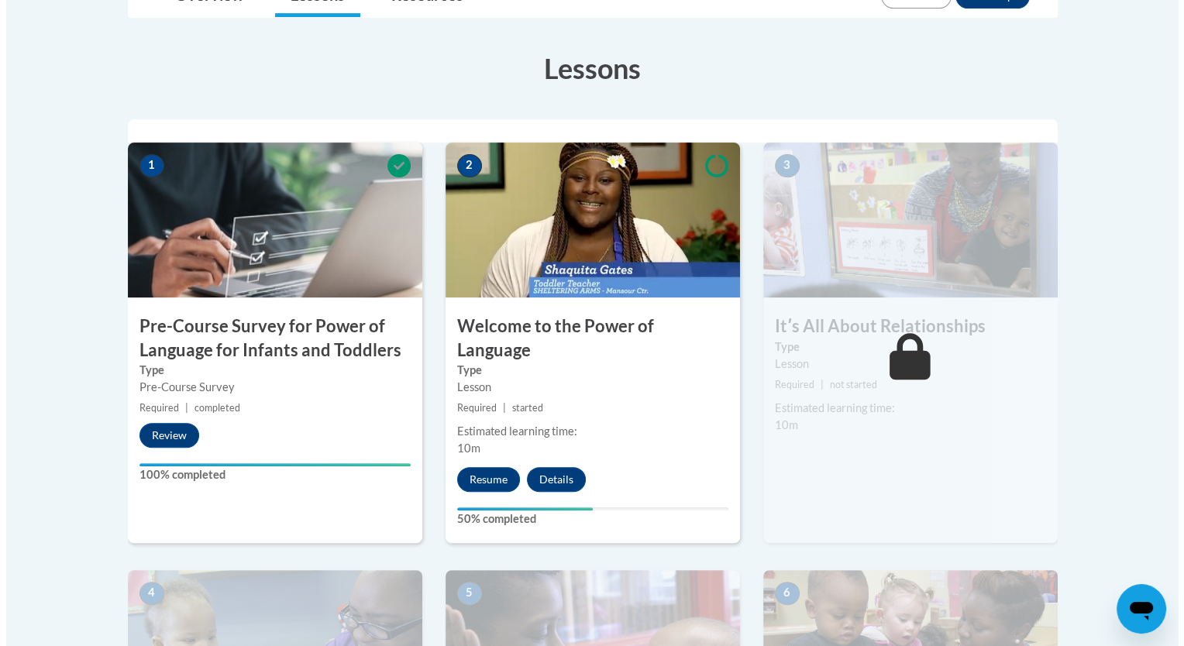
scroll to position [403, 0]
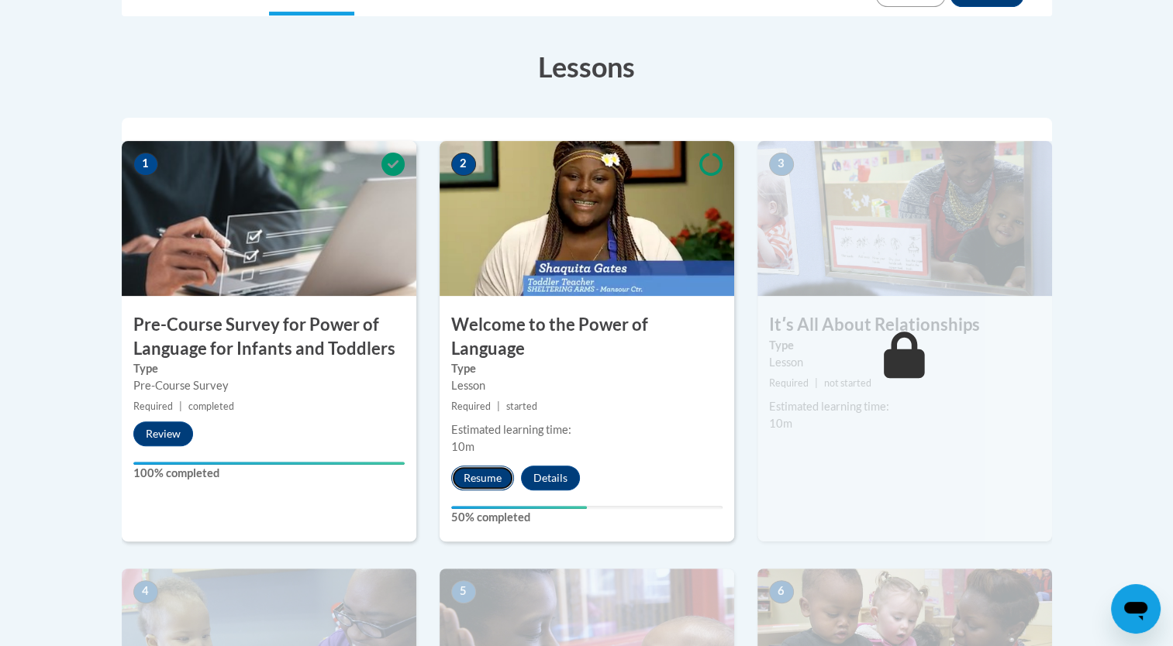
click at [494, 466] on button "Resume" at bounding box center [482, 478] width 63 height 25
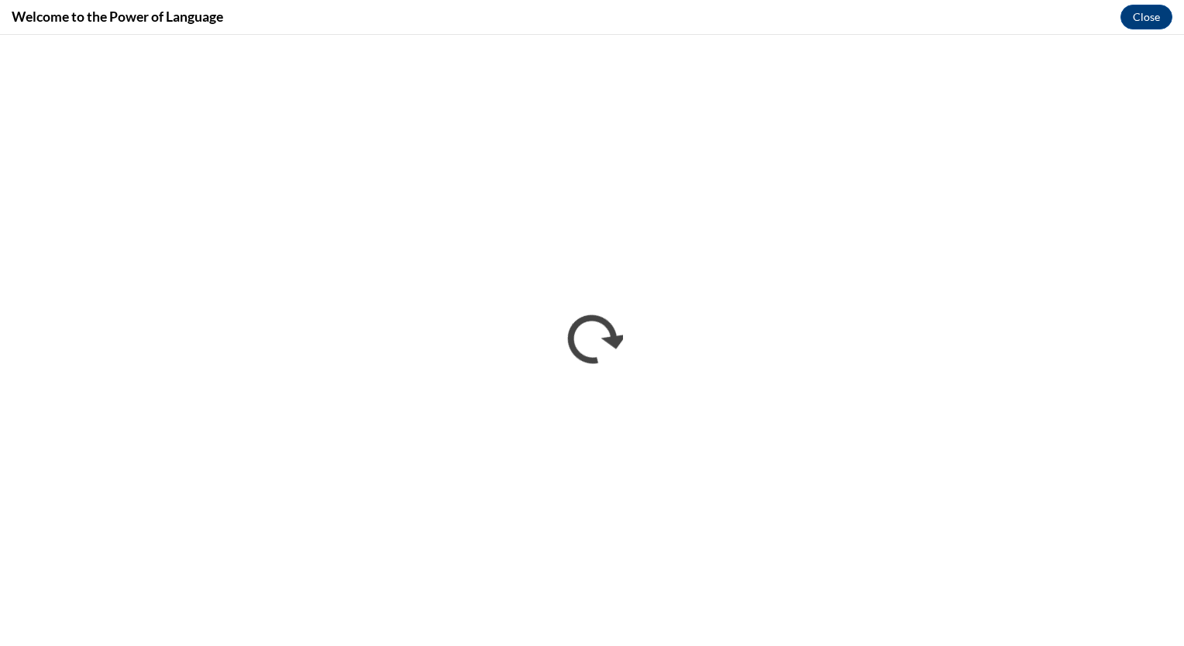
scroll to position [0, 0]
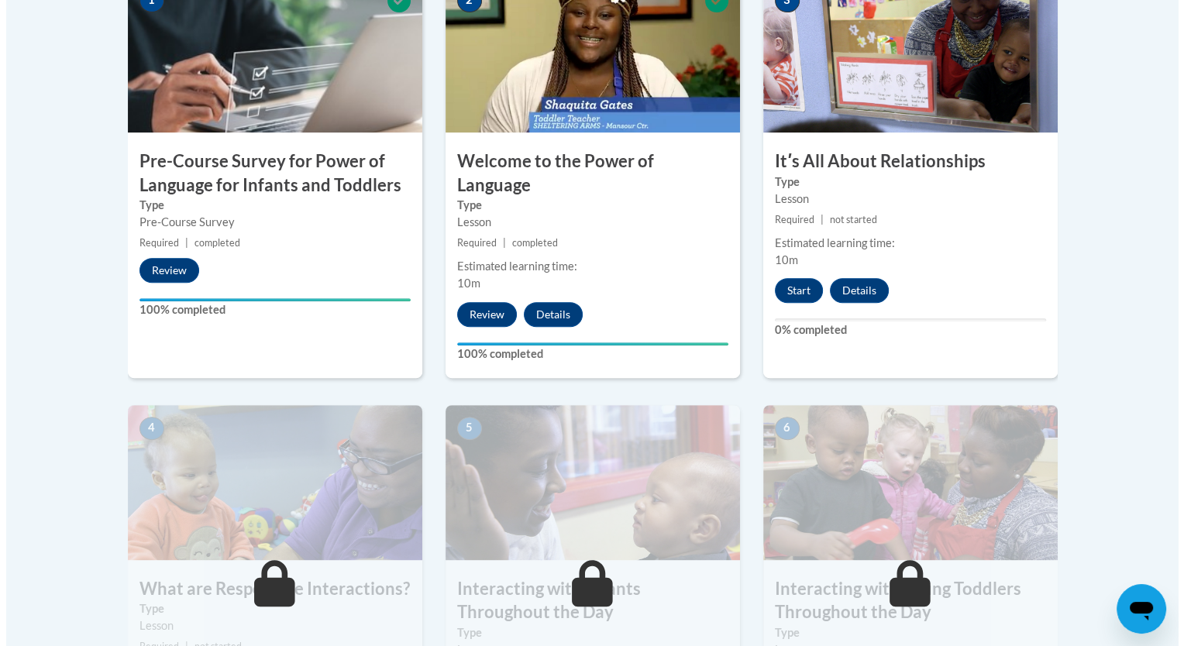
scroll to position [539, 0]
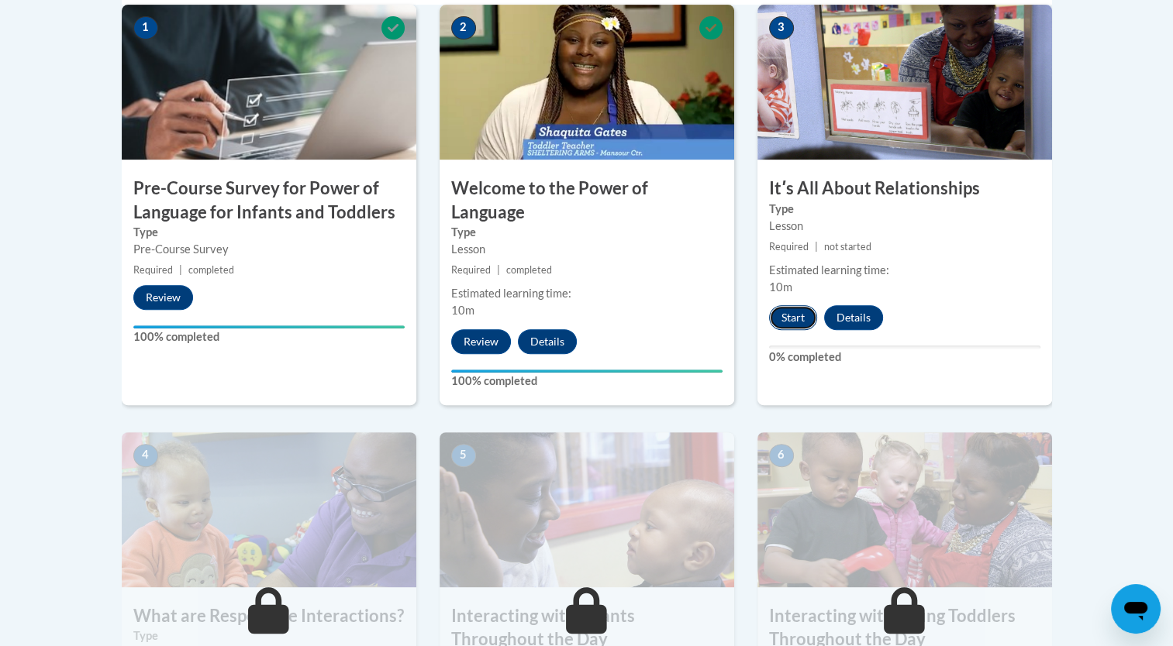
click at [795, 317] on button "Start" at bounding box center [793, 317] width 48 height 25
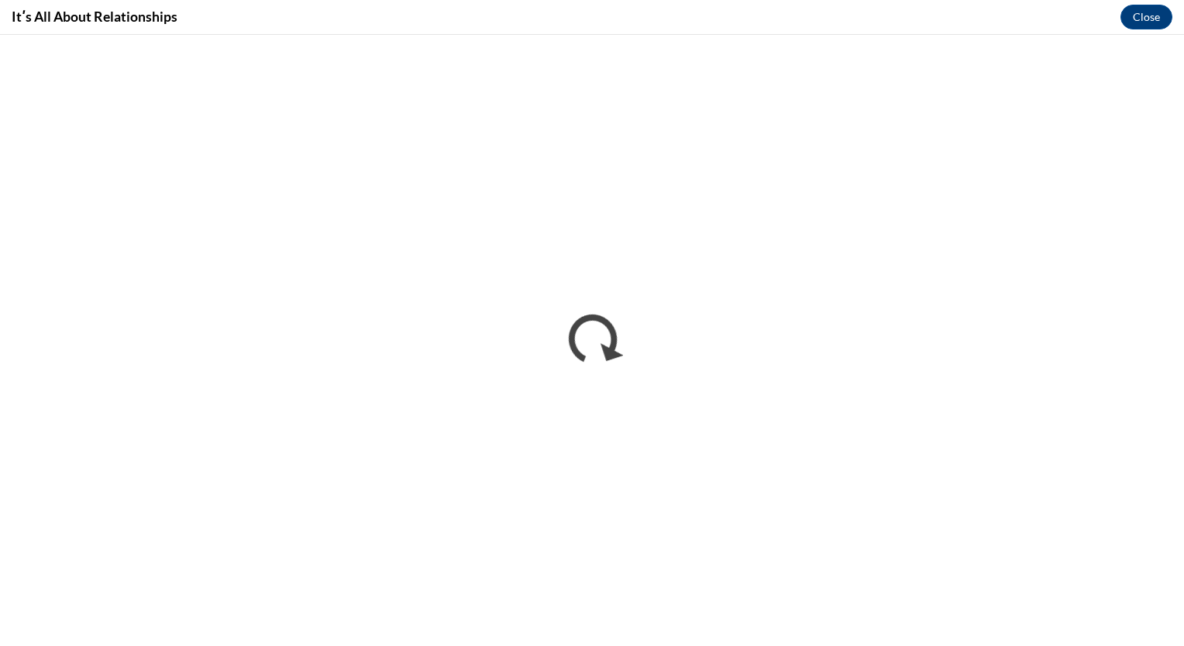
scroll to position [0, 0]
